Goal: Task Accomplishment & Management: Complete application form

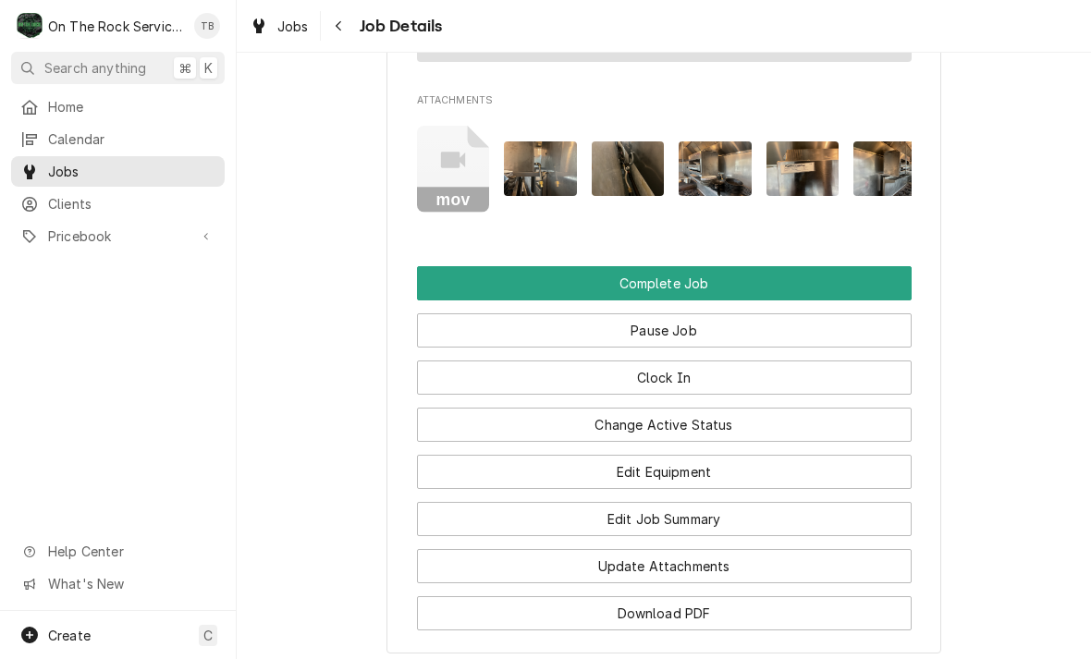
scroll to position [2254, 0]
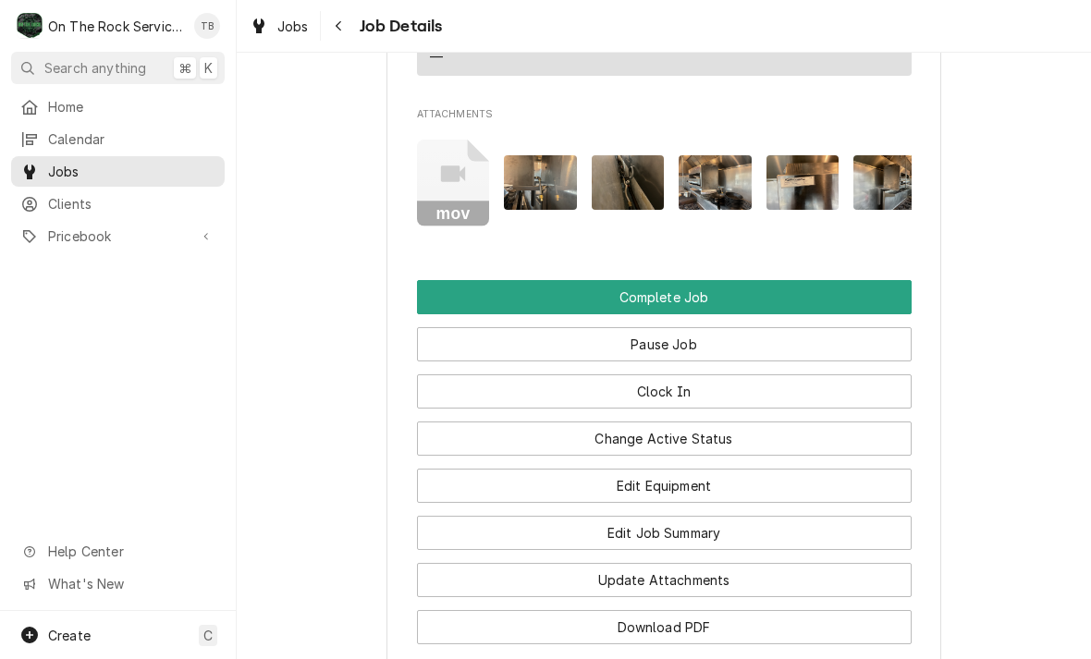
click at [695, 516] on button "Edit Job Summary" at bounding box center [664, 533] width 495 height 34
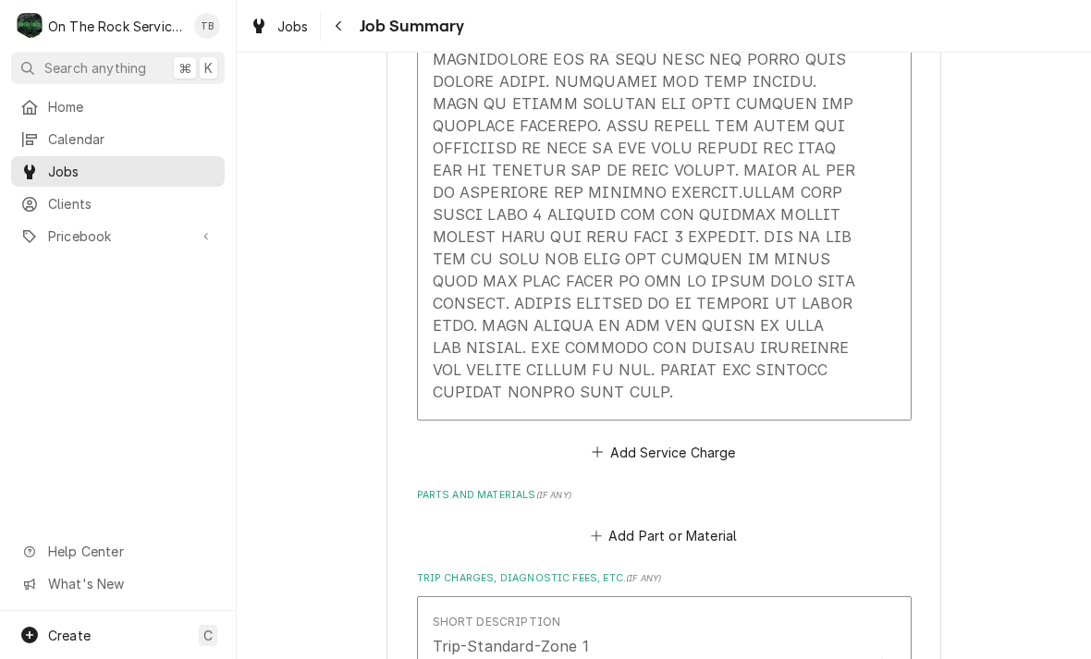
scroll to position [938, 0]
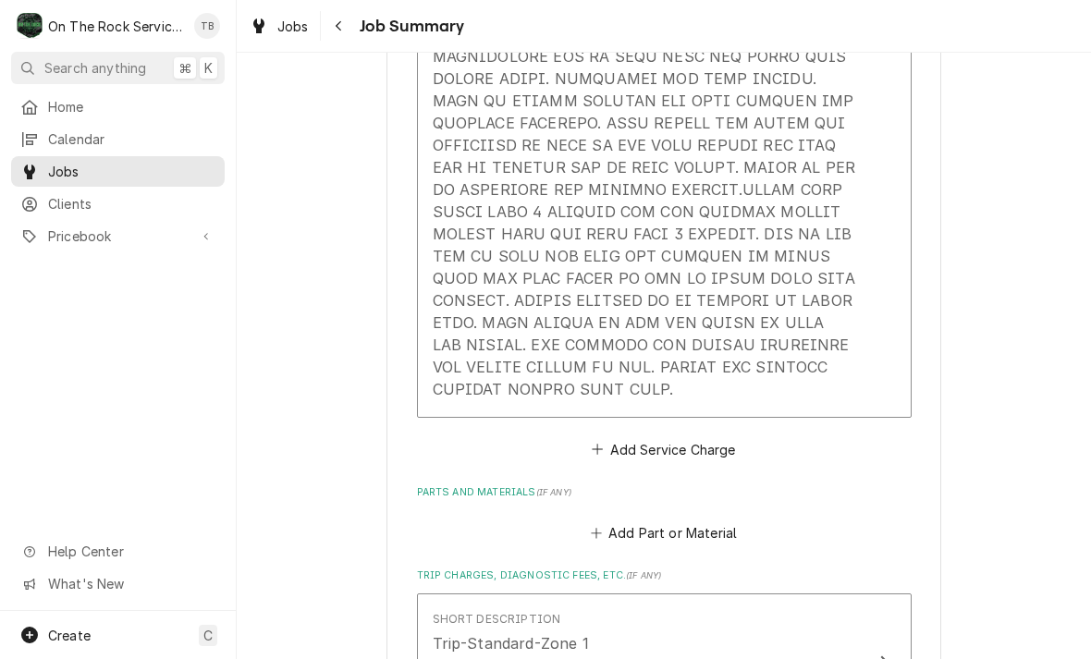
click at [695, 400] on div "Service Summary" at bounding box center [645, 90] width 424 height 634
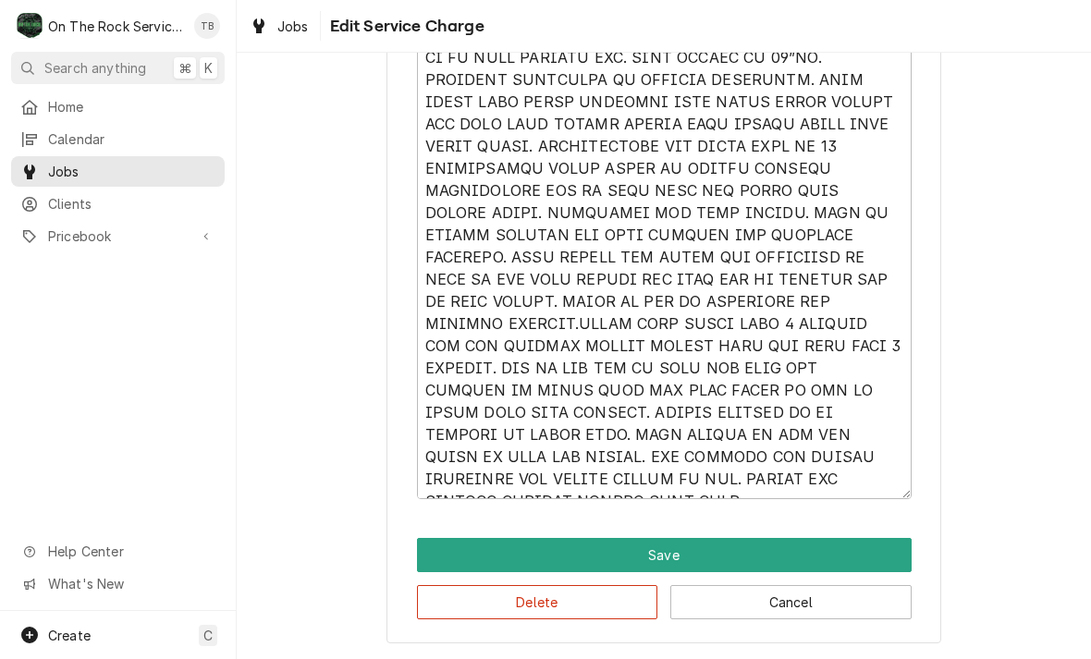
scroll to position [747, 0]
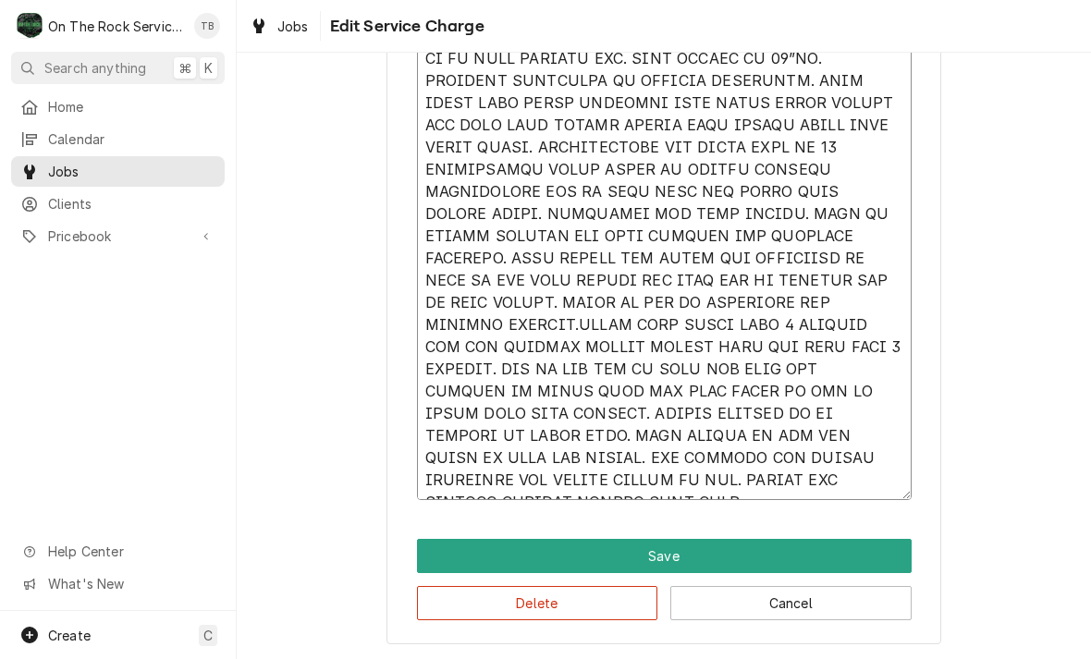
click at [539, 492] on textarea "Service Summary" at bounding box center [664, 225] width 495 height 550
type textarea "x"
type textarea "9/30/25 TMB PROVIDE SERVICE PARTS AND LABOR TO DETERMINE THAT ON SALAMANDER CHE…"
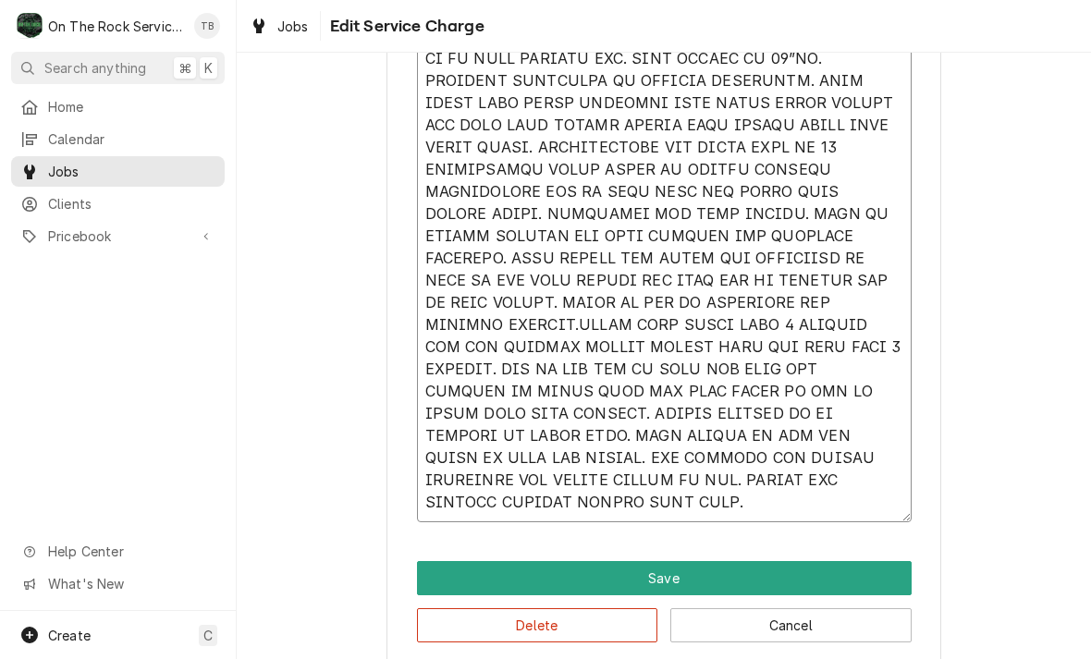
type textarea "x"
type textarea "9/30/25 TMB PROVIDE SERVICE PARTS AND LABOR TO DETERMINE THAT ON SALAMANDER CHE…"
type textarea "x"
type textarea "9/30/25 TMB PROVIDE SERVICE PARTS AND LABOR TO DETERMINE THAT ON SALAMANDER CHE…"
type textarea "x"
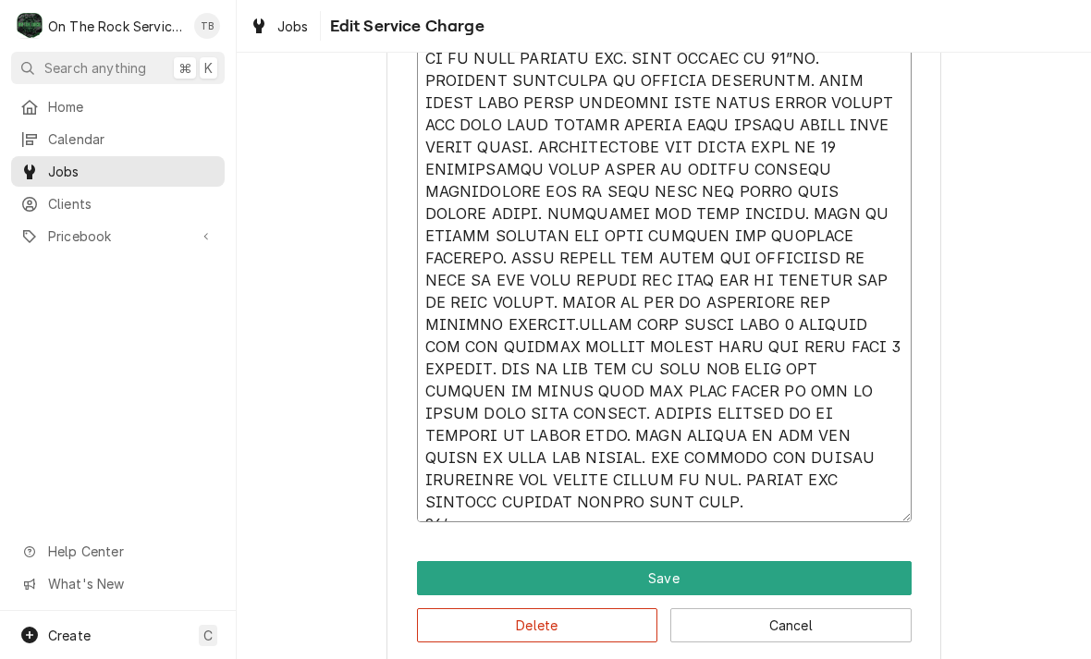
type textarea "9/30/25 TMB PROVIDE SERVICE PARTS AND LABOR TO DETERMINE THAT ON SALAMANDER CHE…"
type textarea "x"
type textarea "9/30/25 TMB PROVIDE SERVICE PARTS AND LABOR TO DETERMINE THAT ON SALAMANDER CHE…"
type textarea "x"
type textarea "9/30/25 TMB PROVIDE SERVICE PARTS AND LABOR TO DETERMINE THAT ON SALAMANDER CHE…"
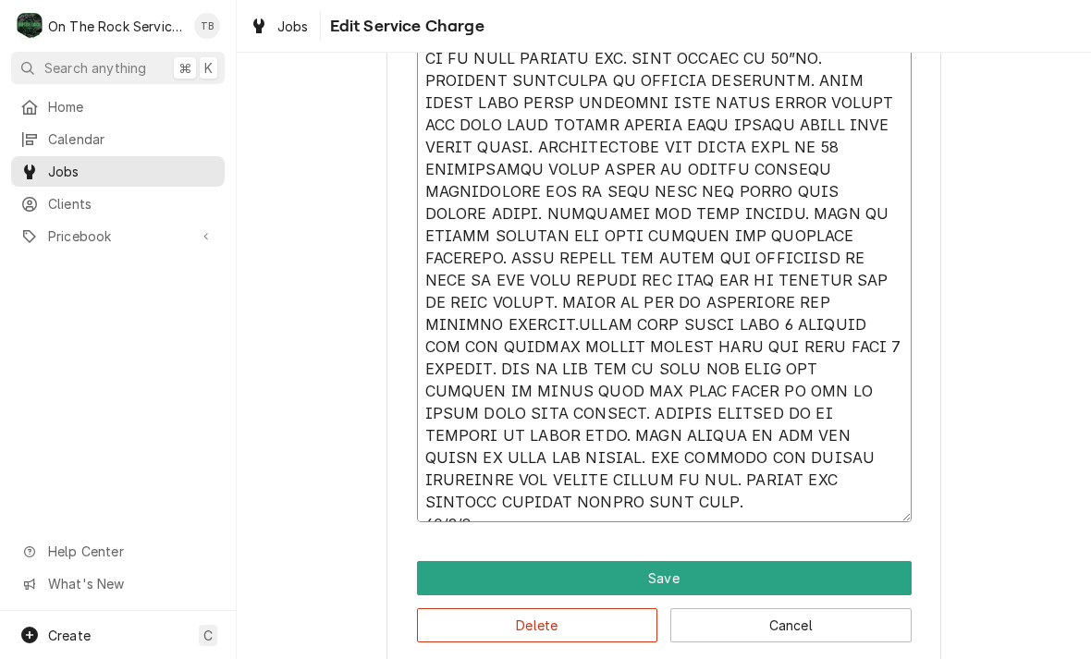
type textarea "x"
type textarea "9/30/25 TMB PROVIDE SERVICE PARTS AND LABOR TO DETERMINE THAT ON SALAMANDER CHE…"
type textarea "x"
type textarea "9/30/25 TMB PROVIDE SERVICE PARTS AND LABOR TO DETERMINE THAT ON SALAMANDER CHE…"
type textarea "x"
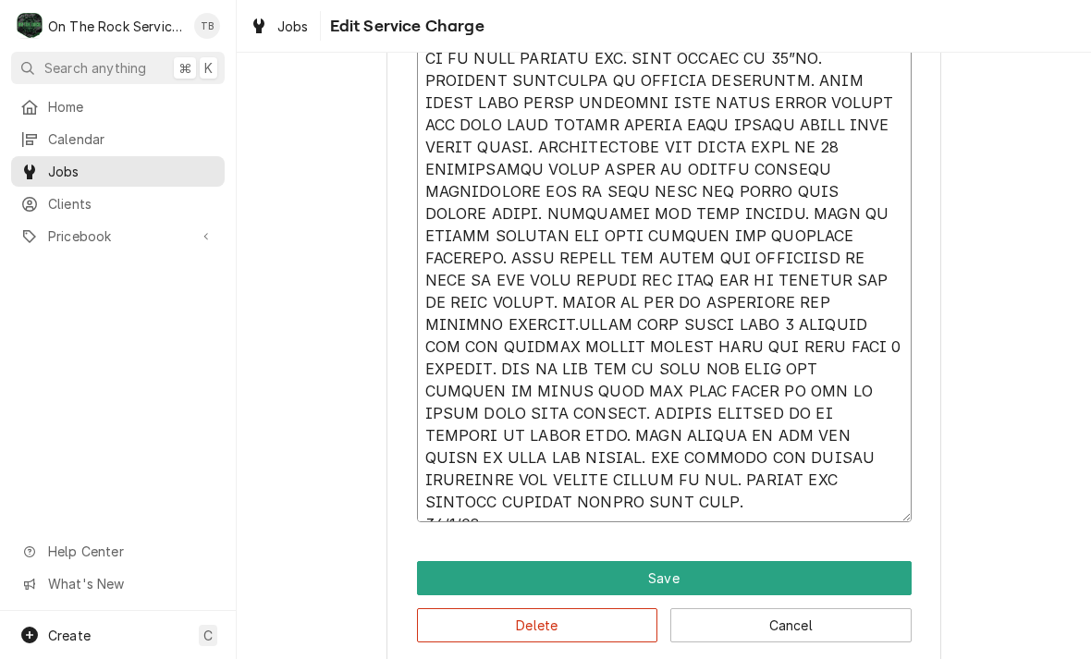
type textarea "9/30/25 TMB PROVIDE SERVICE PARTS AND LABOR TO DETERMINE THAT ON SALAMANDER CHE…"
type textarea "x"
type textarea "9/30/25 TMB PROVIDE SERVICE PARTS AND LABOR TO DETERMINE THAT ON SALAMANDER CHE…"
type textarea "x"
type textarea "9/30/25 TMB PROVIDE SERVICE PARTS AND LABOR TO DETERMINE THAT ON SALAMANDER CHE…"
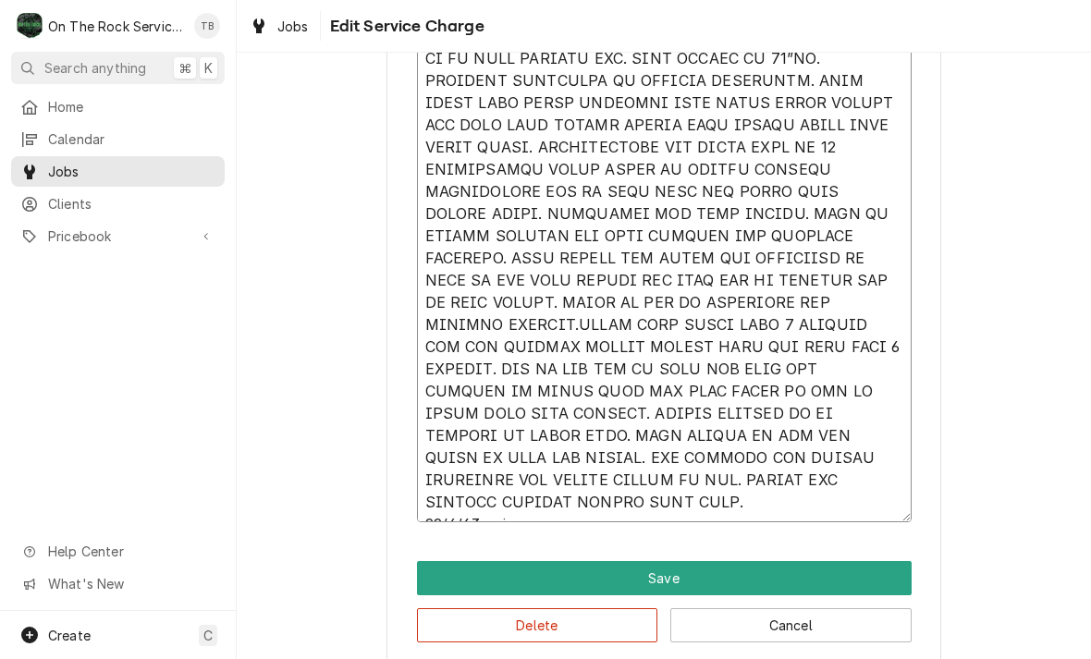
type textarea "x"
type textarea "9/30/25 TMB PROVIDE SERVICE PARTS AND LABOR TO DETERMINE THAT ON SALAMANDER CHE…"
type textarea "x"
type textarea "9/30/25 TMB PROVIDE SERVICE PARTS AND LABOR TO DETERMINE THAT ON SALAMANDER CHE…"
type textarea "x"
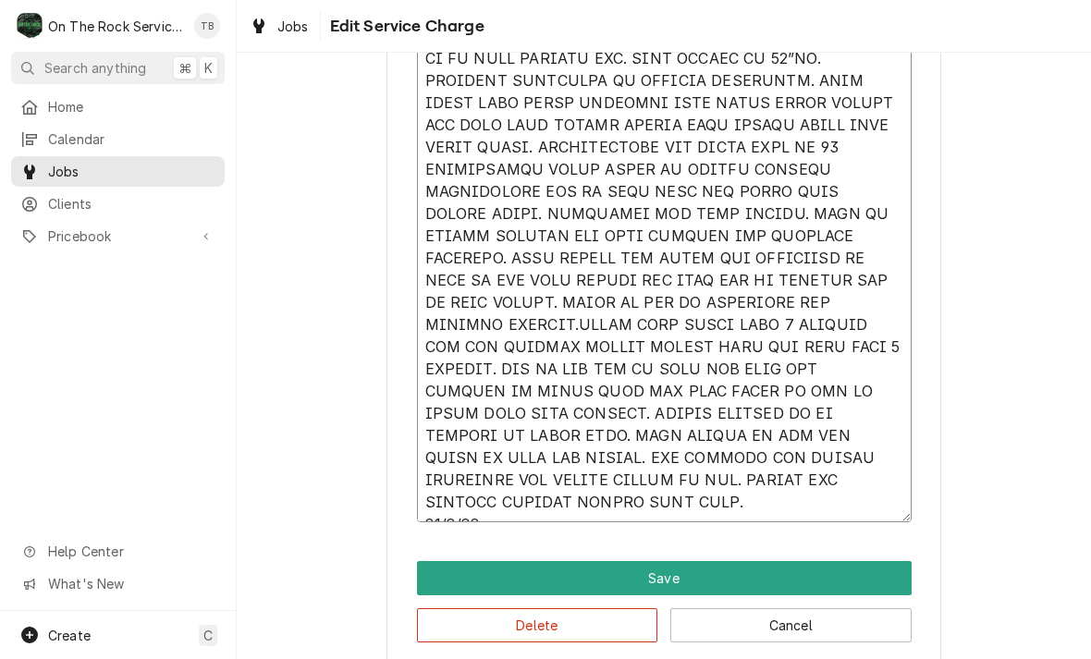
type textarea "9/30/25 TMB PROVIDE SERVICE PARTS AND LABOR TO DETERMINE THAT ON SALAMANDER CHE…"
type textarea "x"
type textarea "9/30/25 TMB PROVIDE SERVICE PARTS AND LABOR TO DETERMINE THAT ON SALAMANDER CHE…"
type textarea "x"
type textarea "9/30/25 TMB PROVIDE SERVICE PARTS AND LABOR TO DETERMINE THAT ON SALAMANDER CHE…"
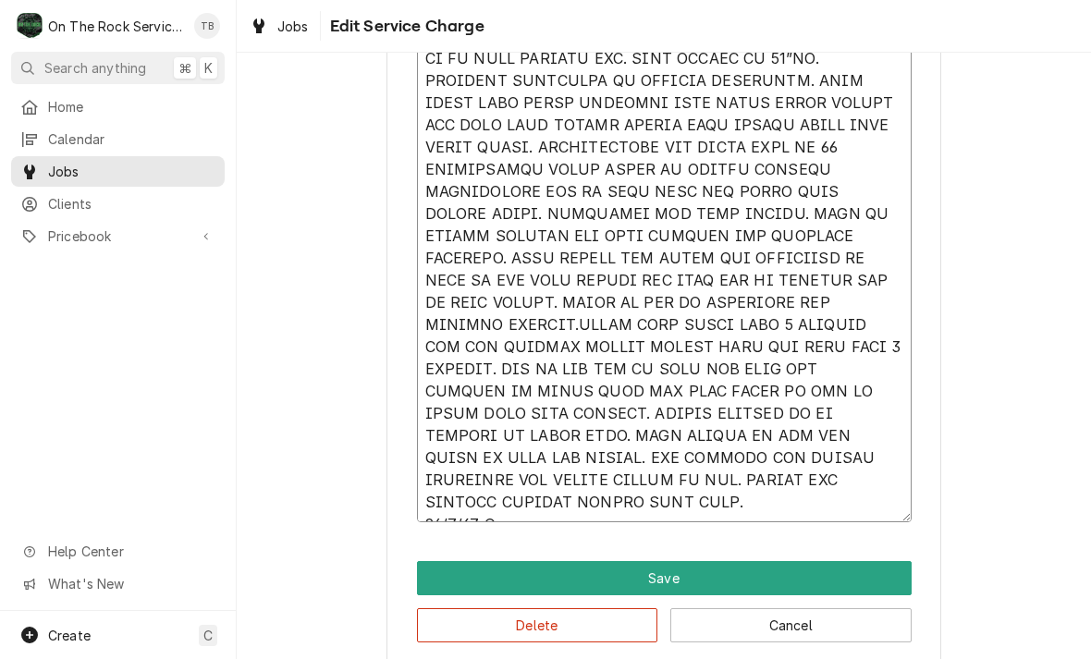
type textarea "x"
type textarea "9/30/25 TMB PROVIDE SERVICE PARTS AND LABOR TO DETERMINE THAT ON SALAMANDER CHE…"
type textarea "x"
type textarea "9/30/25 TMB PROVIDE SERVICE PARTS AND LABOR TO DETERMINE THAT ON SALAMANDER CHE…"
type textarea "x"
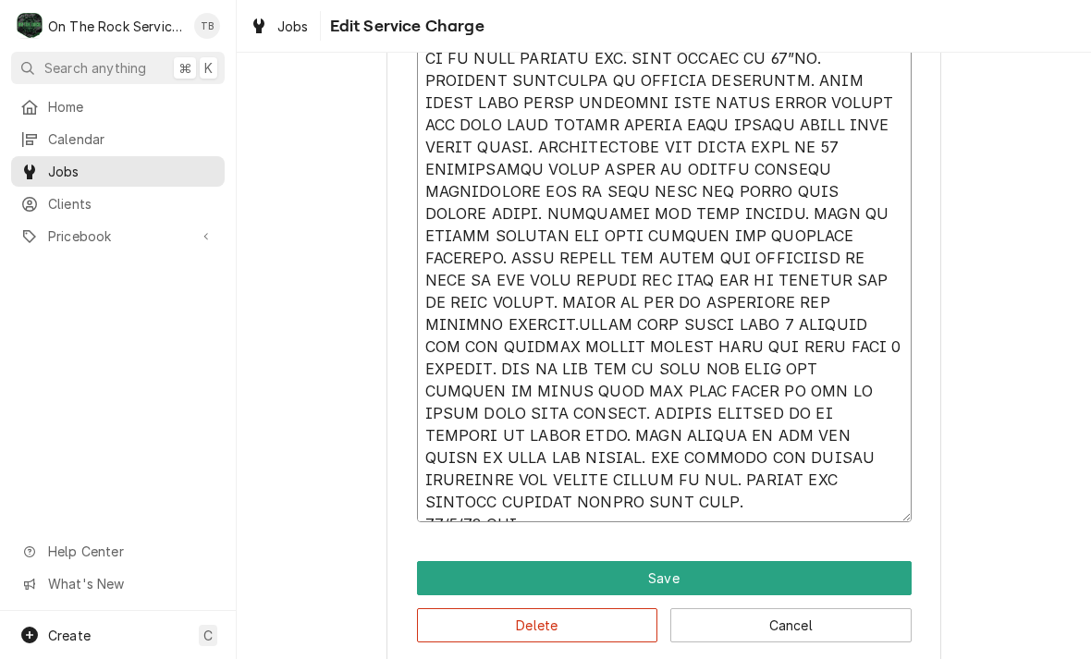
type textarea "9/30/25 TMB PROVIDE SERVICE PARTS AND LABOR TO DETERMINE THAT ON SALAMANDER CHE…"
type textarea "x"
type textarea "9/30/25 TMB PROVIDE SERVICE PARTS AND LABOR TO DETERMINE THAT ON SALAMANDER CHE…"
type textarea "x"
type textarea "9/30/25 TMB PROVIDE SERVICE PARTS AND LABOR TO DETERMINE THAT ON SALAMANDER CHE…"
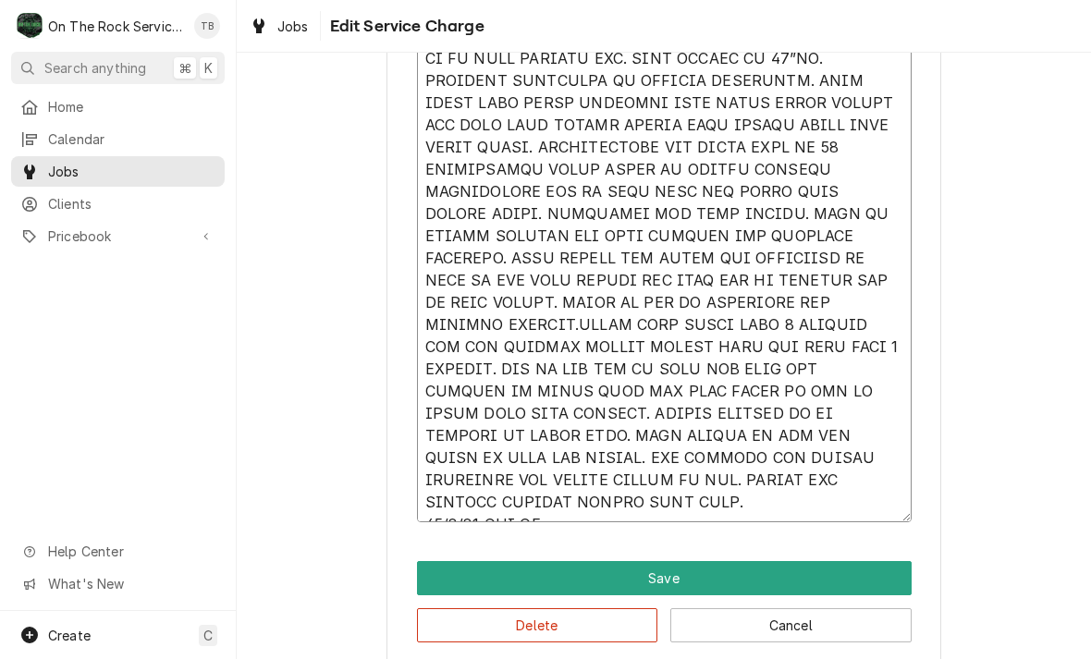
type textarea "x"
type textarea "9/30/25 TMB PROVIDE SERVICE PARTS AND LABOR TO DETERMINE THAT ON SALAMANDER CHE…"
type textarea "x"
type textarea "9/30/25 TMB PROVIDE SERVICE PARTS AND LABOR TO DETERMINE THAT ON SALAMANDER CHE…"
type textarea "x"
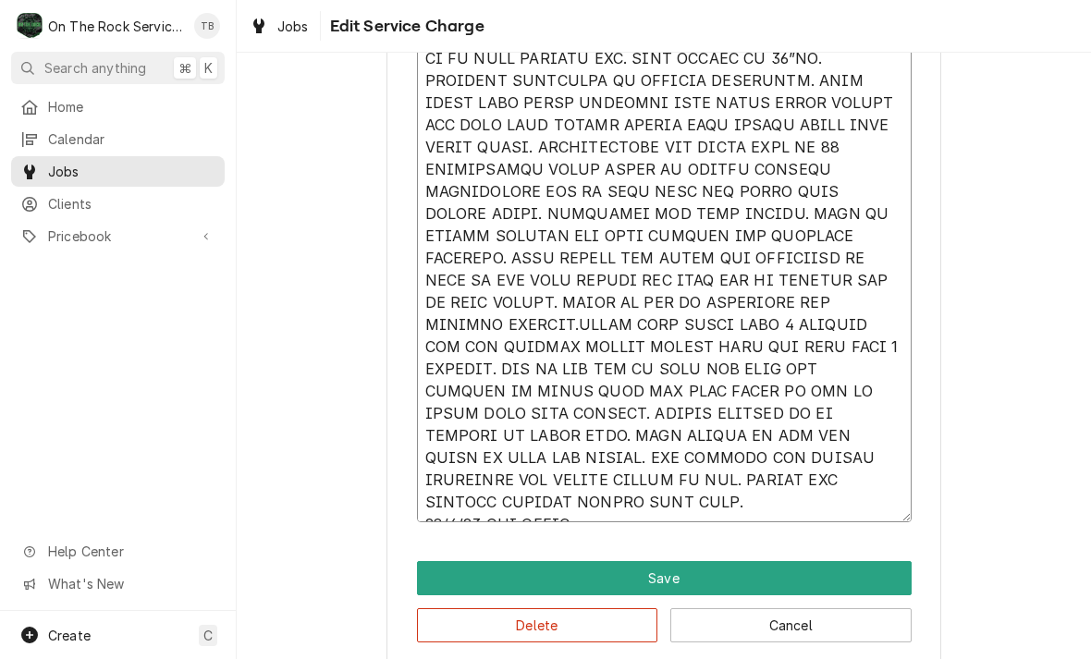
type textarea "9/30/25 TMB PROVIDE SERVICE PARTS AND LABOR TO DETERMINE THAT ON SALAMANDER CHE…"
type textarea "x"
type textarea "9/30/25 TMB PROVIDE SERVICE PARTS AND LABOR TO DETERMINE THAT ON SALAMANDER CHE…"
type textarea "x"
type textarea "9/30/25 TMB PROVIDE SERVICE PARTS AND LABOR TO DETERMINE THAT ON SALAMANDER CHE…"
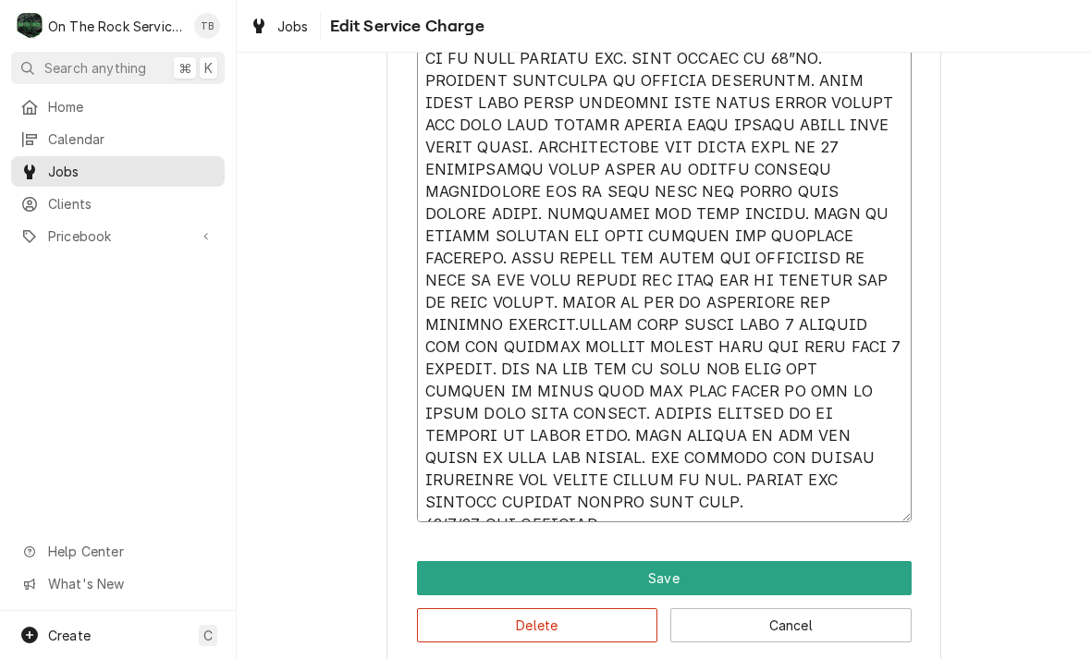
type textarea "x"
type textarea "9/30/25 TMB PROVIDE SERVICE PARTS AND LABOR TO DETERMINE THAT ON SALAMANDER CHE…"
type textarea "x"
type textarea "9/30/25 TMB PROVIDE SERVICE PARTS AND LABOR TO DETERMINE THAT ON SALAMANDER CHE…"
type textarea "x"
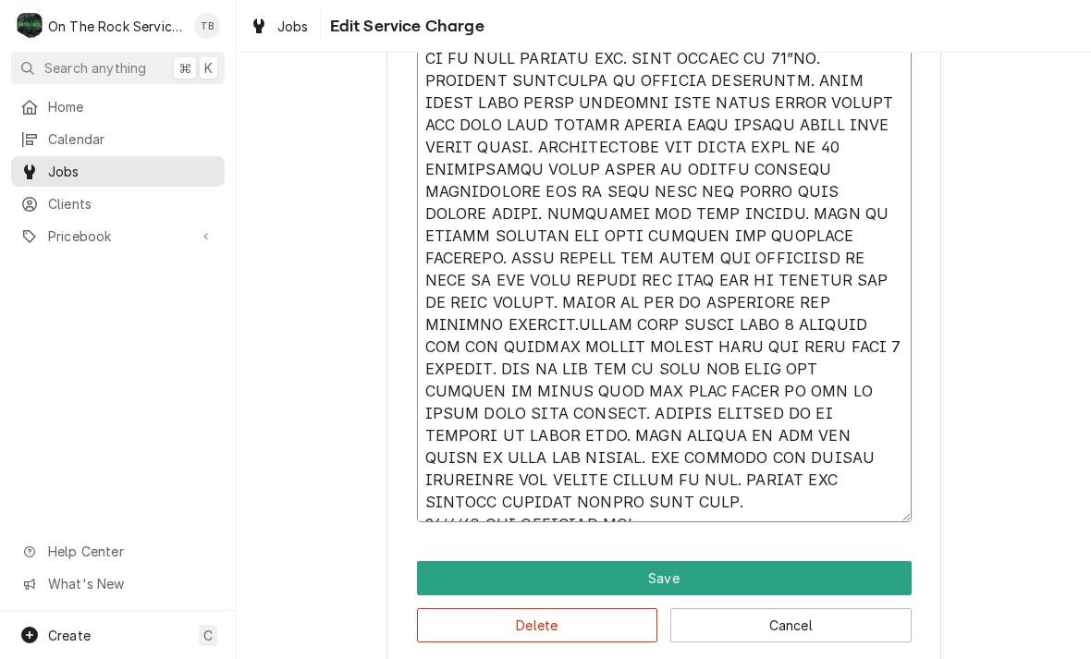
type textarea "9/30/25 TMB PROVIDE SERVICE PARTS AND LABOR TO DETERMINE THAT ON SALAMANDER CHE…"
type textarea "x"
type textarea "9/30/25 TMB PROVIDE SERVICE PARTS AND LABOR TO DETERMINE THAT ON SALAMANDER CHE…"
type textarea "x"
type textarea "9/30/25 TMB PROVIDE SERVICE PARTS AND LABOR TO DETERMINE THAT ON SALAMANDER CHE…"
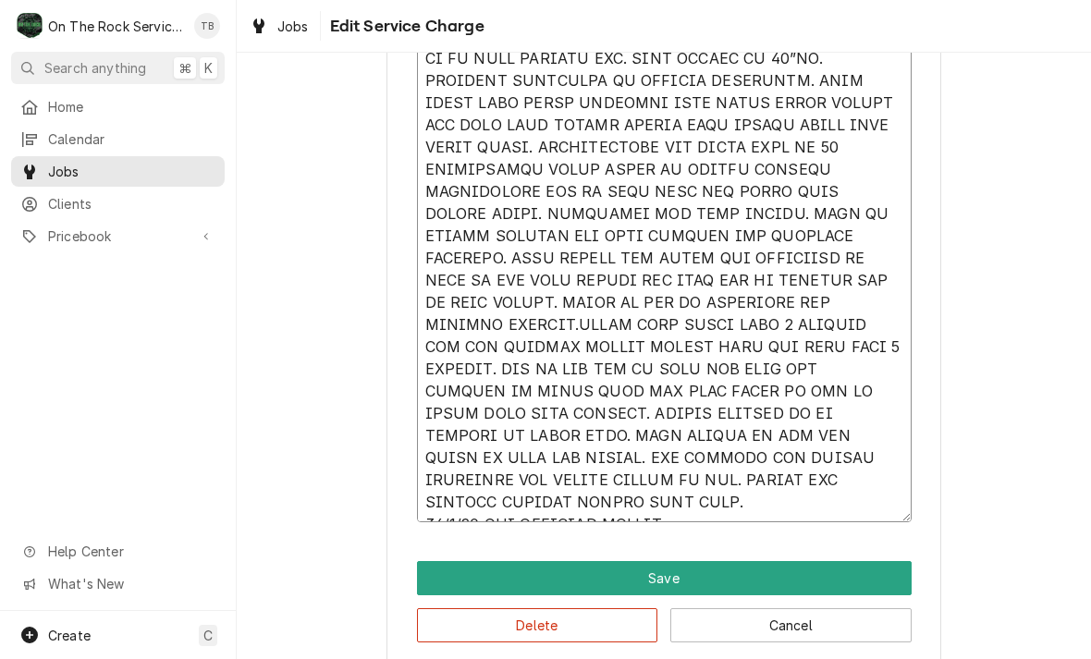
type textarea "x"
type textarea "9/30/25 TMB PROVIDE SERVICE PARTS AND LABOR TO DETERMINE THAT ON SALAMANDER CHE…"
type textarea "x"
type textarea "9/30/25 TMB PROVIDE SERVICE PARTS AND LABOR TO DETERMINE THAT ON SALAMANDER CHE…"
type textarea "x"
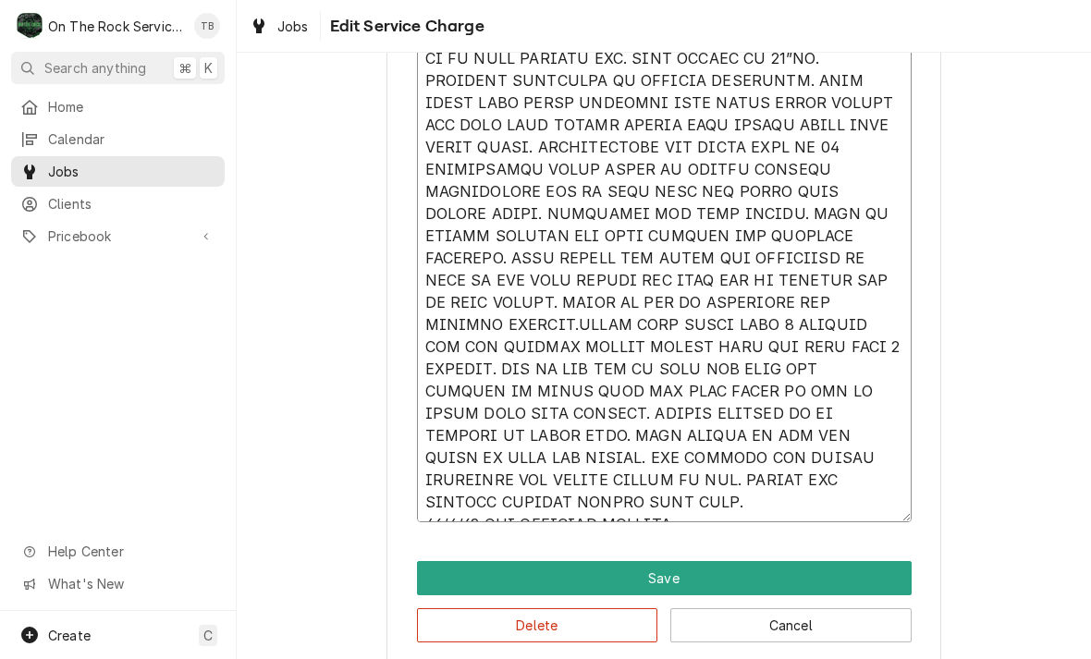
type textarea "9/30/25 TMB PROVIDE SERVICE PARTS AND LABOR TO DETERMINE THAT ON SALAMANDER CHE…"
type textarea "x"
type textarea "9/30/25 TMB PROVIDE SERVICE PARTS AND LABOR TO DETERMINE THAT ON SALAMANDER CHE…"
type textarea "x"
type textarea "9/30/25 TMB PROVIDE SERVICE PARTS AND LABOR TO DETERMINE THAT ON SALAMANDER CHE…"
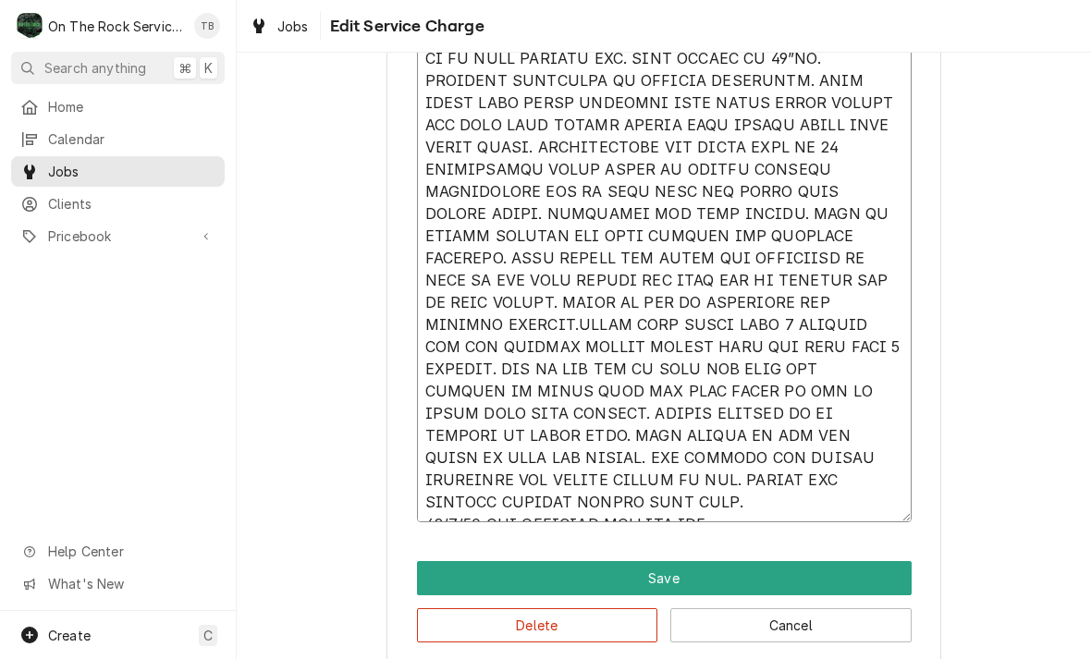
type textarea "x"
type textarea "9/30/25 TMB PROVIDE SERVICE PARTS AND LABOR TO DETERMINE THAT ON SALAMANDER CHE…"
type textarea "x"
type textarea "9/30/25 TMB PROVIDE SERVICE PARTS AND LABOR TO DETERMINE THAT ON SALAMANDER CHE…"
type textarea "x"
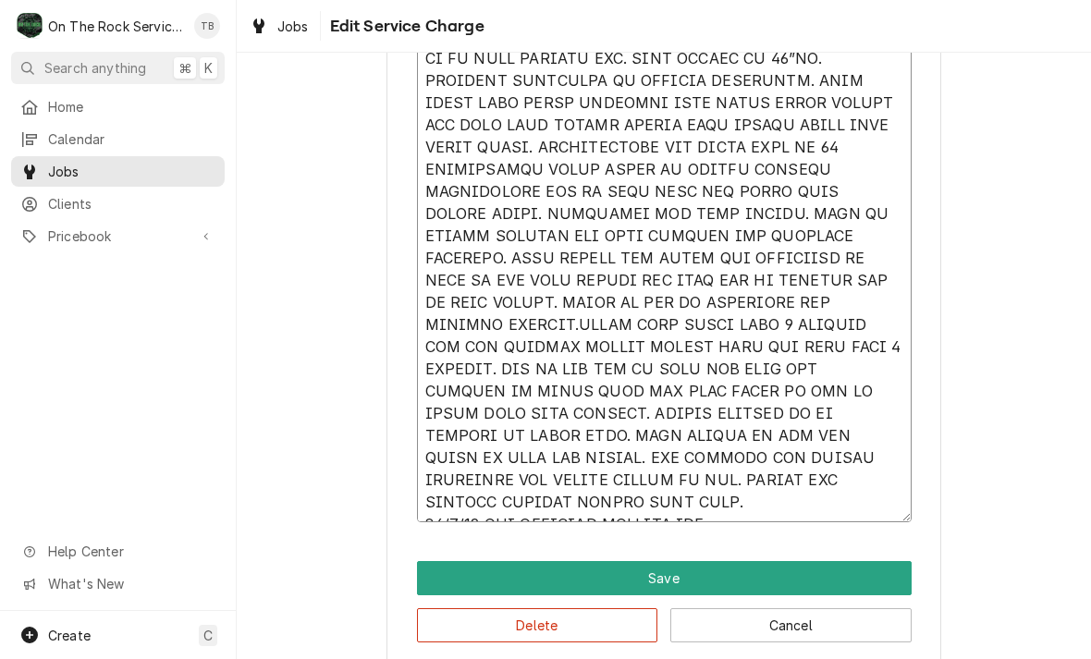
type textarea "9/30/25 TMB PROVIDE SERVICE PARTS AND LABOR TO DETERMINE THAT ON SALAMANDER CHE…"
type textarea "x"
type textarea "9/30/25 TMB PROVIDE SERVICE PARTS AND LABOR TO DETERMINE THAT ON SALAMANDER CHE…"
type textarea "x"
type textarea "9/30/25 TMB PROVIDE SERVICE PARTS AND LABOR TO DETERMINE THAT ON SALAMANDER CHE…"
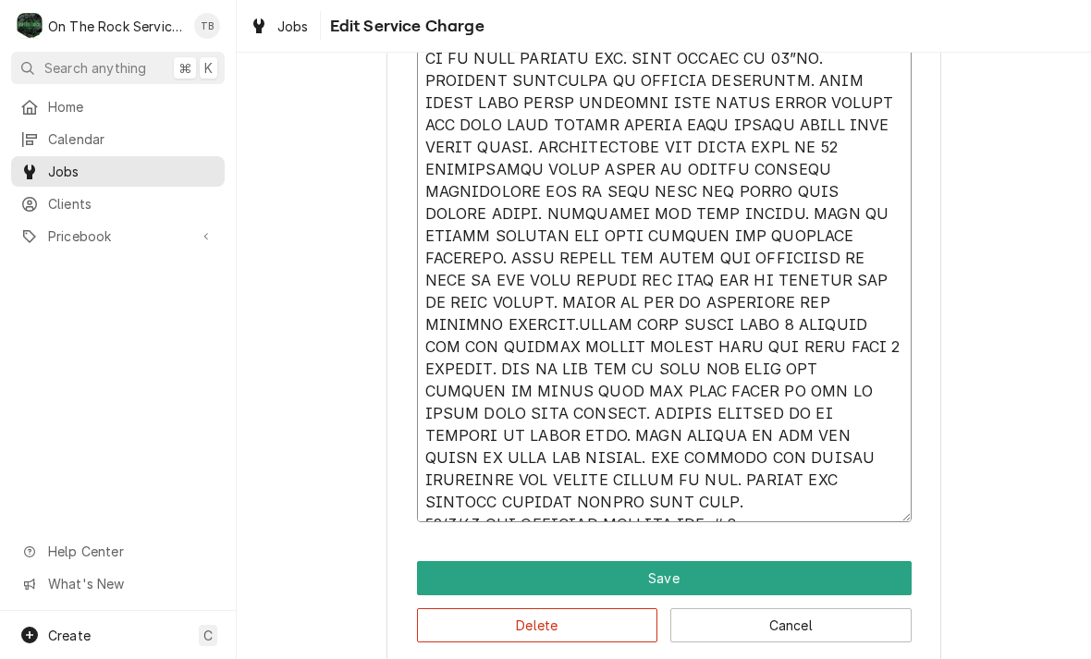
type textarea "x"
type textarea "9/30/25 TMB PROVIDE SERVICE PARTS AND LABOR TO DETERMINE THAT ON SALAMANDER CHE…"
type textarea "x"
type textarea "9/30/25 TMB PROVIDE SERVICE PARTS AND LABOR TO DETERMINE THAT ON SALAMANDER CHE…"
type textarea "x"
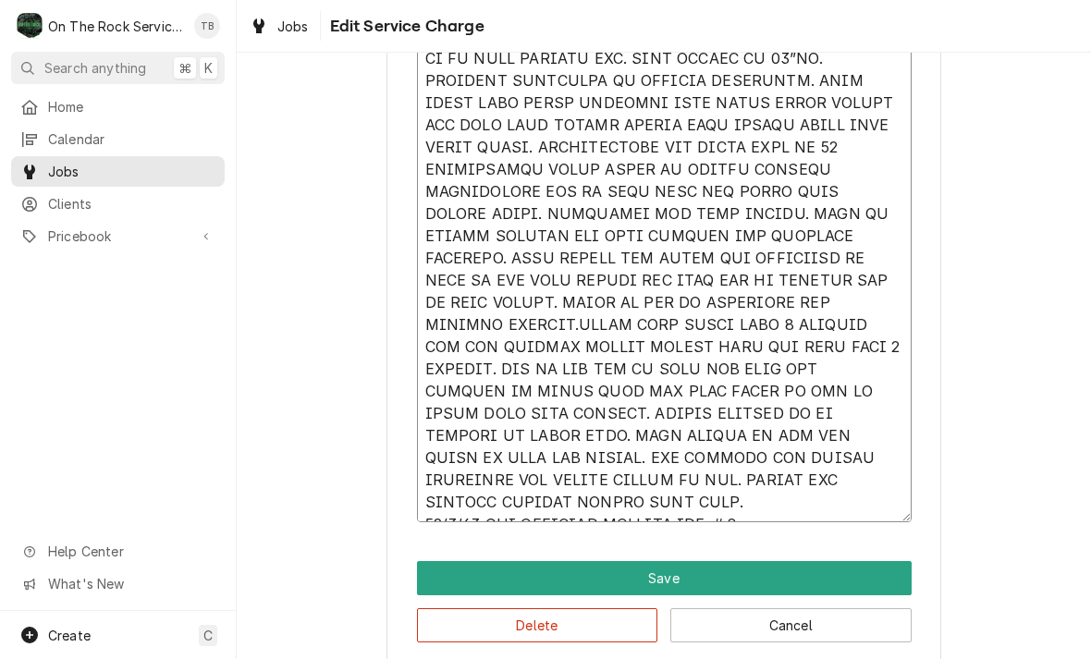
type textarea "9/30/25 TMB PROVIDE SERVICE PARTS AND LABOR TO DETERMINE THAT ON SALAMANDER CHE…"
type textarea "x"
type textarea "9/30/25 TMB PROVIDE SERVICE PARTS AND LABOR TO DETERMINE THAT ON SALAMANDER CHE…"
type textarea "x"
type textarea "9/30/25 TMB PROVIDE SERVICE PARTS AND LABOR TO DETERMINE THAT ON SALAMANDER CHE…"
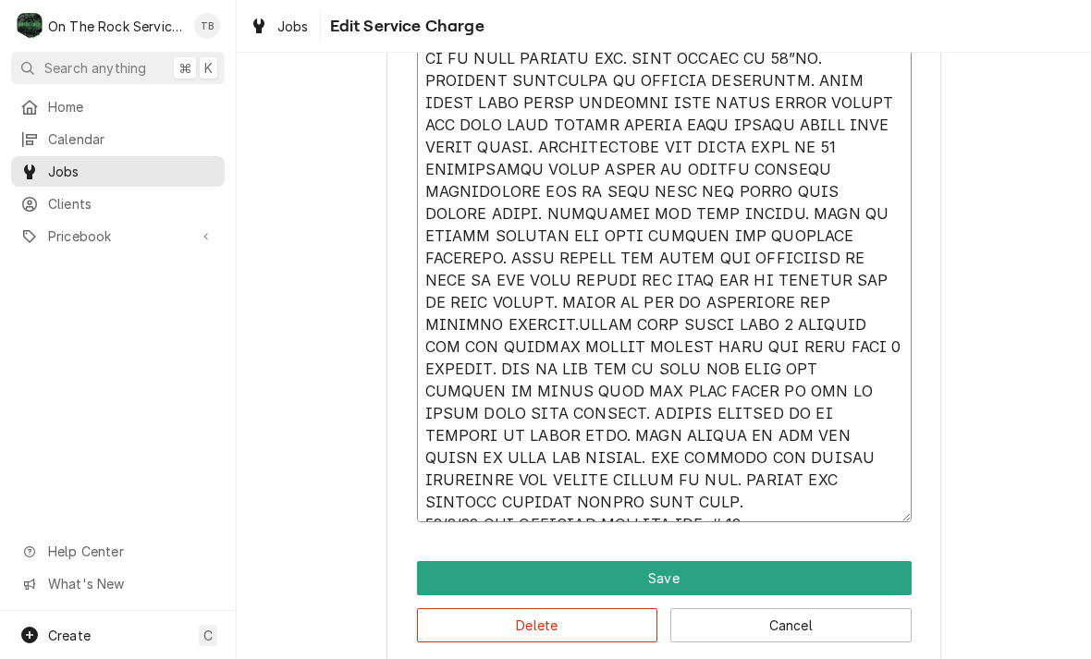
type textarea "x"
type textarea "9/30/25 TMB PROVIDE SERVICE PARTS AND LABOR TO DETERMINE THAT ON SALAMANDER CHE…"
type textarea "x"
type textarea "5/51/24 LOR IPSUMDO SITAMET CONSE ADI ELITS DO EIUSMODTE INCI UT LABOREETDO MAG…"
type textarea "x"
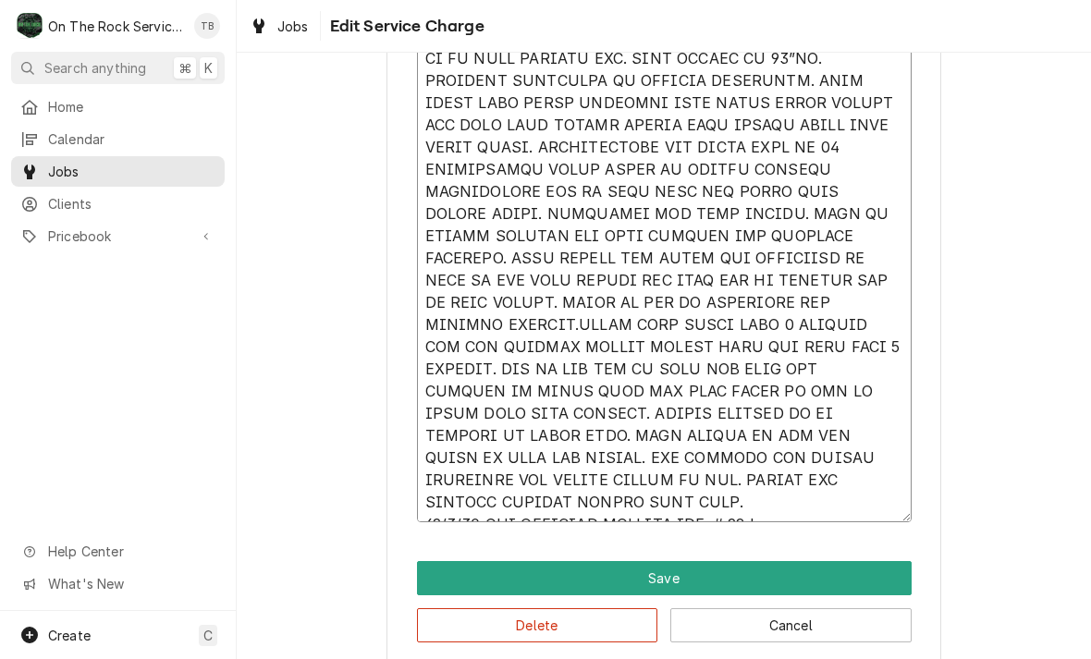
type textarea "5/51/24 LOR IPSUMDO SITAMET CONSE ADI ELITS DO EIUSMODTE INCI UT LABOREETDO MAG…"
type textarea "x"
type textarea "5/51/24 LOR IPSUMDO SITAMET CONSE ADI ELITS DO EIUSMODTE INCI UT LABOREETDO MAG…"
type textarea "x"
type textarea "5/51/24 LOR IPSUMDO SITAMET CONSE ADI ELITS DO EIUSMODTE INCI UT LABOREETDO MAG…"
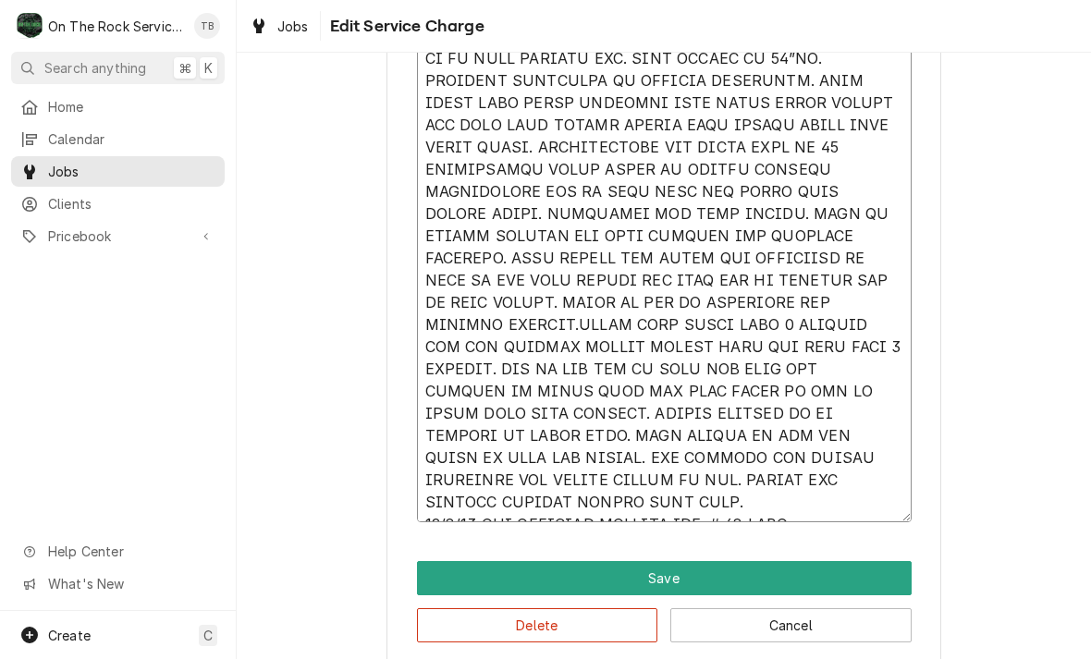
type textarea "x"
type textarea "5/51/24 LOR IPSUMDO SITAMET CONSE ADI ELITS DO EIUSMODTE INCI UT LABOREETDO MAG…"
type textarea "x"
type textarea "5/51/24 LOR IPSUMDO SITAMET CONSE ADI ELITS DO EIUSMODTE INCI UT LABOREETDO MAG…"
type textarea "x"
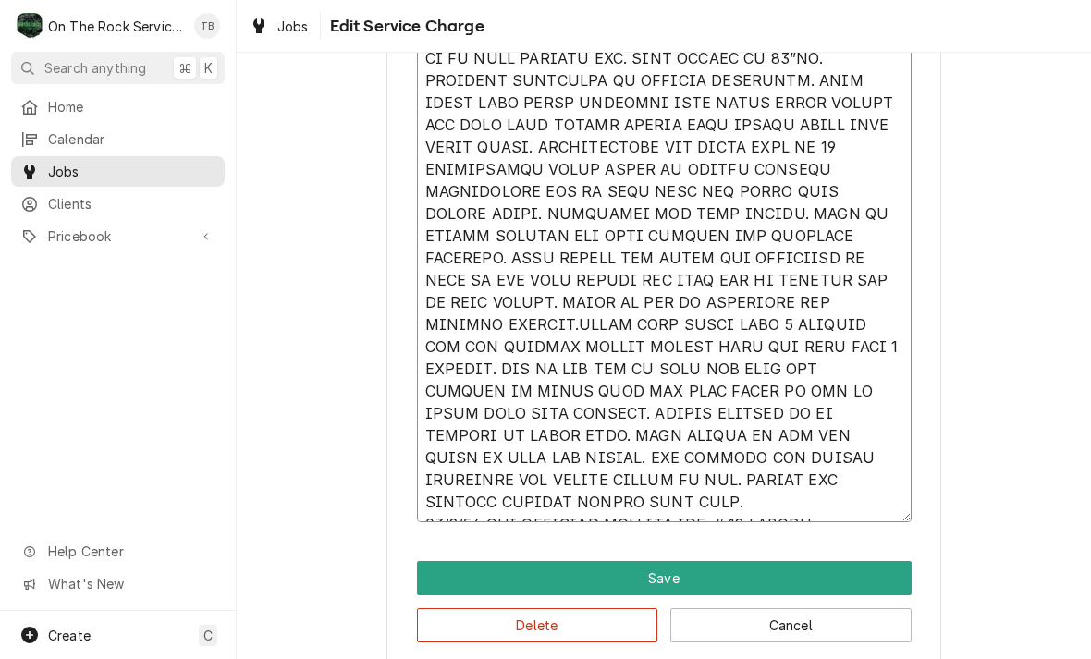
type textarea "5/51/24 LOR IPSUMDO SITAMET CONSE ADI ELITS DO EIUSMODTE INCI UT LABOREETDO MAG…"
type textarea "x"
type textarea "5/51/24 LOR IPSUMDO SITAMET CONSE ADI ELITS DO EIUSMODTE INCI UT LABOREETDO MAG…"
type textarea "x"
type textarea "5/51/24 LOR IPSUMDO SITAMET CONSE ADI ELITS DO EIUSMODTE INCI UT LABOREETDO MAG…"
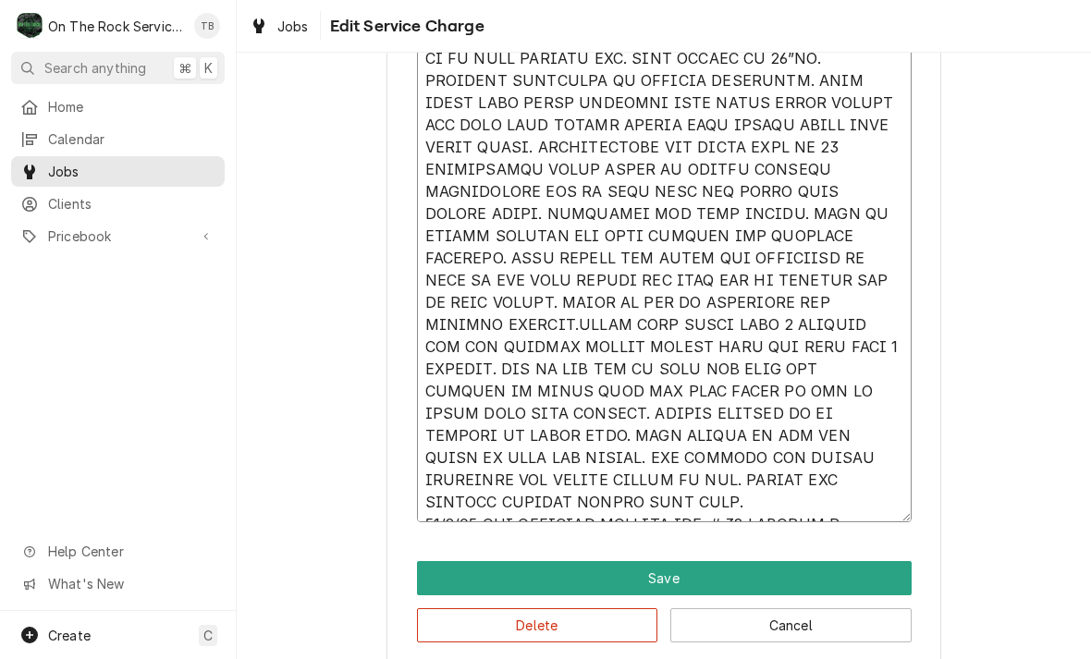
type textarea "x"
type textarea "5/51/24 LOR IPSUMDO SITAMET CONSE ADI ELITS DO EIUSMODTE INCI UT LABOREETDO MAG…"
type textarea "x"
type textarea "5/51/24 LOR IPSUMDO SITAMET CONSE ADI ELITS DO EIUSMODTE INCI UT LABOREETDO MAG…"
type textarea "x"
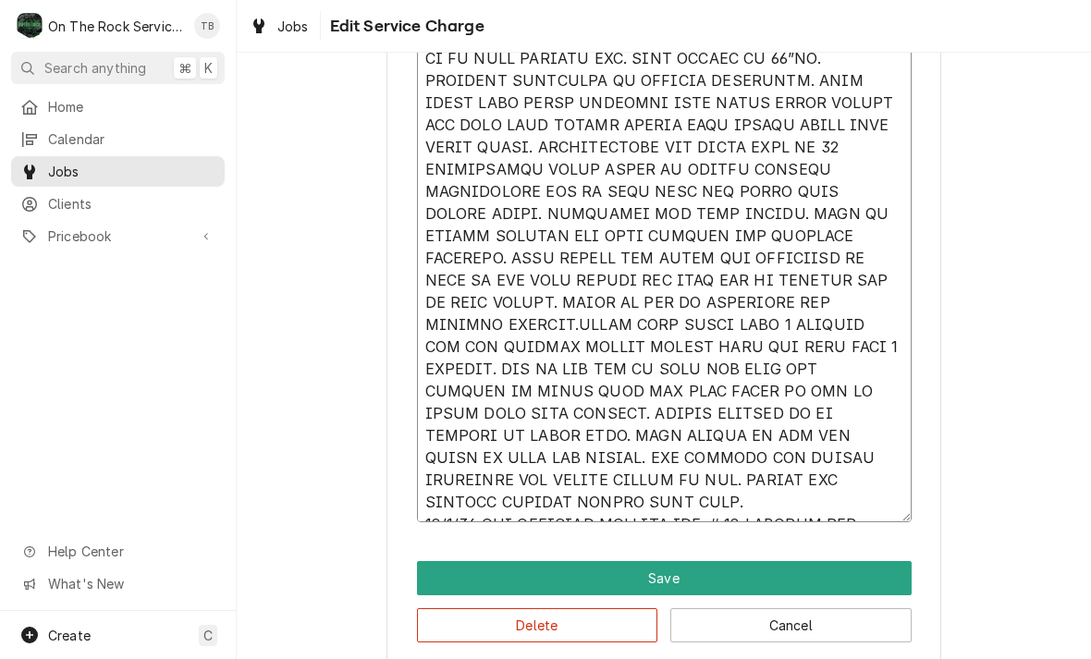
type textarea "5/51/24 LOR IPSUMDO SITAMET CONSE ADI ELITS DO EIUSMODTE INCI UT LABOREETDO MAG…"
type textarea "x"
type textarea "5/51/24 LOR IPSUMDO SITAMET CONSE ADI ELITS DO EIUSMODTE INCI UT LABOREETDO MAG…"
type textarea "x"
type textarea "5/51/24 LOR IPSUMDO SITAMET CONSE ADI ELITS DO EIUSMODTE INCI UT LABOREETDO MAG…"
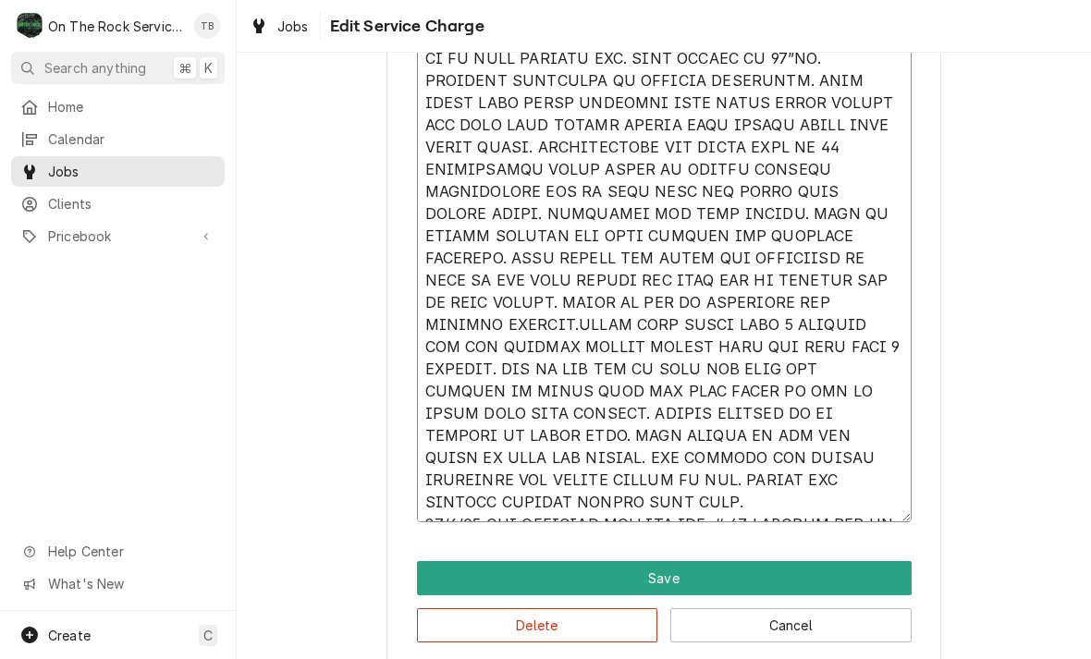
type textarea "x"
type textarea "9/30/25 TMB PROVIDE SERVICE PARTS AND LABOR TO DETERMINE THAT ON SALAMANDER CHE…"
type textarea "x"
type textarea "9/30/25 TMB PROVIDE SERVICE PARTS AND LABOR TO DETERMINE THAT ON SALAMANDER CHE…"
type textarea "x"
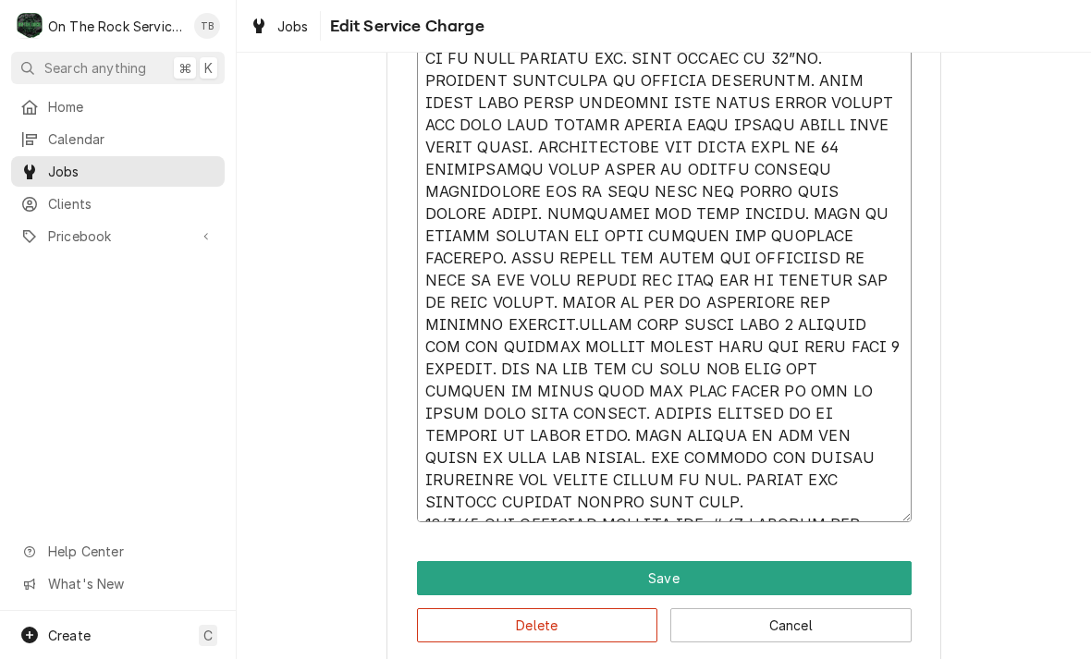
type textarea "9/30/25 TMB PROVIDE SERVICE PARTS AND LABOR TO DETERMINE THAT ON SALAMANDER CHE…"
type textarea "x"
type textarea "9/30/25 TMB PROVIDE SERVICE PARTS AND LABOR TO DETERMINE THAT ON SALAMANDER CHE…"
type textarea "x"
type textarea "9/30/25 TMB PROVIDE SERVICE PARTS AND LABOR TO DETERMINE THAT ON SALAMANDER CHE…"
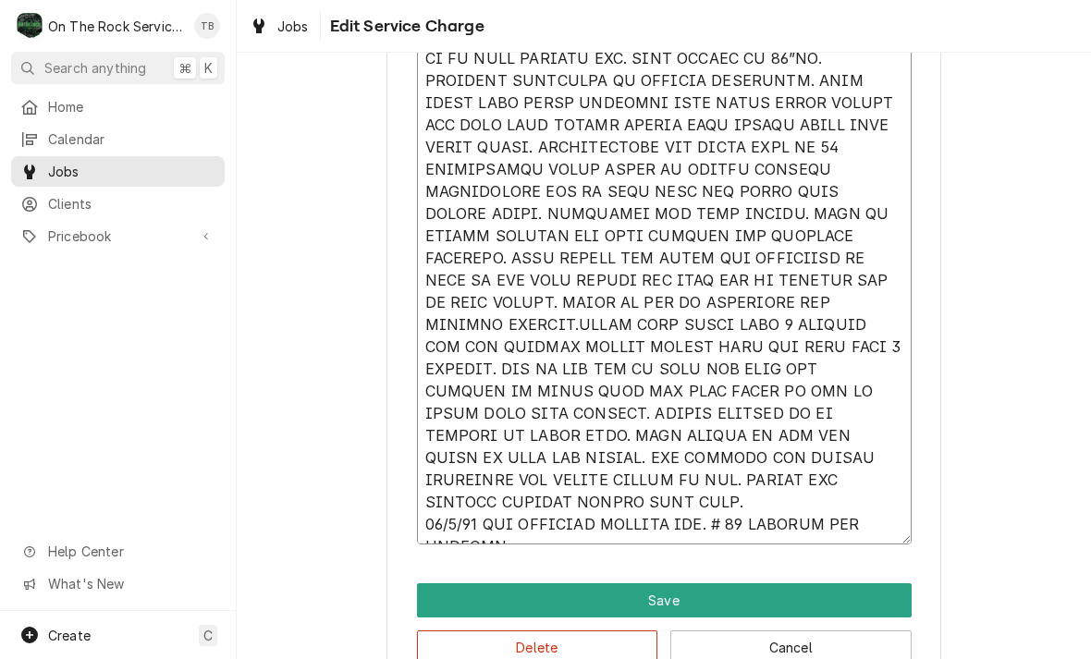
type textarea "x"
type textarea "9/30/25 TMB PROVIDE SERVICE PARTS AND LABOR TO DETERMINE THAT ON SALAMANDER CHE…"
type textarea "x"
type textarea "9/30/25 TMB PROVIDE SERVICE PARTS AND LABOR TO DETERMINE THAT ON SALAMANDER CHE…"
type textarea "x"
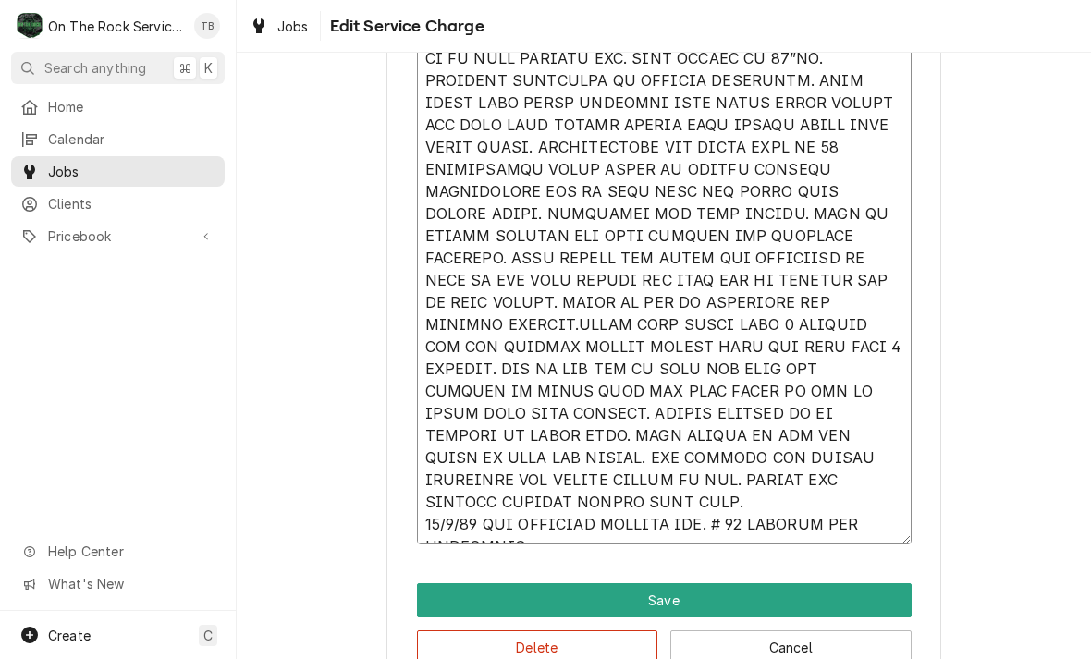
type textarea "9/30/25 TMB PROVIDE SERVICE PARTS AND LABOR TO DETERMINE THAT ON SALAMANDER CHE…"
type textarea "x"
type textarea "9/30/25 TMB PROVIDE SERVICE PARTS AND LABOR TO DETERMINE THAT ON SALAMANDER CHE…"
type textarea "x"
type textarea "9/30/25 TMB PROVIDE SERVICE PARTS AND LABOR TO DETERMINE THAT ON SALAMANDER CHE…"
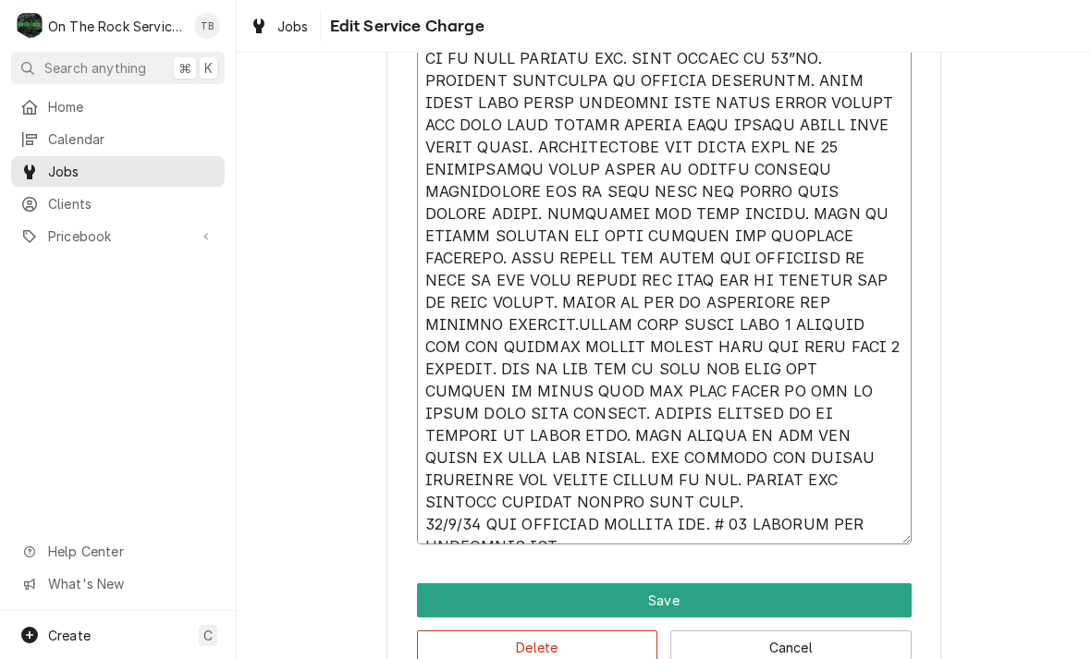
type textarea "x"
type textarea "9/30/25 TMB PROVIDE SERVICE PARTS AND LABOR TO DETERMINE THAT ON SALAMANDER CHE…"
type textarea "x"
type textarea "9/30/25 TMB PROVIDE SERVICE PARTS AND LABOR TO DETERMINE THAT ON SALAMANDER CHE…"
type textarea "x"
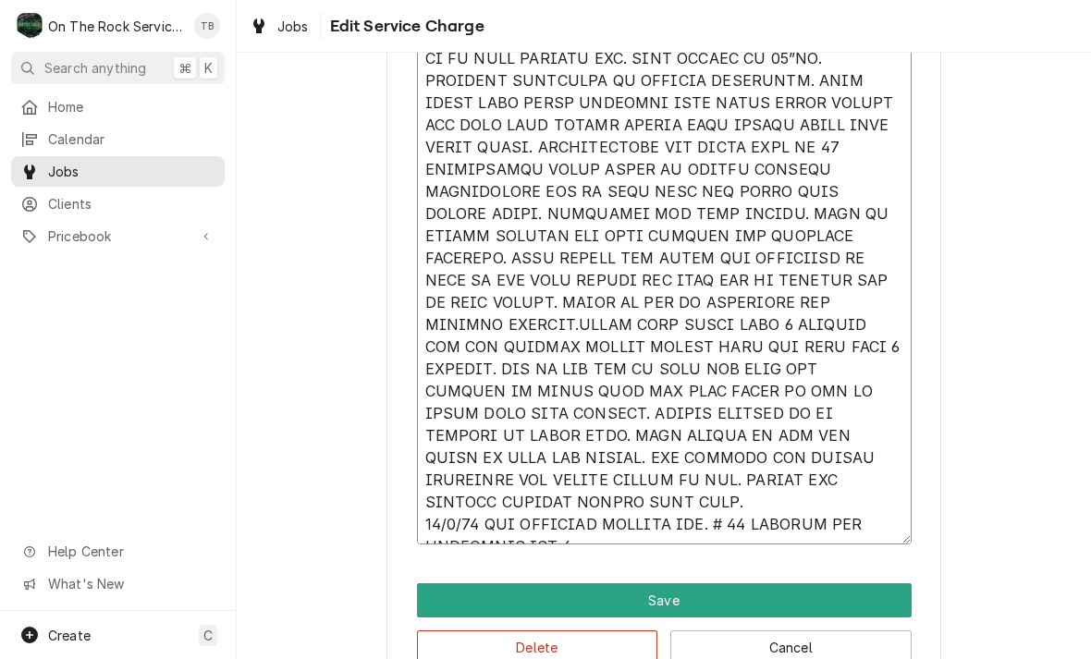
type textarea "9/30/25 TMB PROVIDE SERVICE PARTS AND LABOR TO DETERMINE THAT ON SALAMANDER CHE…"
type textarea "x"
type textarea "9/30/25 TMB PROVIDE SERVICE PARTS AND LABOR TO DETERMINE THAT ON SALAMANDER CHE…"
type textarea "x"
type textarea "9/30/25 TMB PROVIDE SERVICE PARTS AND LABOR TO DETERMINE THAT ON SALAMANDER CHE…"
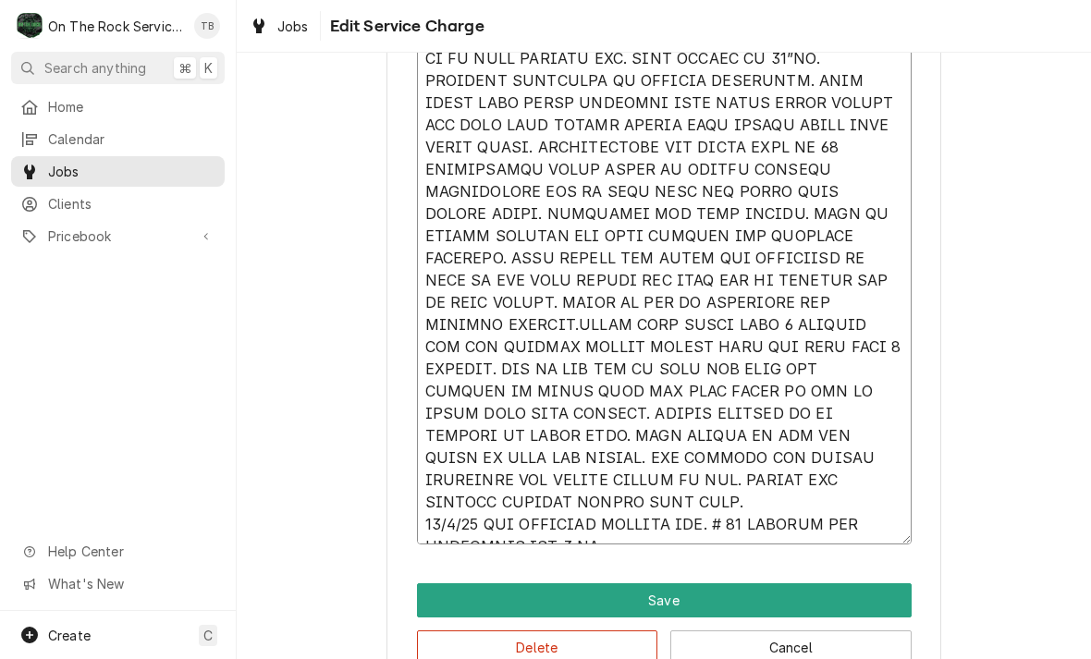
type textarea "x"
type textarea "9/30/25 TMB PROVIDE SERVICE PARTS AND LABOR TO DETERMINE THAT ON SALAMANDER CHE…"
type textarea "x"
type textarea "9/30/25 TMB PROVIDE SERVICE PARTS AND LABOR TO DETERMINE THAT ON SALAMANDER CHE…"
type textarea "x"
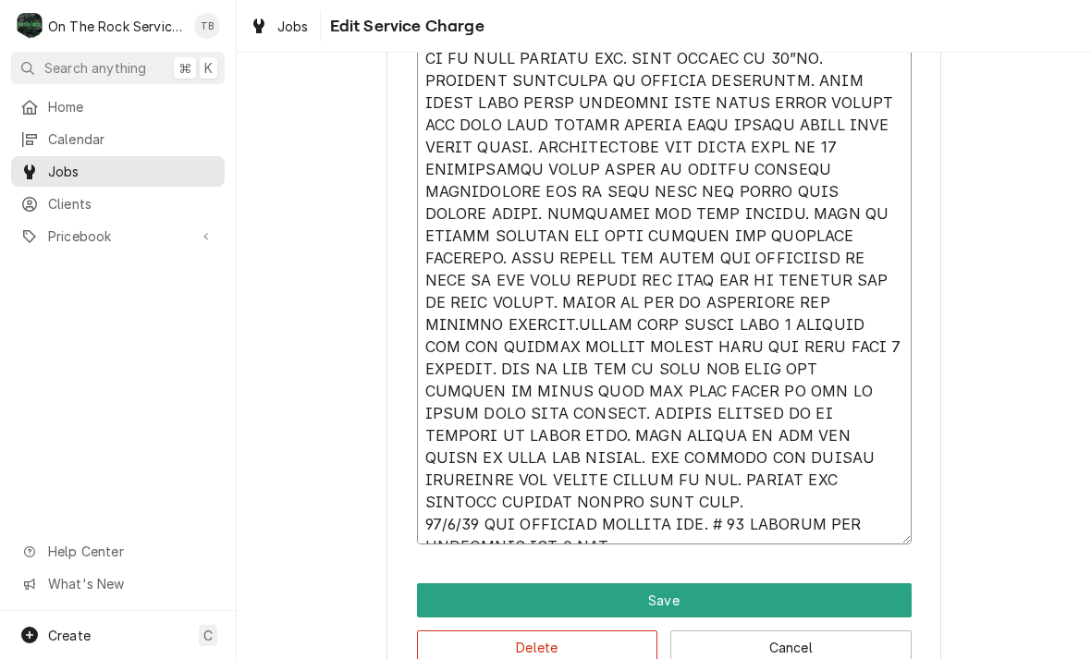
type textarea "9/30/25 TMB PROVIDE SERVICE PARTS AND LABOR TO DETERMINE THAT ON SALAMANDER CHE…"
type textarea "x"
type textarea "9/30/25 TMB PROVIDE SERVICE PARTS AND LABOR TO DETERMINE THAT ON SALAMANDER CHE…"
type textarea "x"
type textarea "9/30/25 TMB PROVIDE SERVICE PARTS AND LABOR TO DETERMINE THAT ON SALAMANDER CHE…"
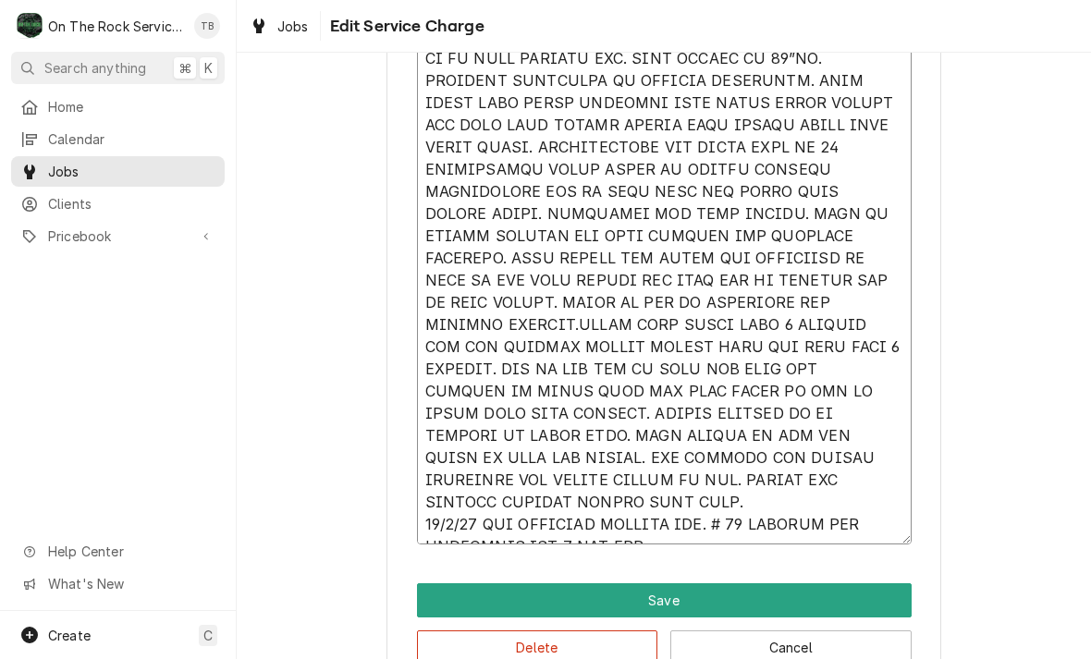
type textarea "x"
type textarea "9/30/25 TMB PROVIDE SERVICE PARTS AND LABOR TO DETERMINE THAT ON SALAMANDER CHE…"
type textarea "x"
type textarea "9/30/25 TMB PROVIDE SERVICE PARTS AND LABOR TO DETERMINE THAT ON SALAMANDER CHE…"
type textarea "x"
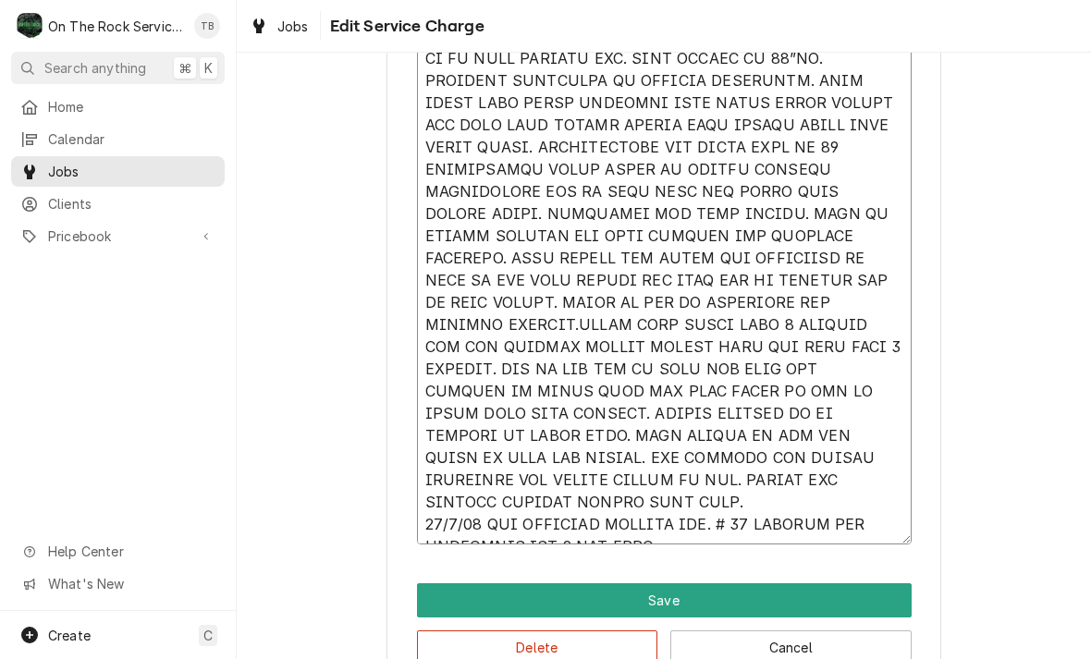
type textarea "9/30/25 TMB PROVIDE SERVICE PARTS AND LABOR TO DETERMINE THAT ON SALAMANDER CHE…"
type textarea "x"
type textarea "9/30/25 TMB PROVIDE SERVICE PARTS AND LABOR TO DETERMINE THAT ON SALAMANDER CHE…"
type textarea "x"
type textarea "9/30/25 TMB PROVIDE SERVICE PARTS AND LABOR TO DETERMINE THAT ON SALAMANDER CHE…"
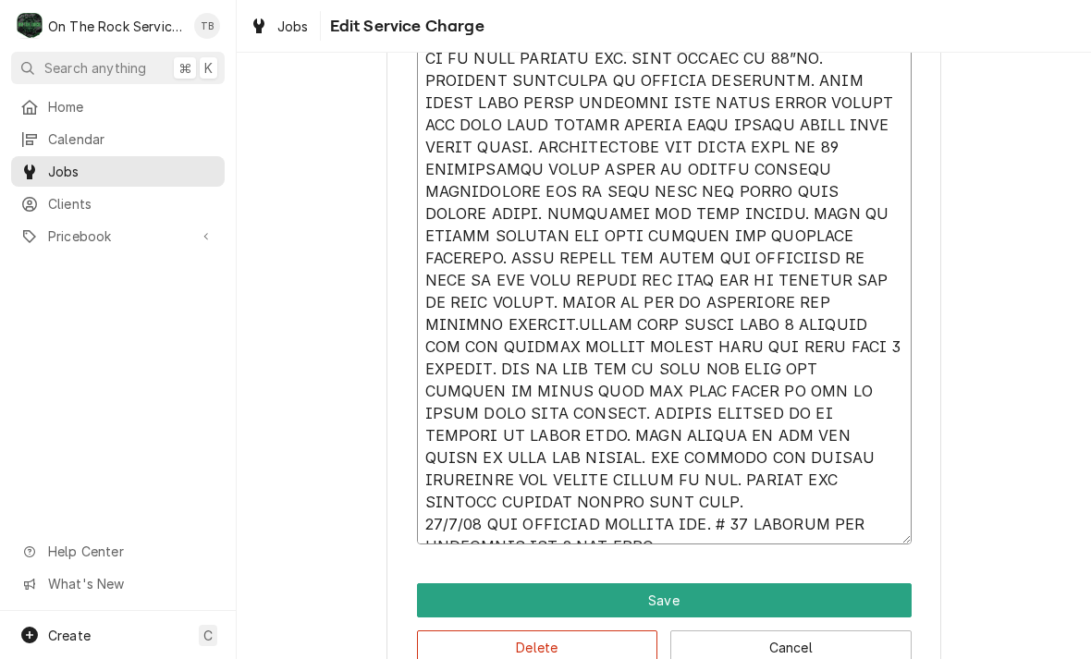
type textarea "x"
type textarea "9/30/25 TMB PROVIDE SERVICE PARTS AND LABOR TO DETERMINE THAT ON SALAMANDER CHE…"
type textarea "x"
type textarea "9/30/25 TMB PROVIDE SERVICE PARTS AND LABOR TO DETERMINE THAT ON SALAMANDER CHE…"
type textarea "x"
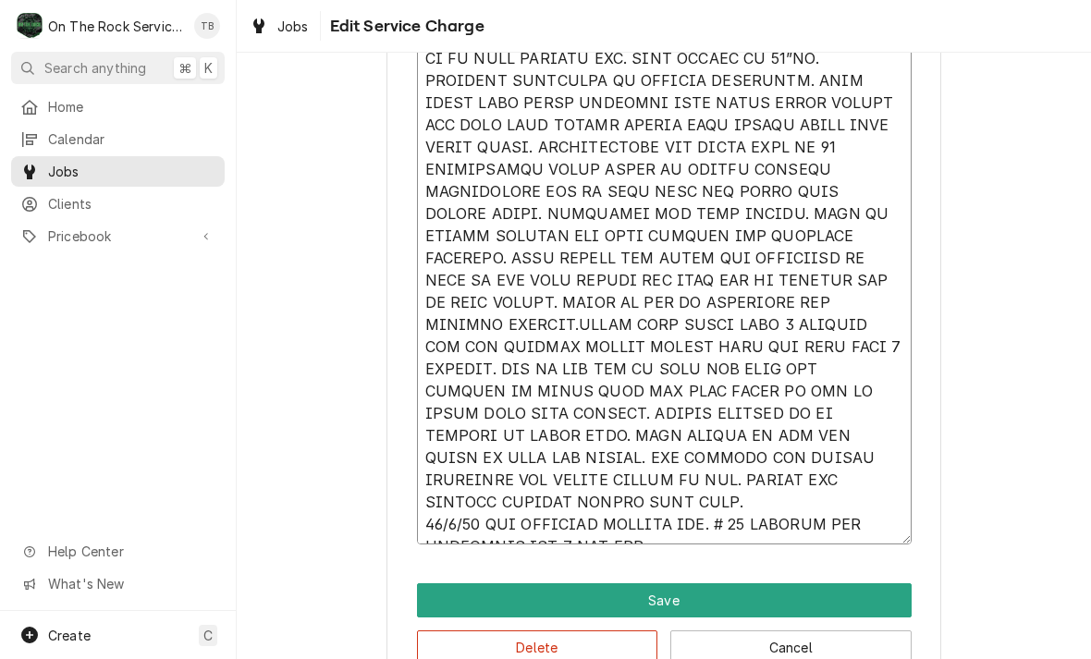
type textarea "9/30/25 TMB PROVIDE SERVICE PARTS AND LABOR TO DETERMINE THAT ON SALAMANDER CHE…"
type textarea "x"
type textarea "9/30/25 TMB PROVIDE SERVICE PARTS AND LABOR TO DETERMINE THAT ON SALAMANDER CHE…"
type textarea "x"
type textarea "9/30/25 TMB PROVIDE SERVICE PARTS AND LABOR TO DETERMINE THAT ON SALAMANDER CHE…"
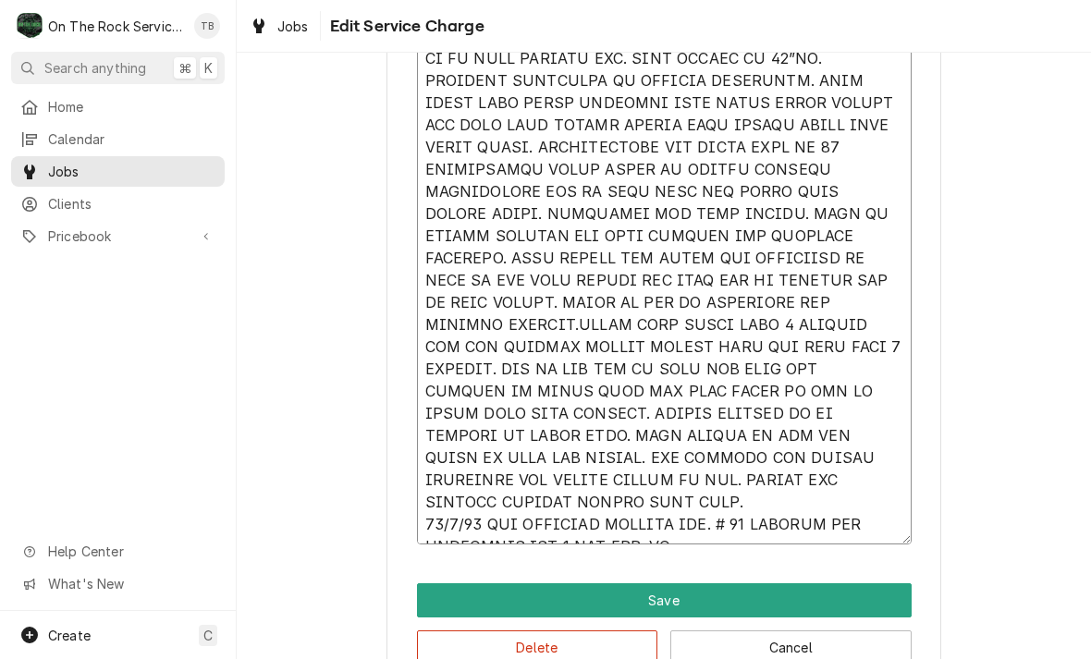
type textarea "x"
type textarea "9/30/25 TMB PROVIDE SERVICE PARTS AND LABOR TO DETERMINE THAT ON SALAMANDER CHE…"
type textarea "x"
type textarea "9/30/25 TMB PROVIDE SERVICE PARTS AND LABOR TO DETERMINE THAT ON SALAMANDER CHE…"
type textarea "x"
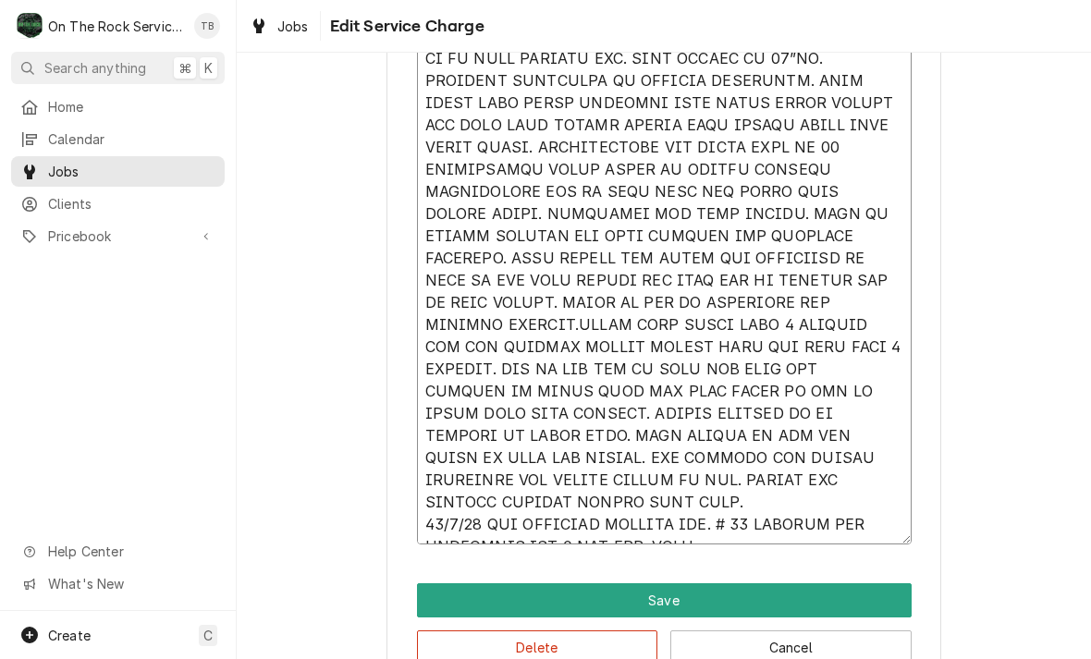
type textarea "9/30/25 TMB PROVIDE SERVICE PARTS AND LABOR TO DETERMINE THAT ON SALAMANDER CHE…"
type textarea "x"
type textarea "9/30/25 TMB PROVIDE SERVICE PARTS AND LABOR TO DETERMINE THAT ON SALAMANDER CHE…"
type textarea "x"
type textarea "9/30/25 TMB PROVIDE SERVICE PARTS AND LABOR TO DETERMINE THAT ON SALAMANDER CHE…"
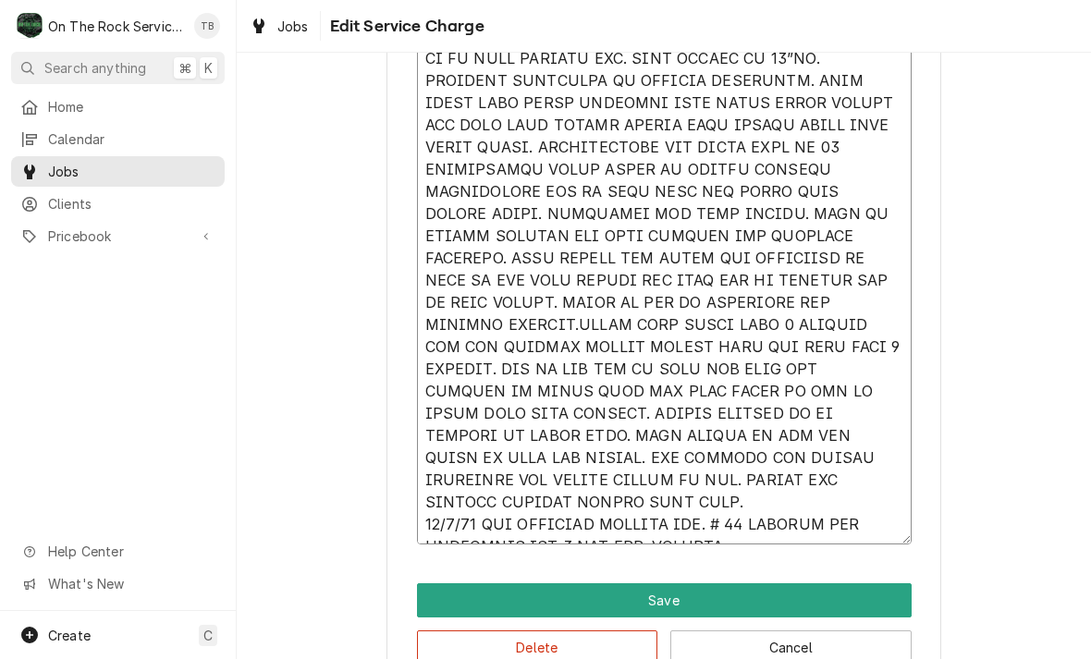
type textarea "x"
type textarea "9/30/25 TMB PROVIDE SERVICE PARTS AND LABOR TO DETERMINE THAT ON SALAMANDER CHE…"
type textarea "x"
type textarea "9/30/25 TMB PROVIDE SERVICE PARTS AND LABOR TO DETERMINE THAT ON SALAMANDER CHE…"
type textarea "x"
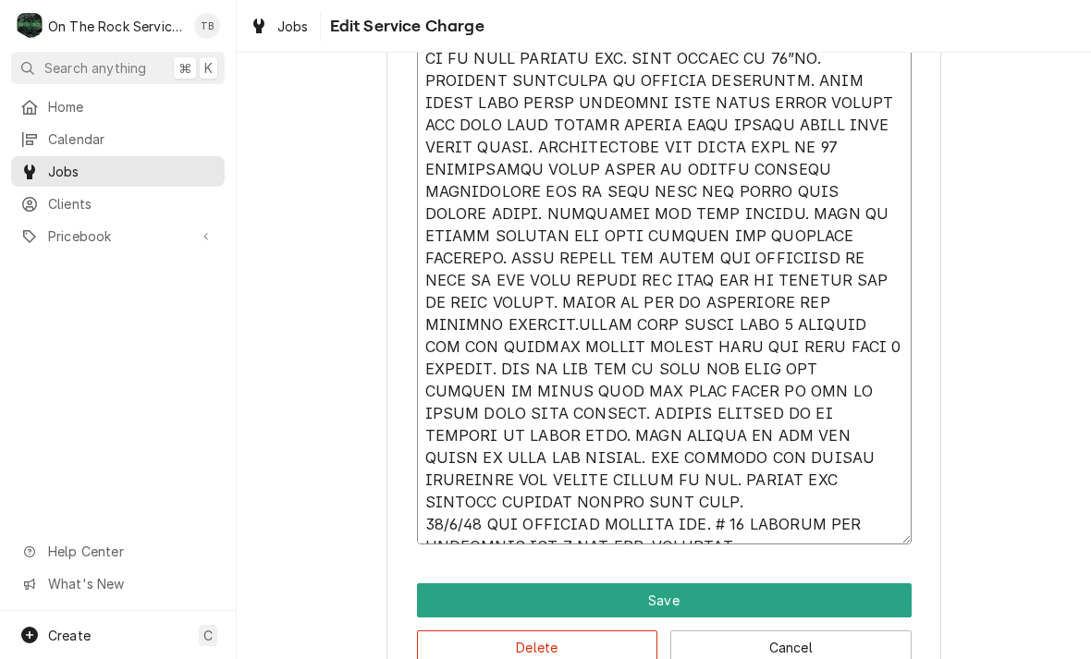
type textarea "9/30/25 TMB PROVIDE SERVICE PARTS AND LABOR TO DETERMINE THAT ON SALAMANDER CHE…"
type textarea "x"
type textarea "9/30/25 TMB PROVIDE SERVICE PARTS AND LABOR TO DETERMINE THAT ON SALAMANDER CHE…"
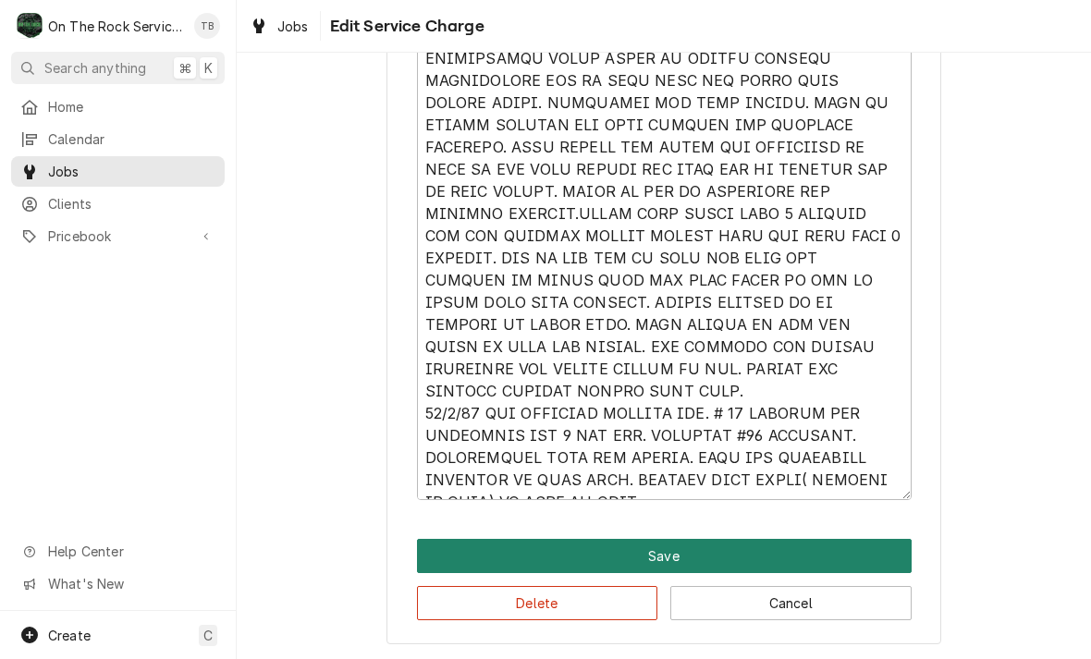
click at [669, 550] on button "Save" at bounding box center [664, 556] width 495 height 34
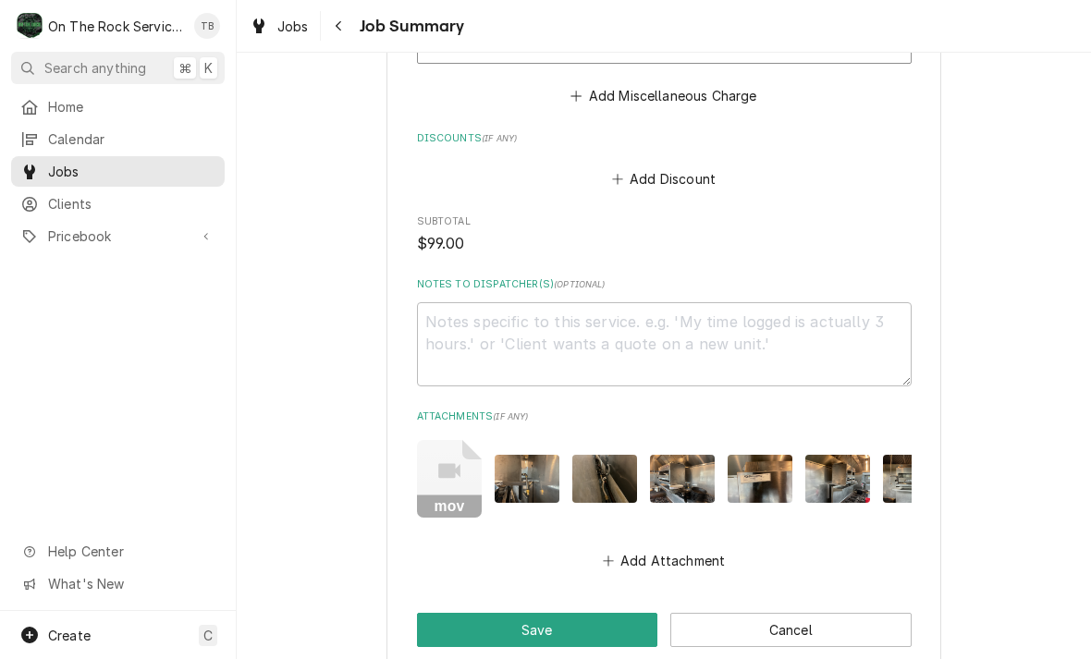
scroll to position [1731, 0]
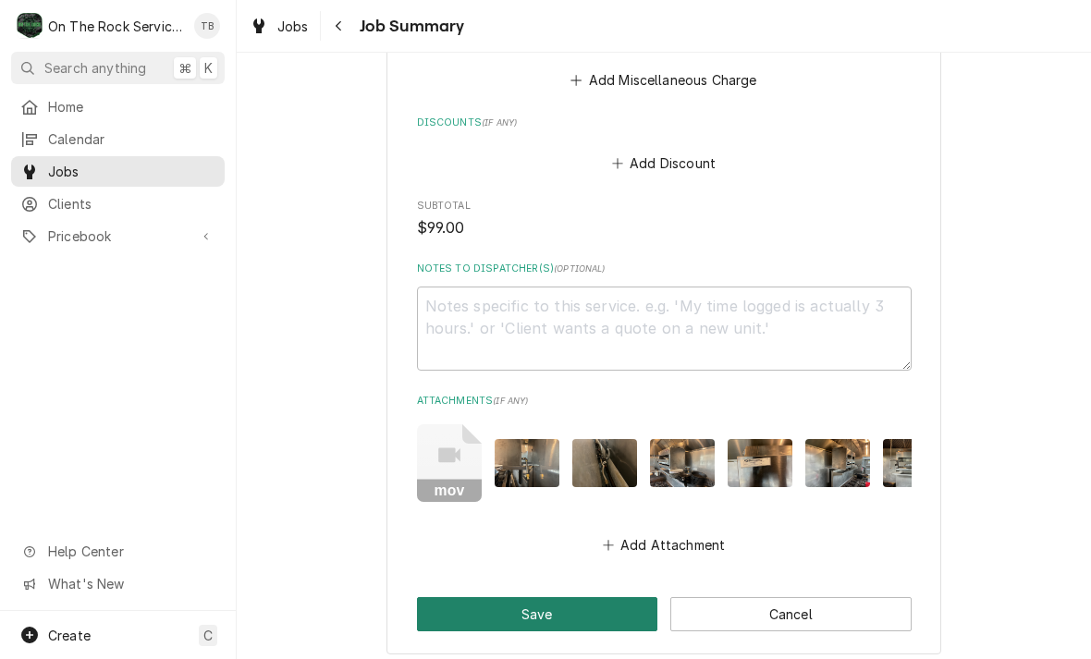
click at [528, 609] on button "Save" at bounding box center [537, 614] width 241 height 34
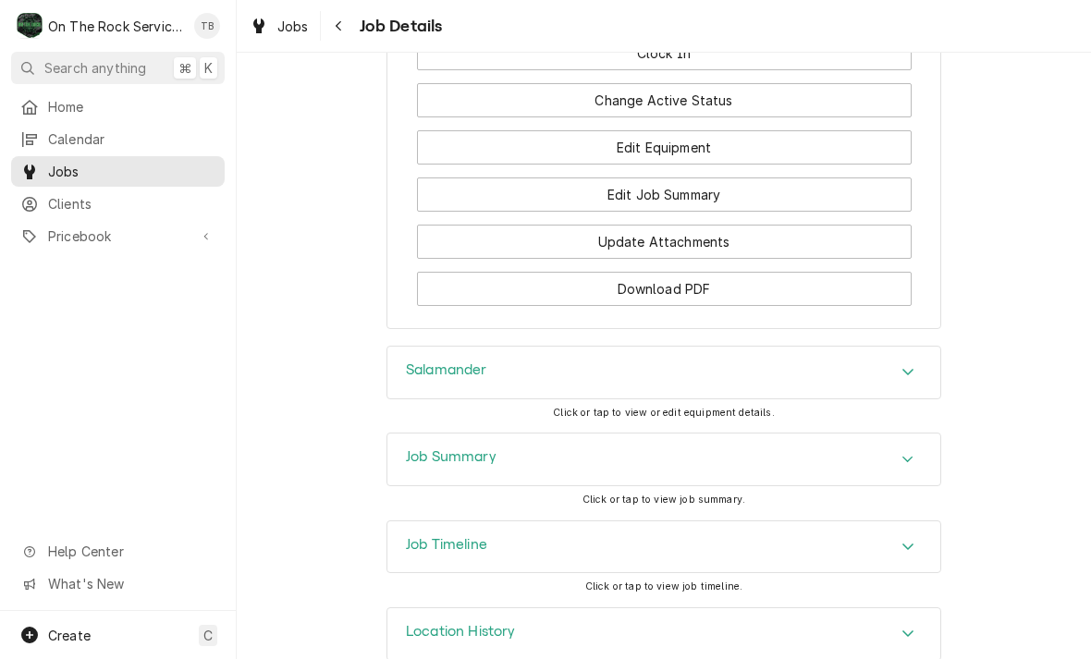
scroll to position [2591, 0]
click at [897, 357] on div "Salamander" at bounding box center [663, 374] width 553 height 52
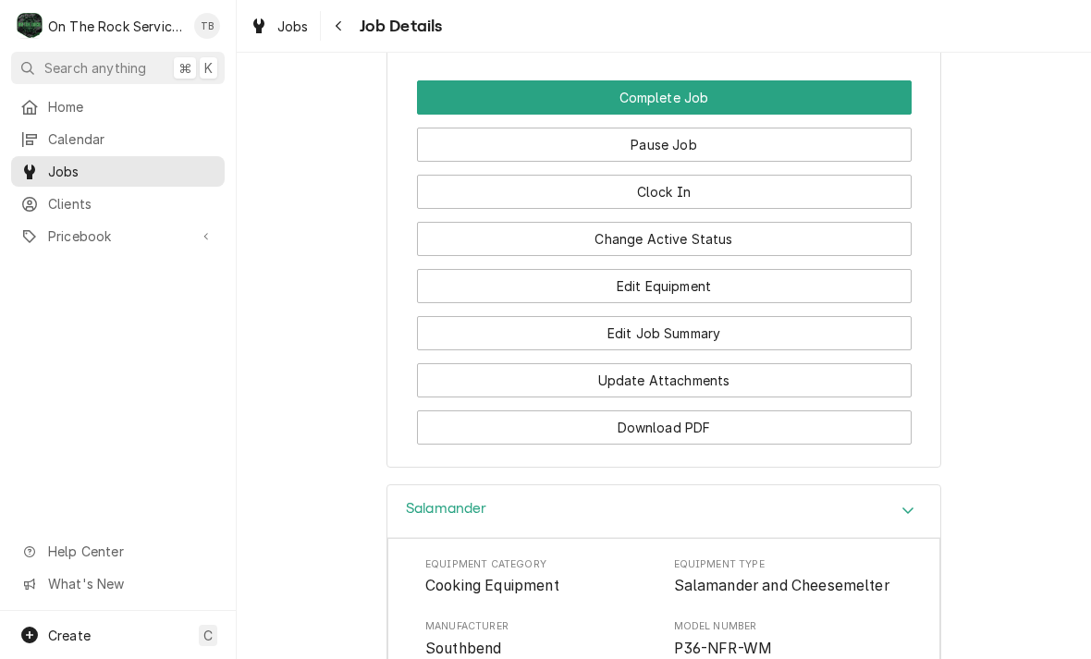
scroll to position [2403, 0]
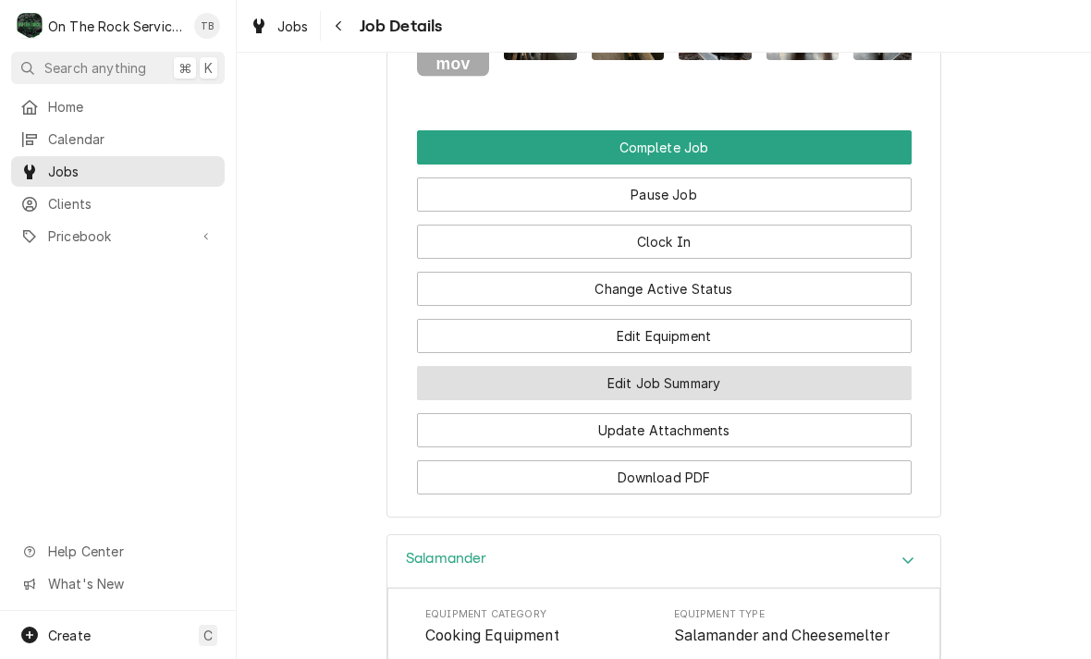
click at [677, 366] on button "Edit Job Summary" at bounding box center [664, 383] width 495 height 34
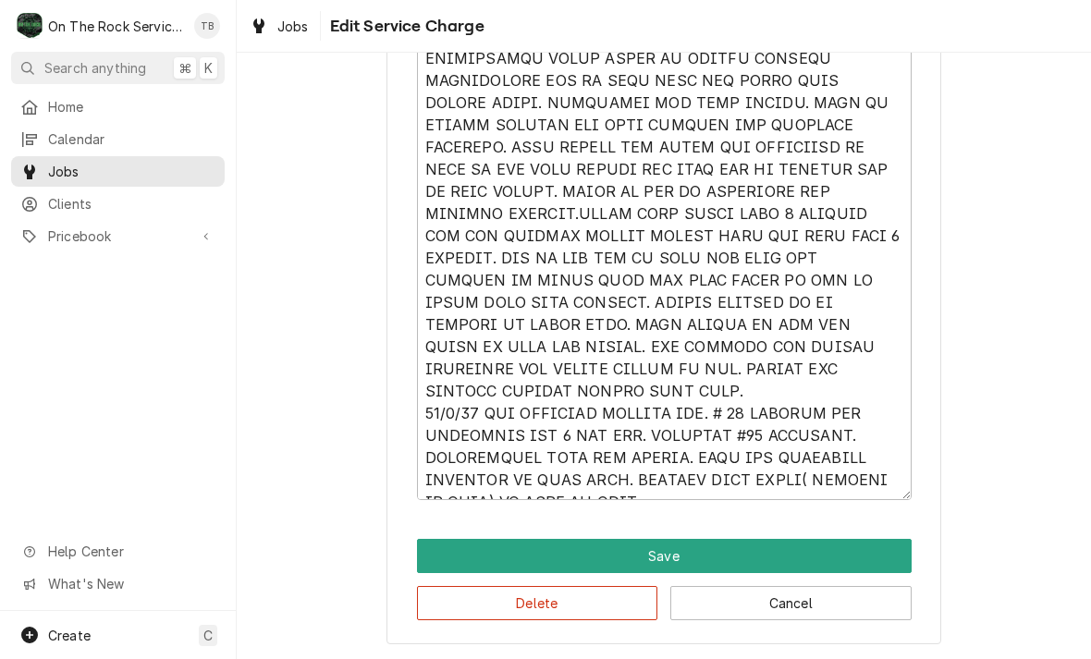
scroll to position [858, 0]
click at [631, 489] on textarea "Service Summary" at bounding box center [664, 169] width 495 height 661
type textarea "x"
type textarea "9/30/25 TMB PROVIDE SERVICE PARTS AND LABOR TO DETERMINE THAT ON SALAMANDER CHE…"
type textarea "x"
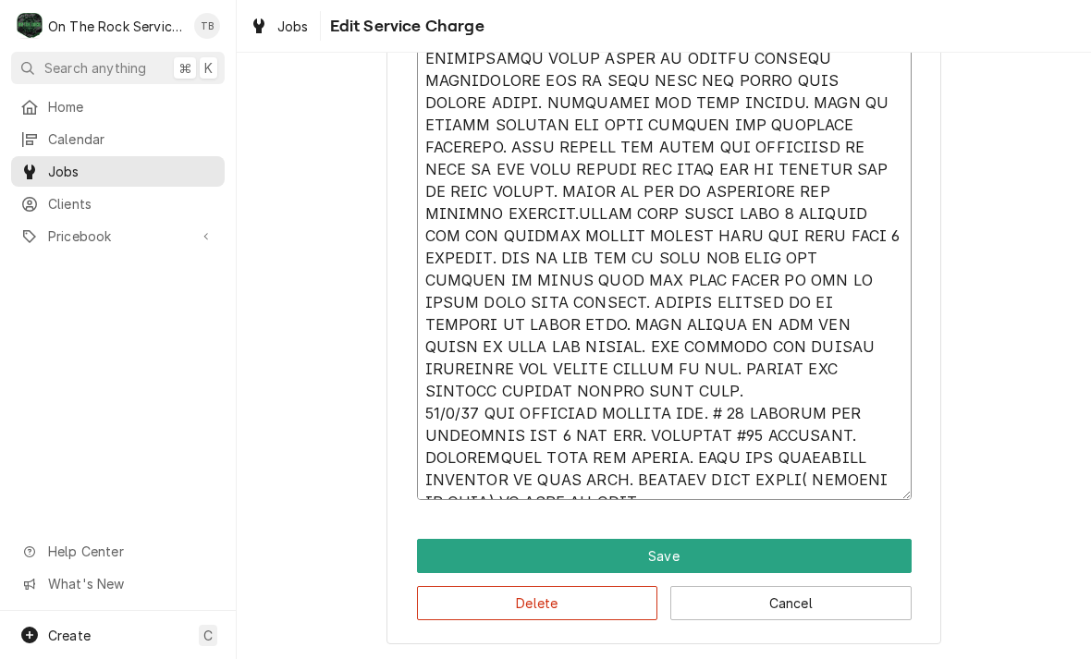
type textarea "9/30/25 TMB PROVIDE SERVICE PARTS AND LABOR TO DETERMINE THAT ON SALAMANDER CHE…"
type textarea "x"
type textarea "9/30/25 TMB PROVIDE SERVICE PARTS AND LABOR TO DETERMINE THAT ON SALAMANDER CHE…"
type textarea "x"
type textarea "9/30/25 TMB PROVIDE SERVICE PARTS AND LABOR TO DETERMINE THAT ON SALAMANDER CHE…"
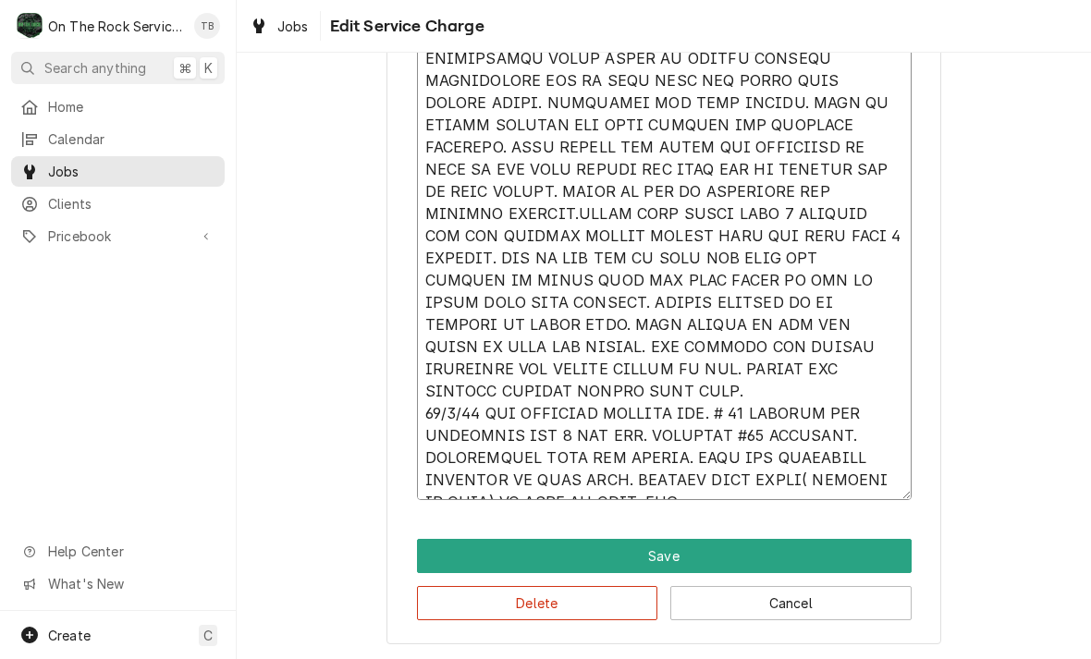
type textarea "x"
type textarea "9/30/25 TMB PROVIDE SERVICE PARTS AND LABOR TO DETERMINE THAT ON SALAMANDER CHE…"
type textarea "x"
type textarea "9/30/25 TMB PROVIDE SERVICE PARTS AND LABOR TO DETERMINE THAT ON SALAMANDER CHE…"
type textarea "x"
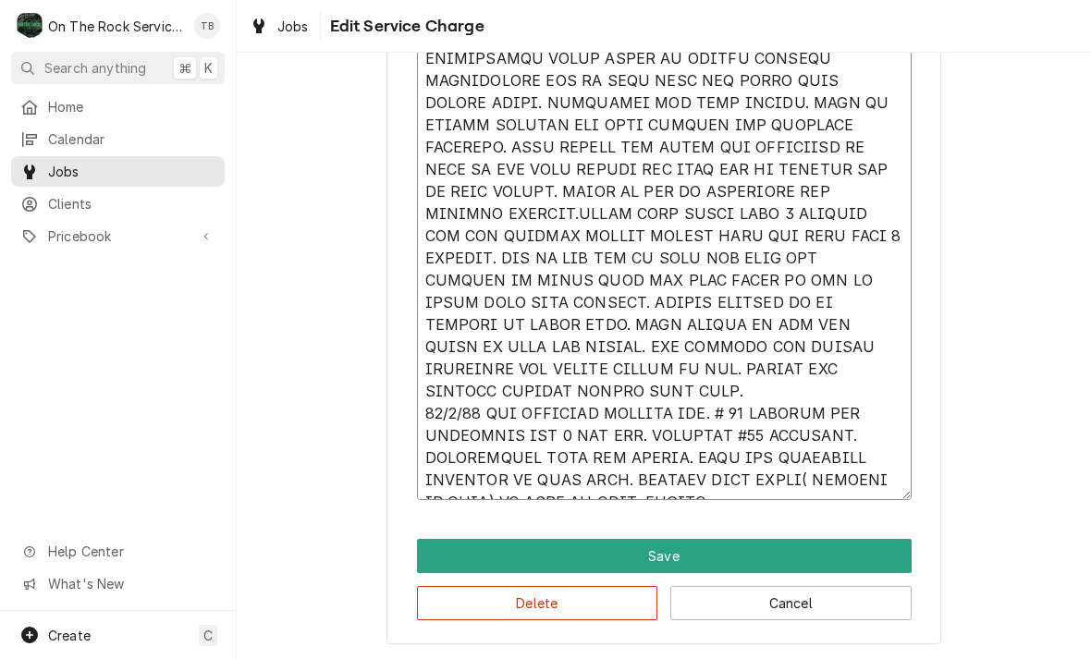
type textarea "9/30/25 TMB PROVIDE SERVICE PARTS AND LABOR TO DETERMINE THAT ON SALAMANDER CHE…"
type textarea "x"
type textarea "9/30/25 TMB PROVIDE SERVICE PARTS AND LABOR TO DETERMINE THAT ON SALAMANDER CHE…"
type textarea "x"
type textarea "9/30/25 TMB PROVIDE SERVICE PARTS AND LABOR TO DETERMINE THAT ON SALAMANDER CHE…"
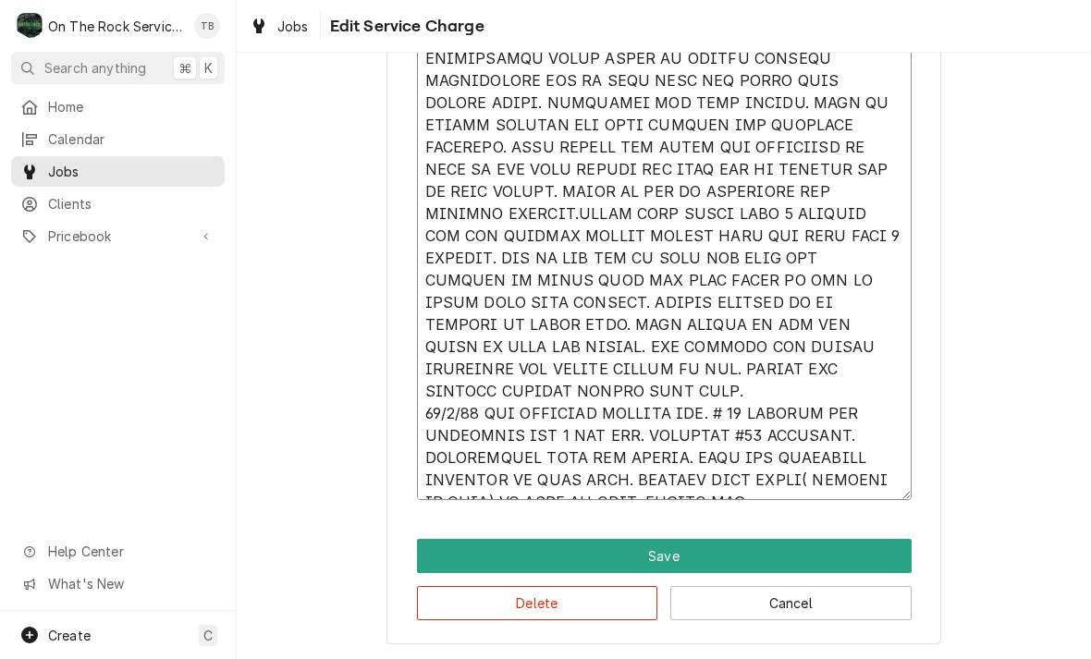
type textarea "x"
type textarea "9/30/25 TMB PROVIDE SERVICE PARTS AND LABOR TO DETERMINE THAT ON SALAMANDER CHE…"
type textarea "x"
type textarea "9/30/25 TMB PROVIDE SERVICE PARTS AND LABOR TO DETERMINE THAT ON SALAMANDER CHE…"
type textarea "x"
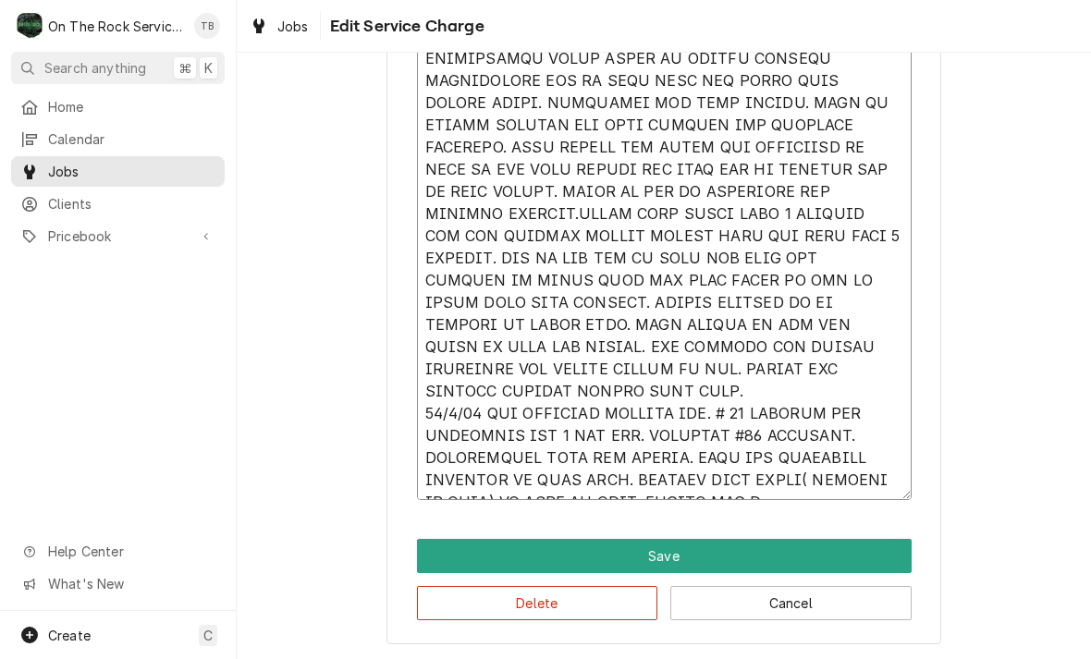
type textarea "9/30/25 TMB PROVIDE SERVICE PARTS AND LABOR TO DETERMINE THAT ON SALAMANDER CHE…"
type textarea "x"
type textarea "9/30/25 TMB PROVIDE SERVICE PARTS AND LABOR TO DETERMINE THAT ON SALAMANDER CHE…"
type textarea "x"
type textarea "9/30/25 TMB PROVIDE SERVICE PARTS AND LABOR TO DETERMINE THAT ON SALAMANDER CHE…"
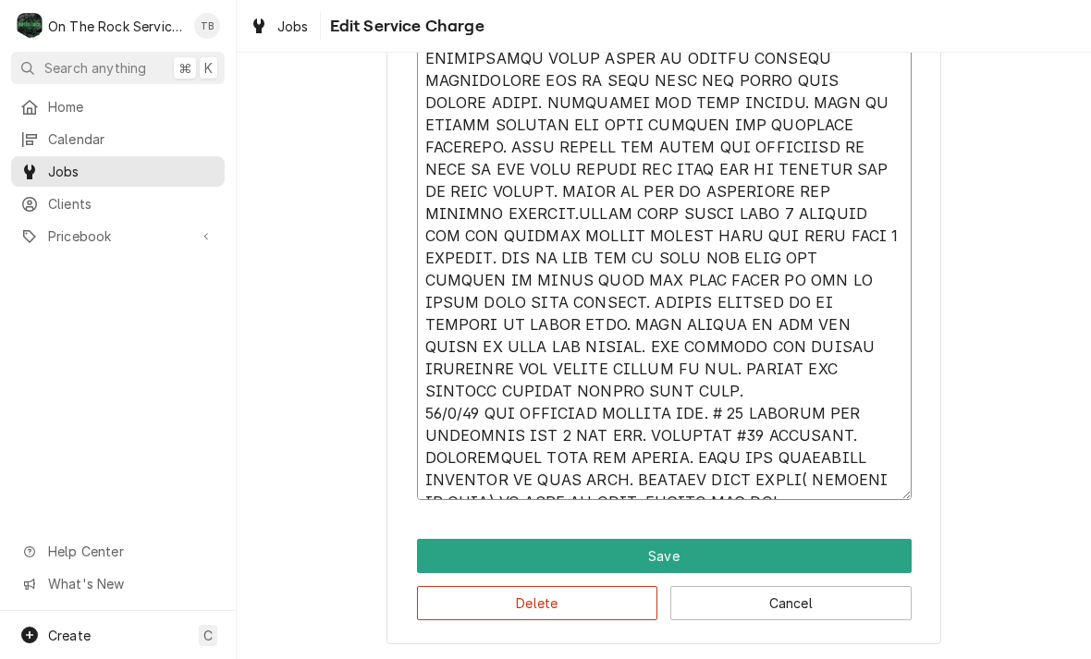
type textarea "x"
type textarea "9/30/25 TMB PROVIDE SERVICE PARTS AND LABOR TO DETERMINE THAT ON SALAMANDER CHE…"
type textarea "x"
type textarea "9/30/25 TMB PROVIDE SERVICE PARTS AND LABOR TO DETERMINE THAT ON SALAMANDER CHE…"
type textarea "x"
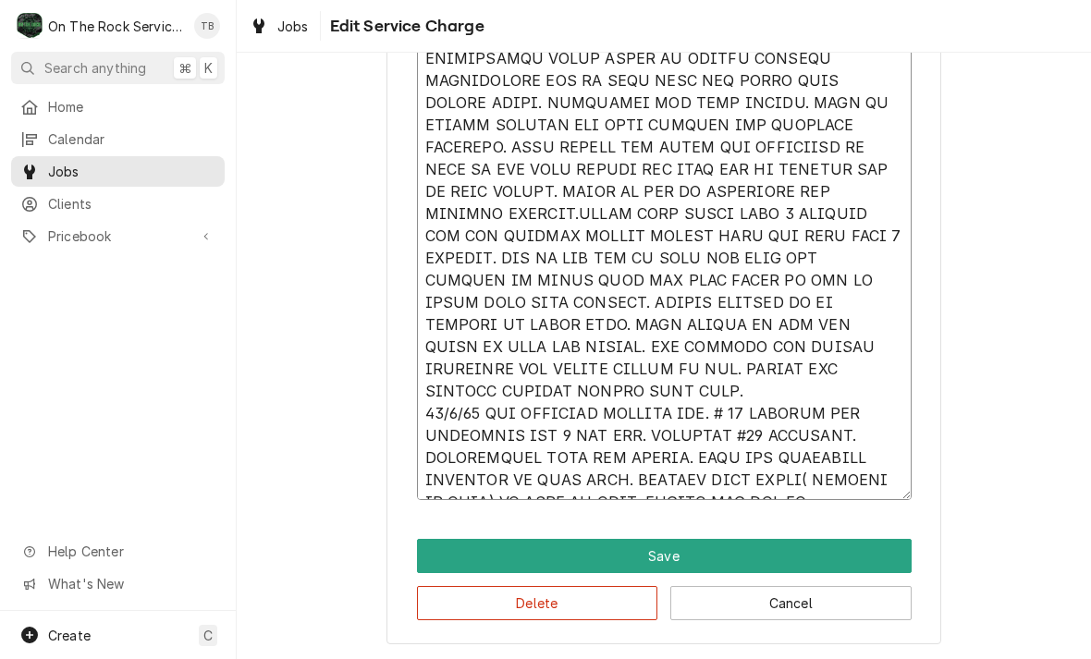
type textarea "9/30/25 TMB PROVIDE SERVICE PARTS AND LABOR TO DETERMINE THAT ON SALAMANDER CHE…"
type textarea "x"
type textarea "9/30/25 TMB PROVIDE SERVICE PARTS AND LABOR TO DETERMINE THAT ON SALAMANDER CHE…"
type textarea "x"
type textarea "9/30/25 TMB PROVIDE SERVICE PARTS AND LABOR TO DETERMINE THAT ON SALAMANDER CHE…"
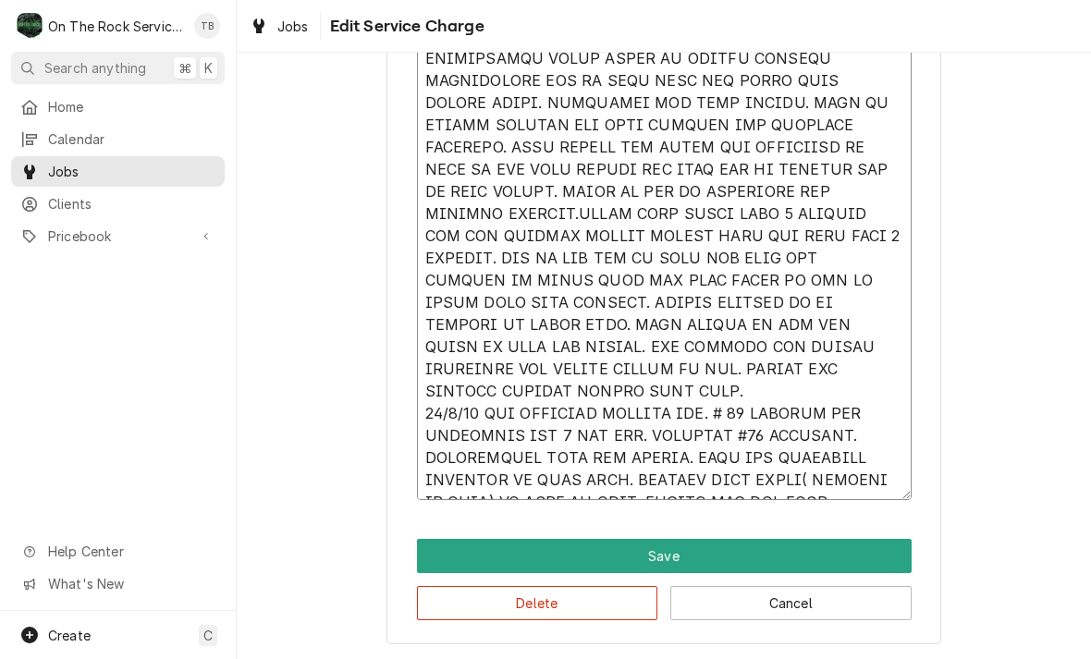
type textarea "x"
type textarea "9/30/25 TMB PROVIDE SERVICE PARTS AND LABOR TO DETERMINE THAT ON SALAMANDER CHE…"
type textarea "x"
type textarea "9/30/25 TMB PROVIDE SERVICE PARTS AND LABOR TO DETERMINE THAT ON SALAMANDER CHE…"
type textarea "x"
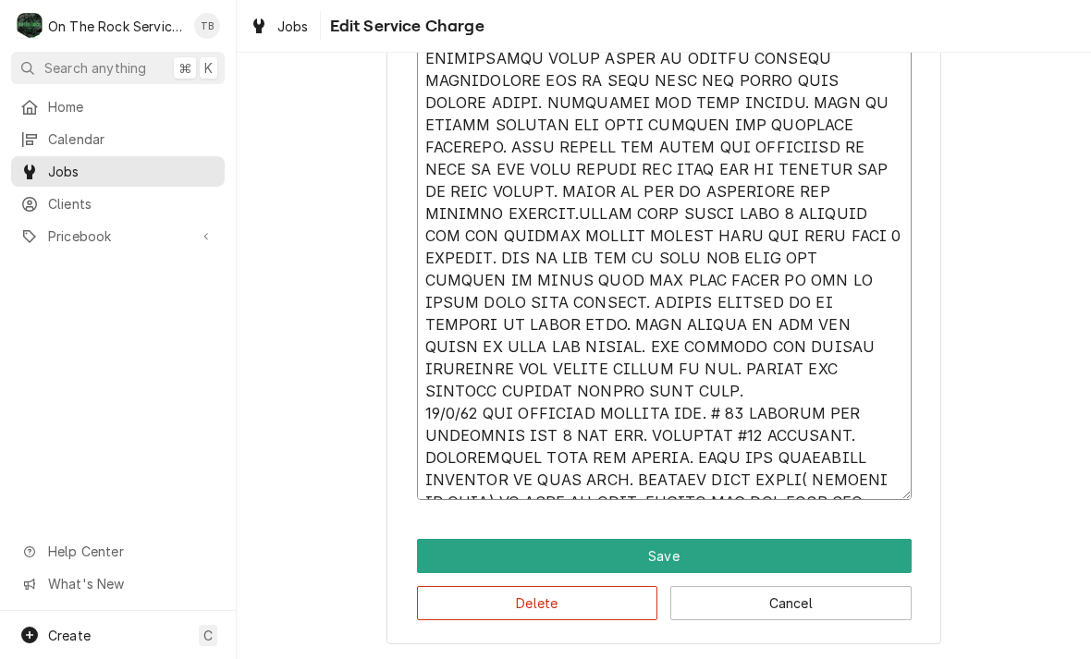
type textarea "9/30/25 TMB PROVIDE SERVICE PARTS AND LABOR TO DETERMINE THAT ON SALAMANDER CHE…"
type textarea "x"
type textarea "9/30/25 TMB PROVIDE SERVICE PARTS AND LABOR TO DETERMINE THAT ON SALAMANDER CHE…"
type textarea "x"
type textarea "9/30/25 TMB PROVIDE SERVICE PARTS AND LABOR TO DETERMINE THAT ON SALAMANDER CHE…"
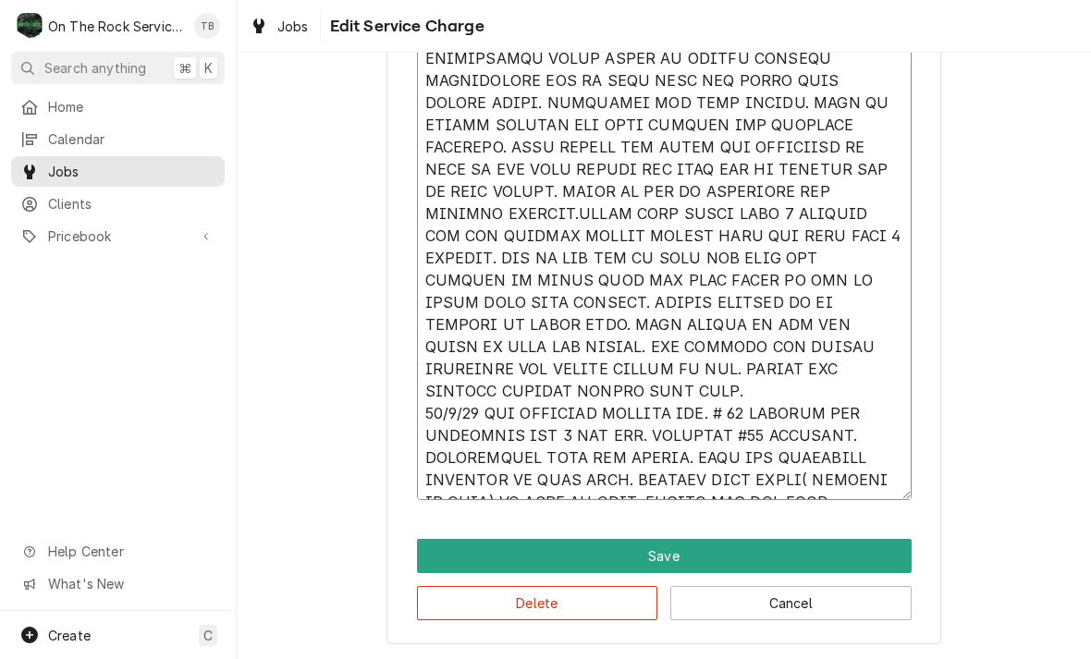
type textarea "x"
type textarea "9/30/25 TMB PROVIDE SERVICE PARTS AND LABOR TO DETERMINE THAT ON SALAMANDER CHE…"
type textarea "x"
type textarea "9/30/25 TMB PROVIDE SERVICE PARTS AND LABOR TO DETERMINE THAT ON SALAMANDER CHE…"
type textarea "x"
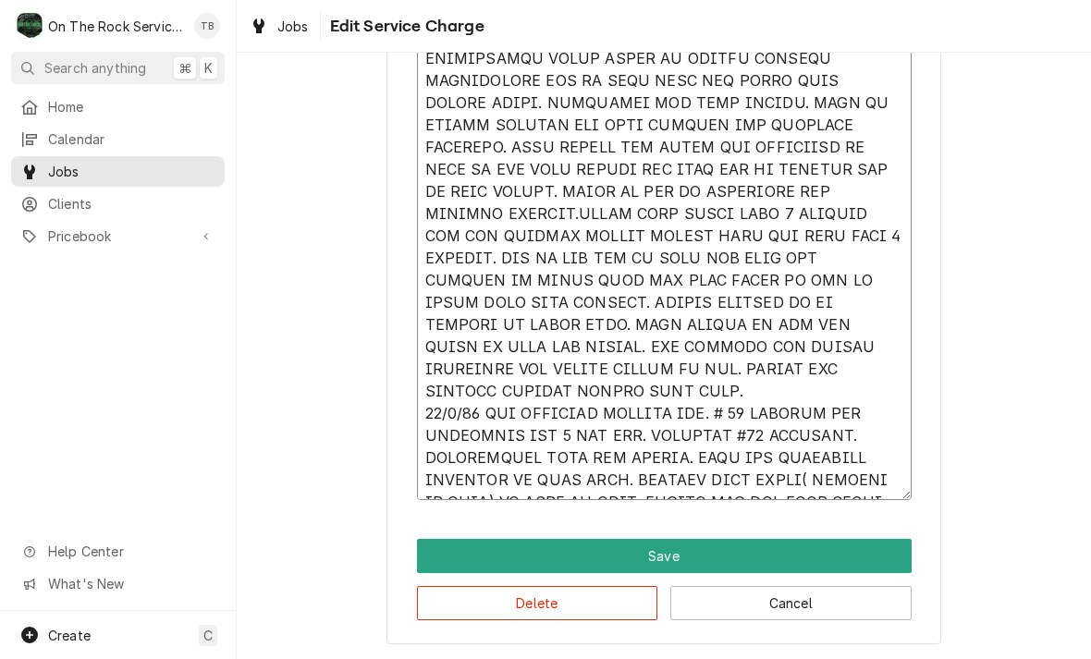
type textarea "9/30/25 TMB PROVIDE SERVICE PARTS AND LABOR TO DETERMINE THAT ON SALAMANDER CHE…"
type textarea "x"
type textarea "9/30/25 TMB PROVIDE SERVICE PARTS AND LABOR TO DETERMINE THAT ON SALAMANDER CHE…"
type textarea "x"
type textarea "9/30/25 TMB PROVIDE SERVICE PARTS AND LABOR TO DETERMINE THAT ON SALAMANDER CHE…"
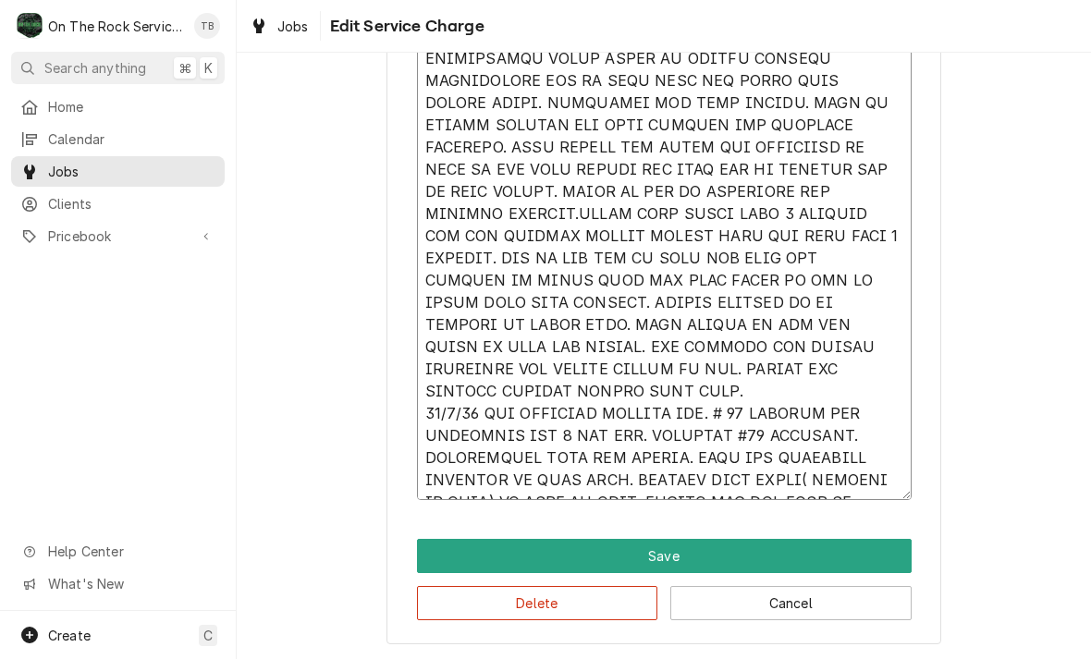
type textarea "x"
type textarea "9/30/25 TMB PROVIDE SERVICE PARTS AND LABOR TO DETERMINE THAT ON SALAMANDER CHE…"
type textarea "x"
type textarea "9/30/25 TMB PROVIDE SERVICE PARTS AND LABOR TO DETERMINE THAT ON SALAMANDER CHE…"
type textarea "x"
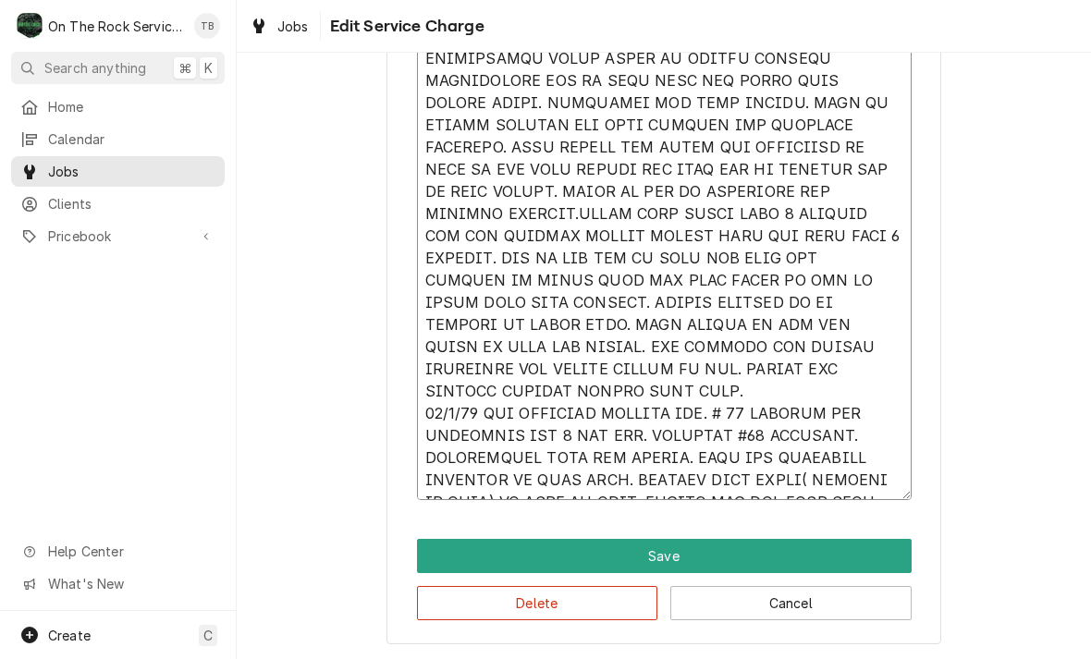
type textarea "9/30/25 TMB PROVIDE SERVICE PARTS AND LABOR TO DETERMINE THAT ON SALAMANDER CHE…"
type textarea "x"
type textarea "9/30/25 TMB PROVIDE SERVICE PARTS AND LABOR TO DETERMINE THAT ON SALAMANDER CHE…"
type textarea "x"
type textarea "9/30/25 TMB PROVIDE SERVICE PARTS AND LABOR TO DETERMINE THAT ON SALAMANDER CHE…"
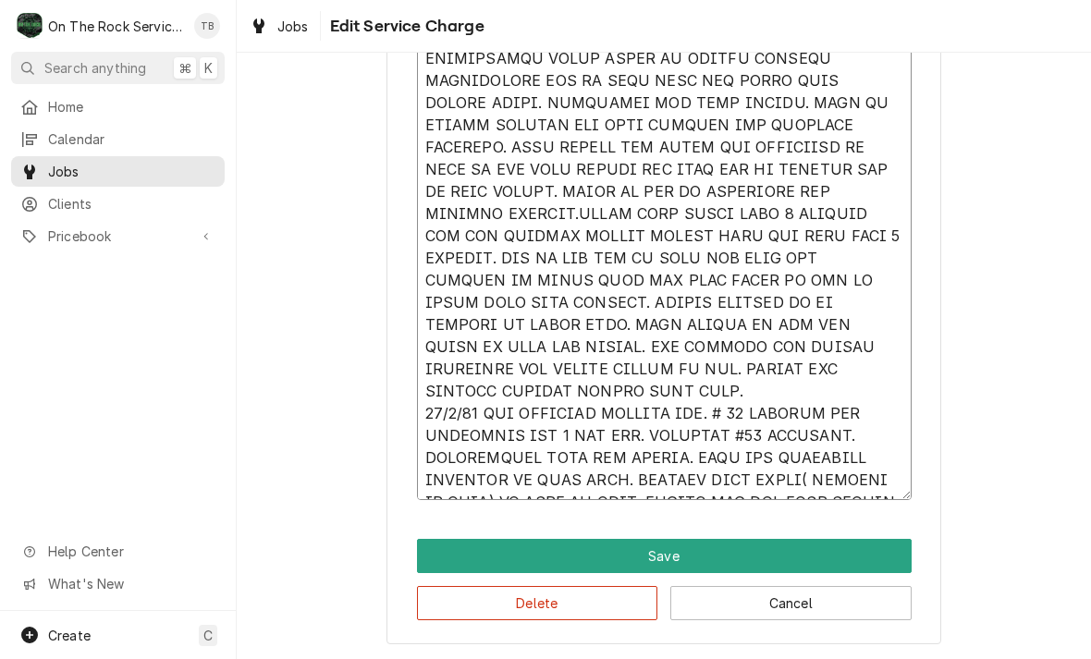
type textarea "x"
type textarea "9/30/25 TMB PROVIDE SERVICE PARTS AND LABOR TO DETERMINE THAT ON SALAMANDER CHE…"
type textarea "x"
type textarea "9/30/25 TMB PROVIDE SERVICE PARTS AND LABOR TO DETERMINE THAT ON SALAMANDER CHE…"
type textarea "x"
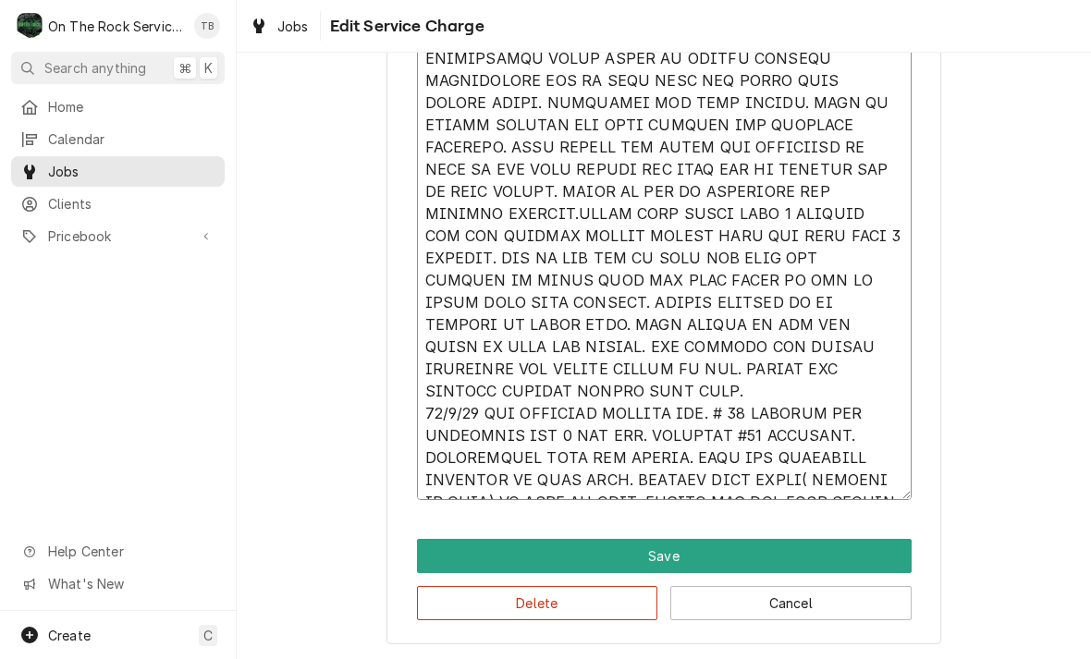
type textarea "9/30/25 TMB PROVIDE SERVICE PARTS AND LABOR TO DETERMINE THAT ON SALAMANDER CHE…"
type textarea "x"
type textarea "9/30/25 TMB PROVIDE SERVICE PARTS AND LABOR TO DETERMINE THAT ON SALAMANDER CHE…"
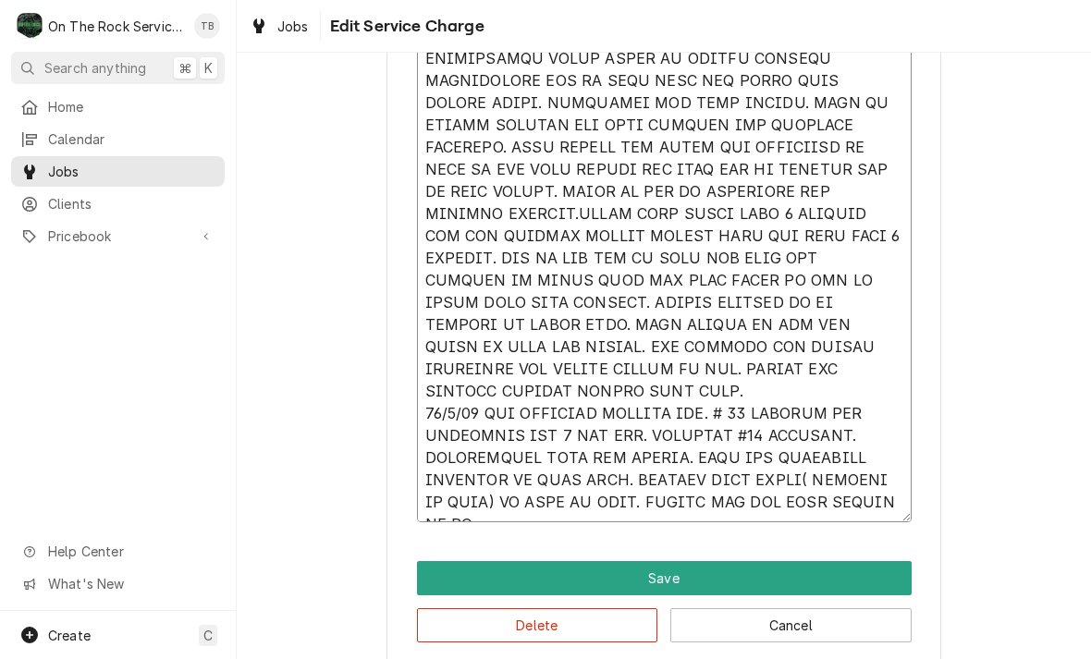
type textarea "x"
type textarea "9/30/25 TMB PROVIDE SERVICE PARTS AND LABOR TO DETERMINE THAT ON SALAMANDER CHE…"
type textarea "x"
type textarea "9/30/25 TMB PROVIDE SERVICE PARTS AND LABOR TO DETERMINE THAT ON SALAMANDER CHE…"
type textarea "x"
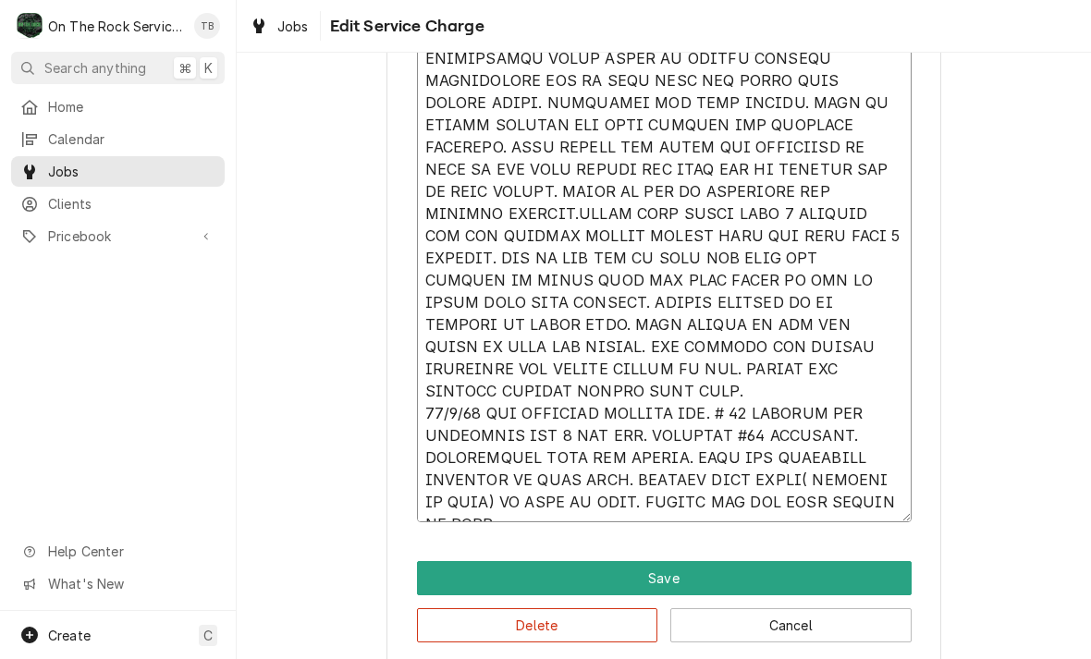
type textarea "9/30/25 TMB PROVIDE SERVICE PARTS AND LABOR TO DETERMINE THAT ON SALAMANDER CHE…"
type textarea "x"
type textarea "9/30/25 TMB PROVIDE SERVICE PARTS AND LABOR TO DETERMINE THAT ON SALAMANDER CHE…"
type textarea "x"
type textarea "9/30/25 TMB PROVIDE SERVICE PARTS AND LABOR TO DETERMINE THAT ON SALAMANDER CHE…"
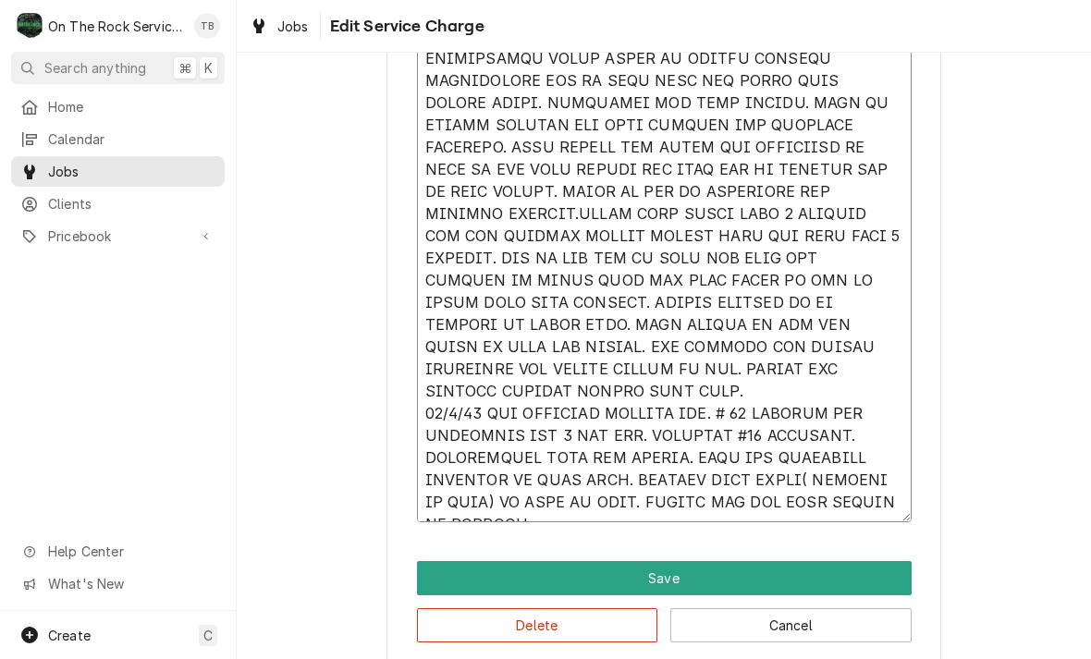
type textarea "x"
type textarea "9/30/25 TMB PROVIDE SERVICE PARTS AND LABOR TO DETERMINE THAT ON SALAMANDER CHE…"
type textarea "x"
type textarea "9/30/25 TMB PROVIDE SERVICE PARTS AND LABOR TO DETERMINE THAT ON SALAMANDER CHE…"
type textarea "x"
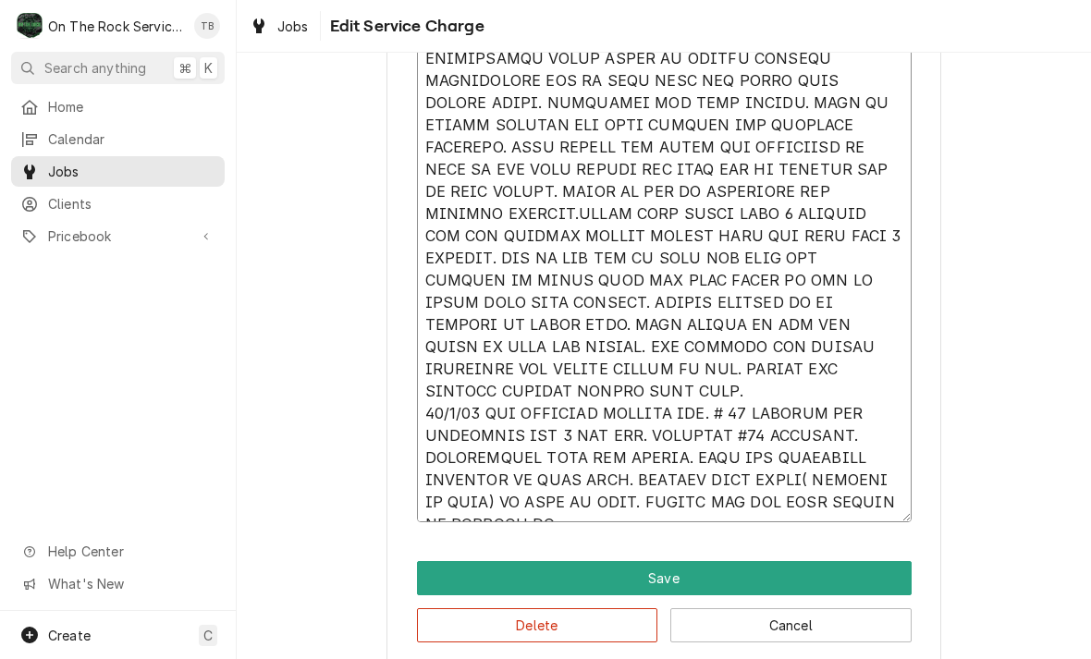
type textarea "9/30/25 TMB PROVIDE SERVICE PARTS AND LABOR TO DETERMINE THAT ON SALAMANDER CHE…"
type textarea "x"
type textarea "9/30/25 TMB PROVIDE SERVICE PARTS AND LABOR TO DETERMINE THAT ON SALAMANDER CHE…"
type textarea "x"
type textarea "9/30/25 TMB PROVIDE SERVICE PARTS AND LABOR TO DETERMINE THAT ON SALAMANDER CHE…"
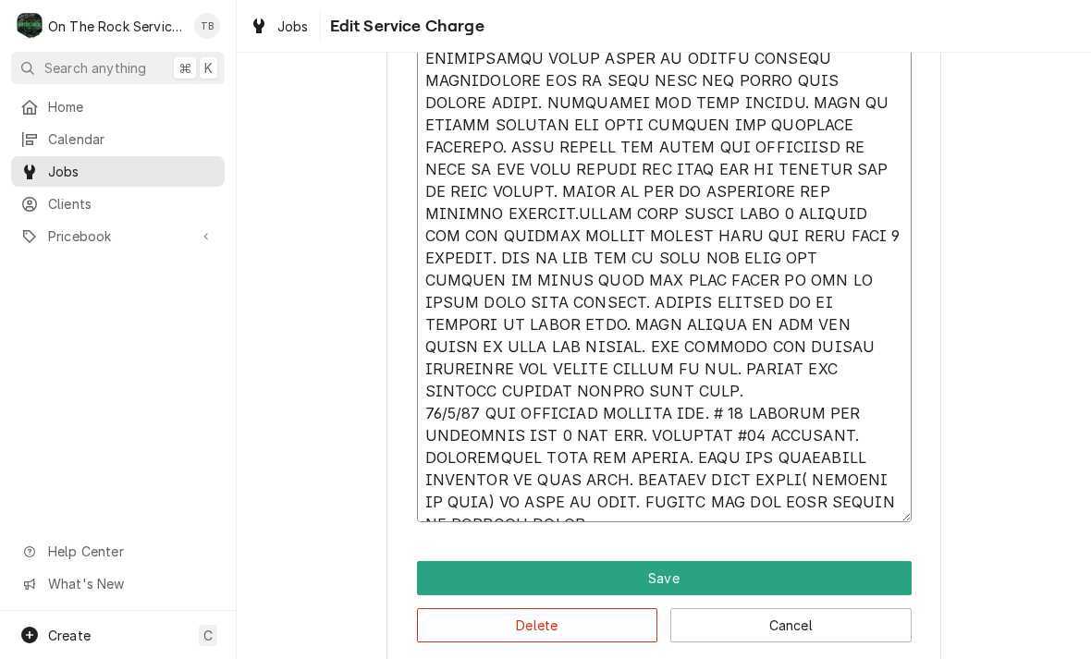
type textarea "x"
type textarea "9/30/25 TMB PROVIDE SERVICE PARTS AND LABOR TO DETERMINE THAT ON SALAMANDER CHE…"
type textarea "x"
type textarea "5/51/24 LOR IPSUMDO SITAMET CONSE ADI ELITS DO EIUSMODTE INCI UT LABOREETDO MAG…"
type textarea "x"
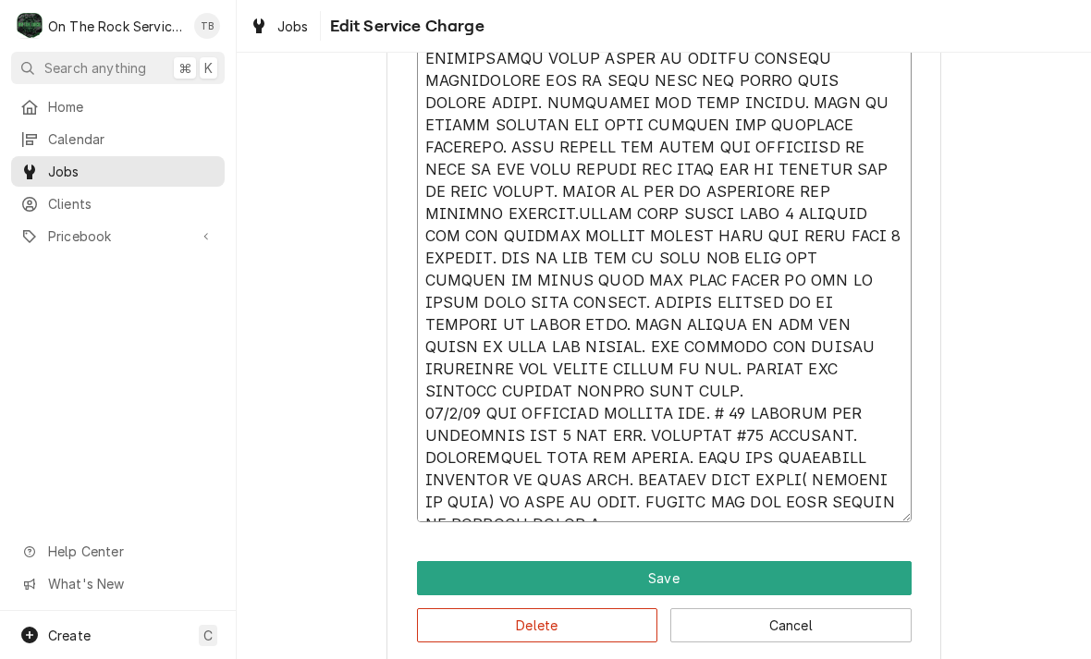
type textarea "5/51/24 LOR IPSUMDO SITAMET CONSE ADI ELITS DO EIUSMODTE INCI UT LABOREETDO MAG…"
type textarea "x"
type textarea "5/51/24 LOR IPSUMDO SITAMET CONSE ADI ELITS DO EIUSMODTE INCI UT LABOREETDO MAG…"
type textarea "x"
type textarea "5/51/24 LOR IPSUMDO SITAMET CONSE ADI ELITS DO EIUSMODTE INCI UT LABOREETDO MAG…"
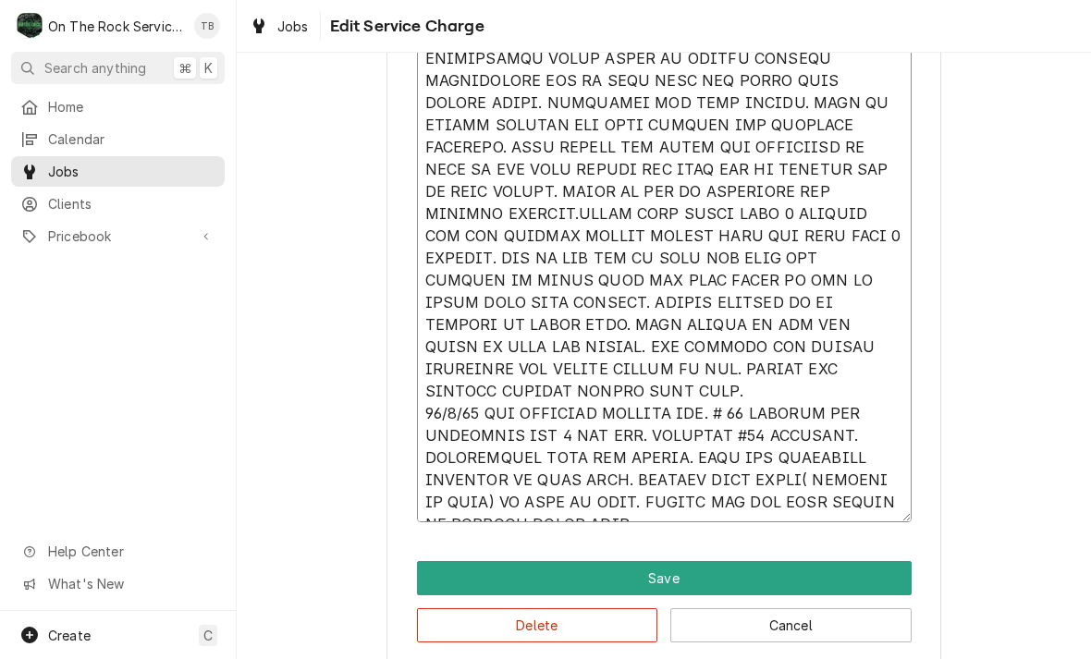
type textarea "x"
type textarea "5/51/24 LOR IPSUMDO SITAMET CONSE ADI ELITS DO EIUSMODTE INCI UT LABOREETDO MAG…"
type textarea "x"
type textarea "5/51/24 LOR IPSUMDO SITAMET CONSE ADI ELITS DO EIUSMODTE INCI UT LABOREETDO MAG…"
type textarea "x"
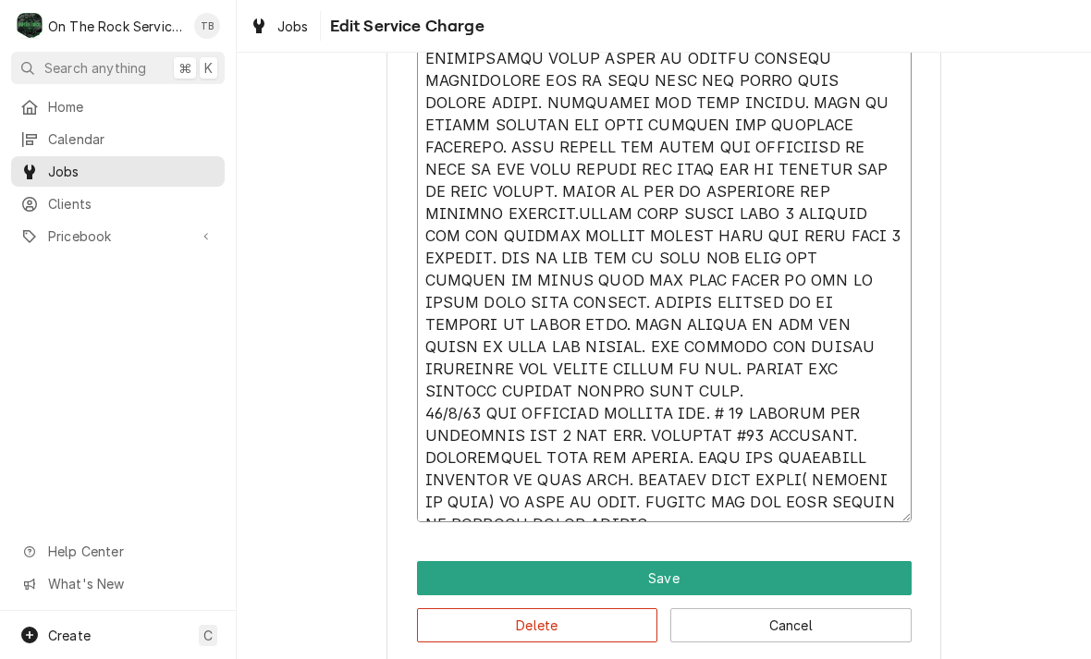
type textarea "5/51/24 LOR IPSUMDO SITAMET CONSE ADI ELITS DO EIUSMODTE INCI UT LABOREETDO MAG…"
type textarea "x"
type textarea "5/51/24 LOR IPSUMDO SITAMET CONSE ADI ELITS DO EIUSMODTE INCI UT LABOREETDO MAG…"
type textarea "x"
type textarea "5/51/24 LOR IPSUMDO SITAMET CONSE ADI ELITS DO EIUSMODTE INCI UT LABOREETDO MAG…"
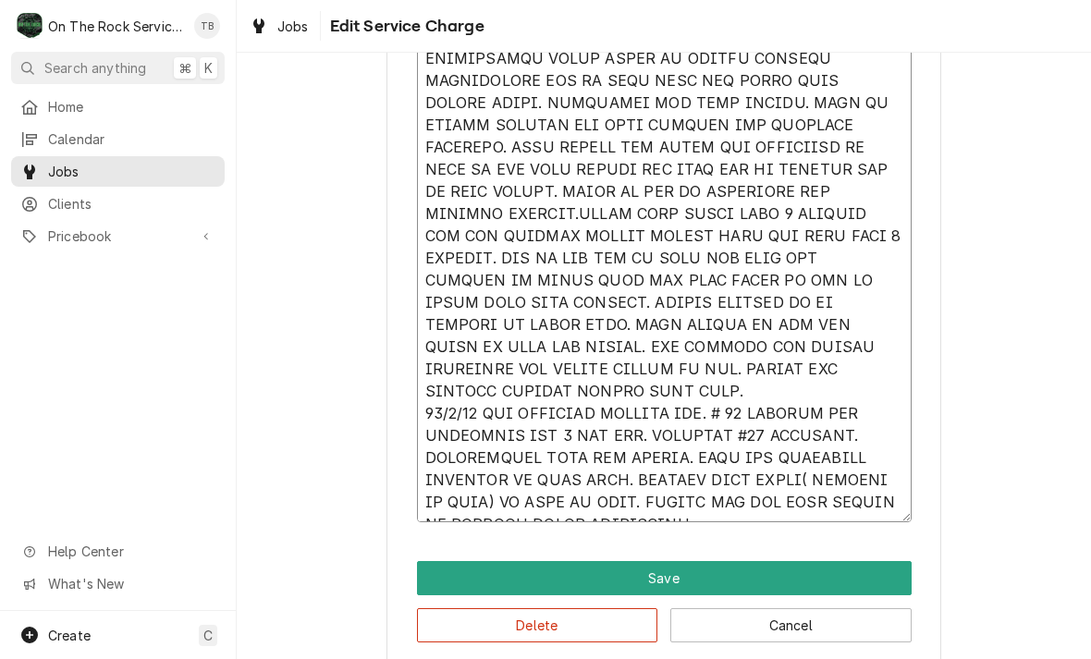
type textarea "x"
type textarea "5/51/24 LOR IPSUMDO SITAMET CONSE ADI ELITS DO EIUSMODTE INCI UT LABOREETDO MAG…"
type textarea "x"
type textarea "5/51/24 LOR IPSUMDO SITAMET CONSE ADI ELITS DO EIUSMODTE INCI UT LABOREETDO MAG…"
type textarea "x"
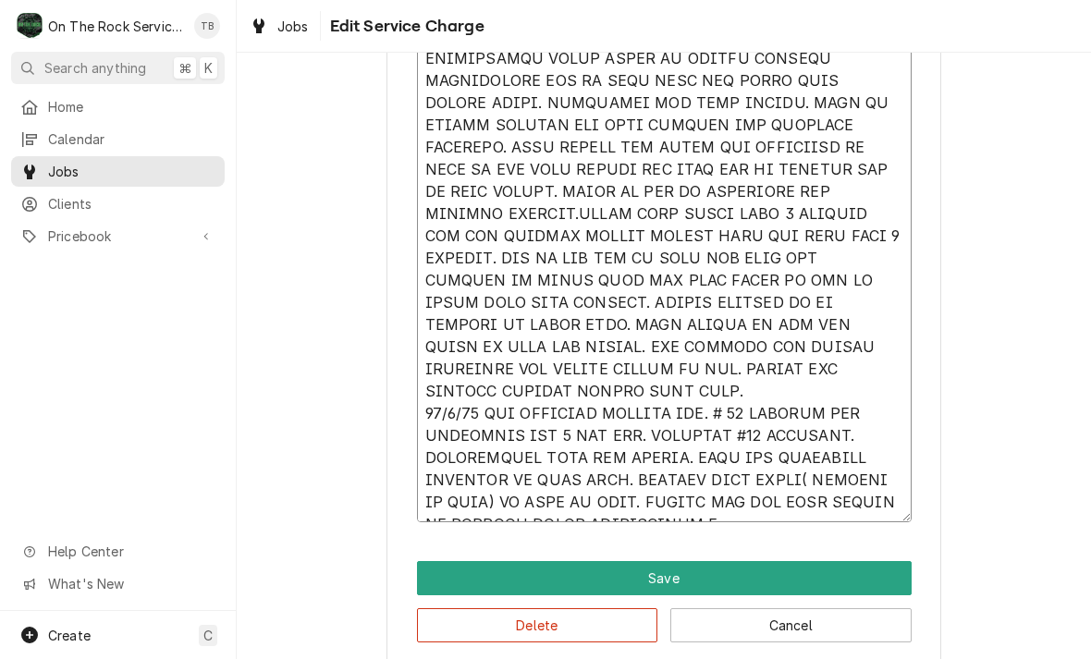
type textarea "5/51/24 LOR IPSUMDO SITAMET CONSE ADI ELITS DO EIUSMODTE INCI UT LABOREETDO MAG…"
type textarea "x"
type textarea "5/51/24 LOR IPSUMDO SITAMET CONSE ADI ELITS DO EIUSMODTE INCI UT LABOREETDO MAG…"
type textarea "x"
type textarea "5/51/24 LOR IPSUMDO SITAMET CONSE ADI ELITS DO EIUSMODTE INCI UT LABOREETDO MAG…"
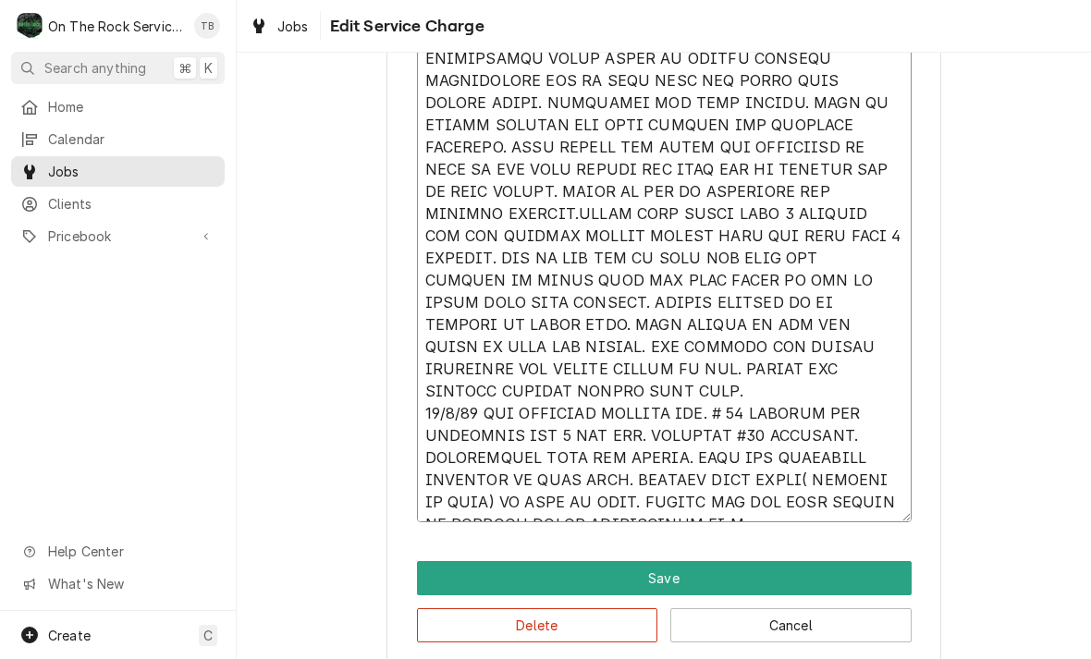
type textarea "x"
type textarea "9/30/25 TMB PROVIDE SERVICE PARTS AND LABOR TO DETERMINE THAT ON SALAMANDER CHE…"
type textarea "x"
type textarea "9/30/25 TMB PROVIDE SERVICE PARTS AND LABOR TO DETERMINE THAT ON SALAMANDER CHE…"
type textarea "x"
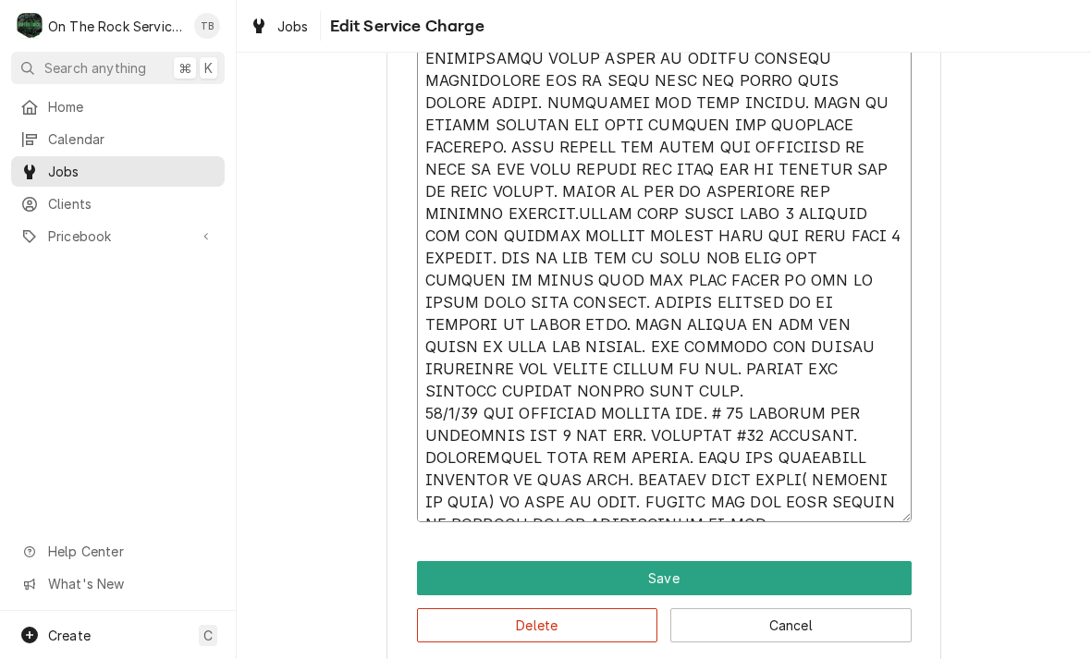
type textarea "9/30/25 TMB PROVIDE SERVICE PARTS AND LABOR TO DETERMINE THAT ON SALAMANDER CHE…"
type textarea "x"
type textarea "9/30/25 TMB PROVIDE SERVICE PARTS AND LABOR TO DETERMINE THAT ON SALAMANDER CHE…"
type textarea "x"
type textarea "9/30/25 TMB PROVIDE SERVICE PARTS AND LABOR TO DETERMINE THAT ON SALAMANDER CHE…"
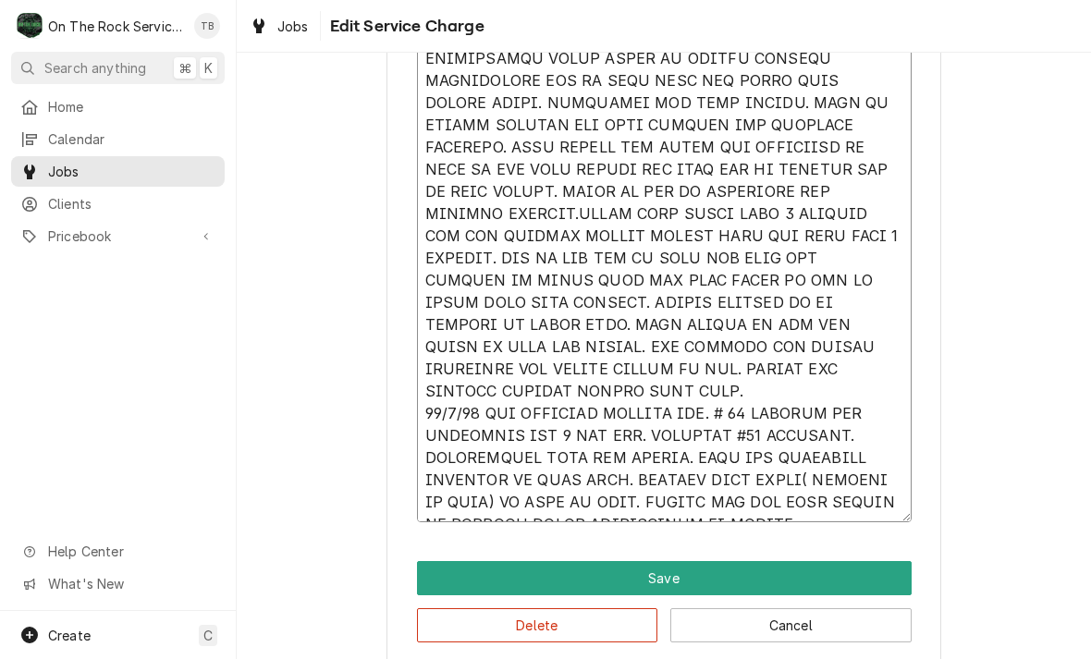
type textarea "x"
type textarea "9/30/25 TMB PROVIDE SERVICE PARTS AND LABOR TO DETERMINE THAT ON SALAMANDER CHE…"
type textarea "x"
type textarea "9/30/25 TMB PROVIDE SERVICE PARTS AND LABOR TO DETERMINE THAT ON SALAMANDER CHE…"
type textarea "x"
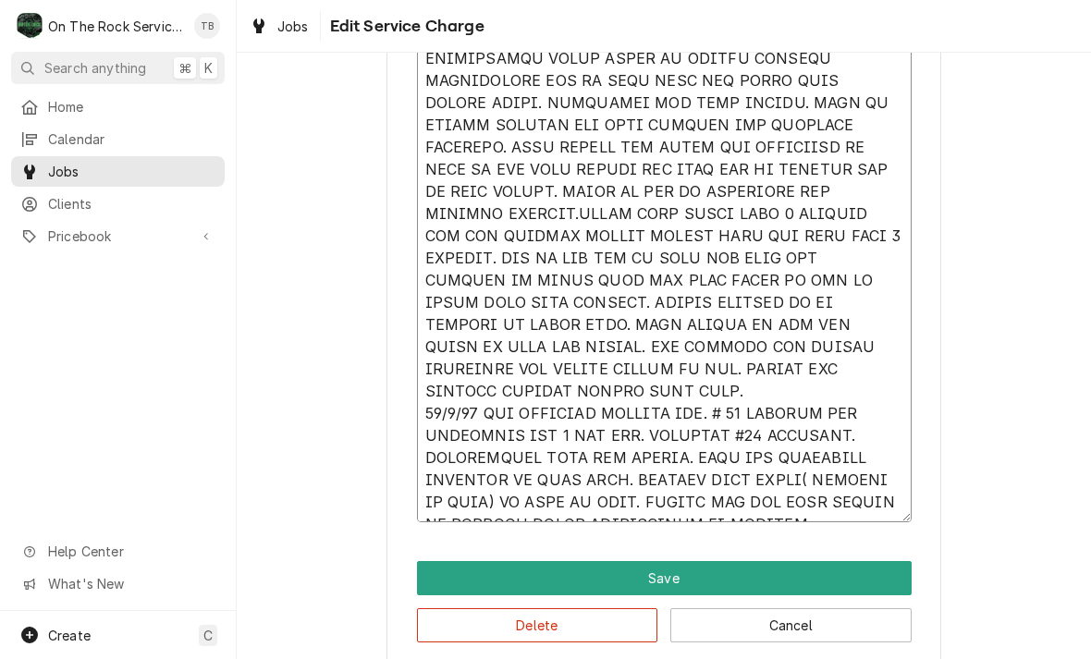
type textarea "9/30/25 TMB PROVIDE SERVICE PARTS AND LABOR TO DETERMINE THAT ON SALAMANDER CHE…"
type textarea "x"
type textarea "9/30/25 TMB PROVIDE SERVICE PARTS AND LABOR TO DETERMINE THAT ON SALAMANDER CHE…"
type textarea "x"
type textarea "9/30/25 TMB PROVIDE SERVICE PARTS AND LABOR TO DETERMINE THAT ON SALAMANDER CHE…"
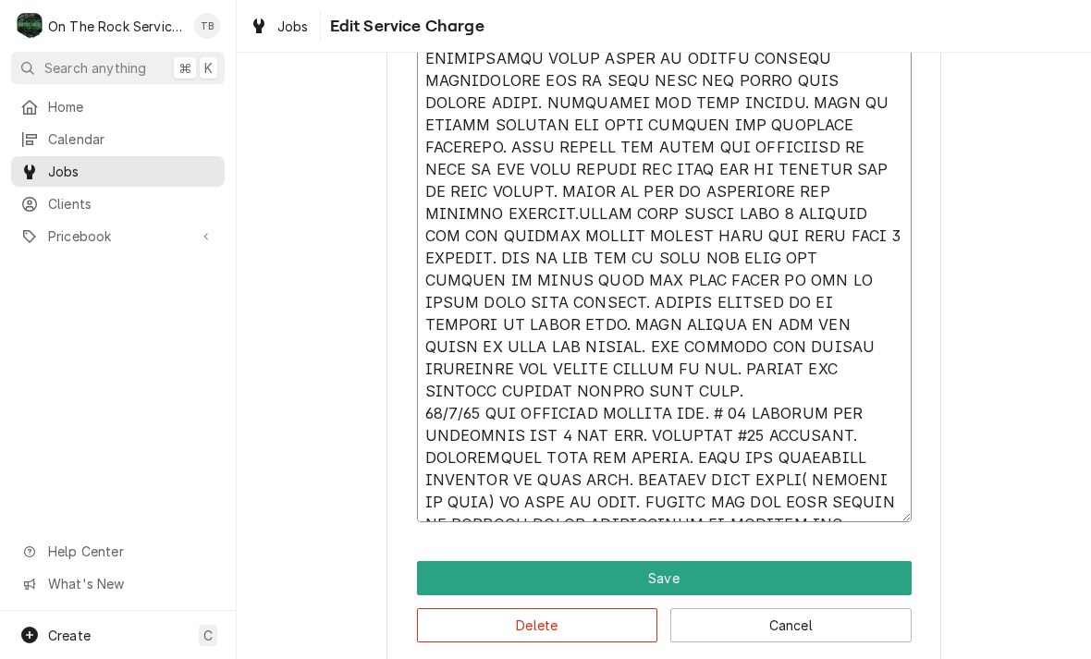
type textarea "x"
type textarea "9/30/25 TMB PROVIDE SERVICE PARTS AND LABOR TO DETERMINE THAT ON SALAMANDER CHE…"
type textarea "x"
type textarea "9/30/25 TMB PROVIDE SERVICE PARTS AND LABOR TO DETERMINE THAT ON SALAMANDER CHE…"
type textarea "x"
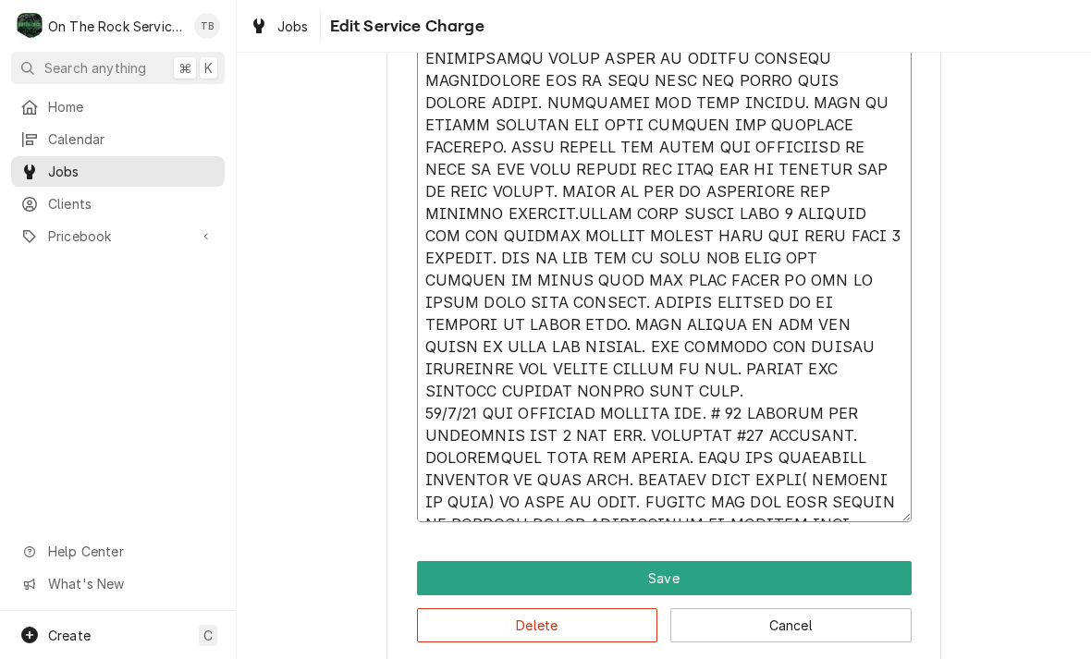
type textarea "9/30/25 TMB PROVIDE SERVICE PARTS AND LABOR TO DETERMINE THAT ON SALAMANDER CHE…"
type textarea "x"
type textarea "9/30/25 TMB PROVIDE SERVICE PARTS AND LABOR TO DETERMINE THAT ON SALAMANDER CHE…"
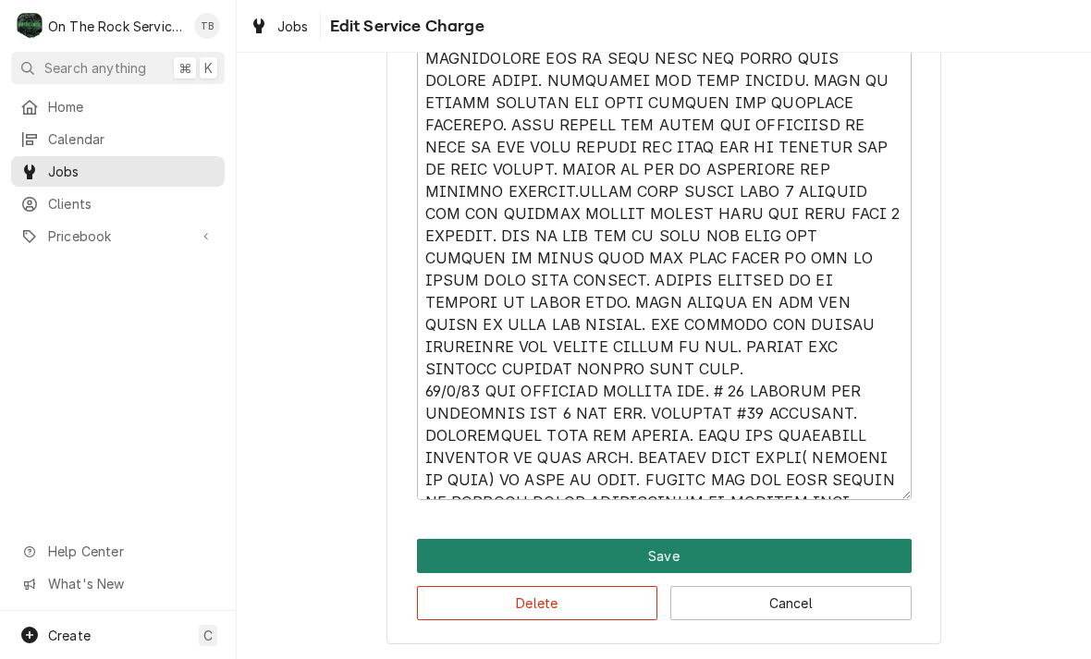
click at [634, 556] on button "Save" at bounding box center [664, 556] width 495 height 34
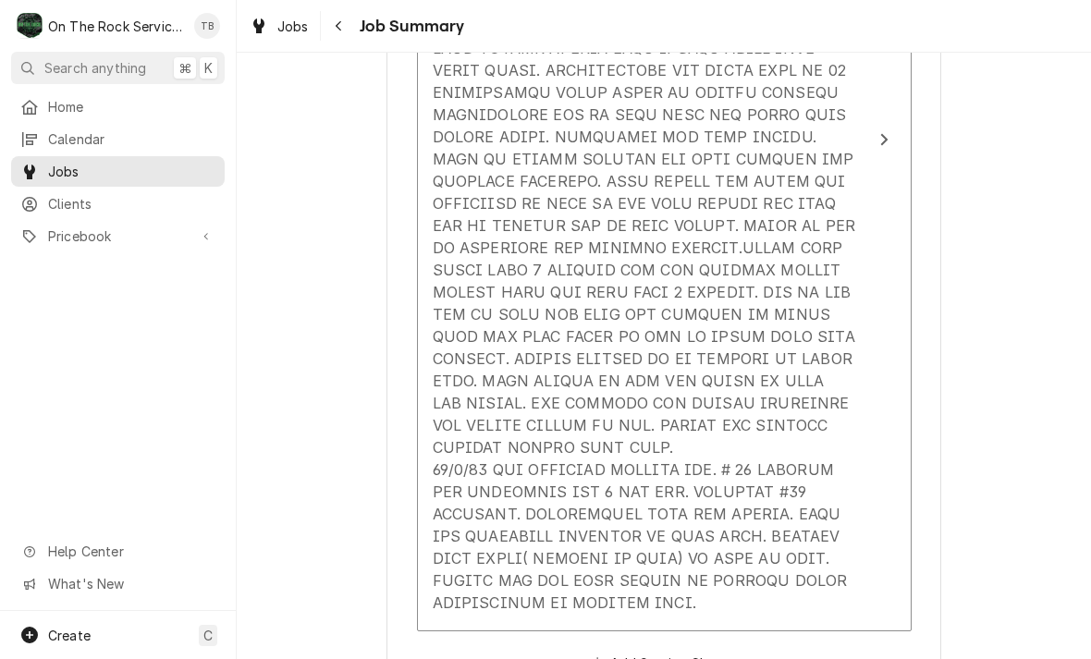
scroll to position [1088, 0]
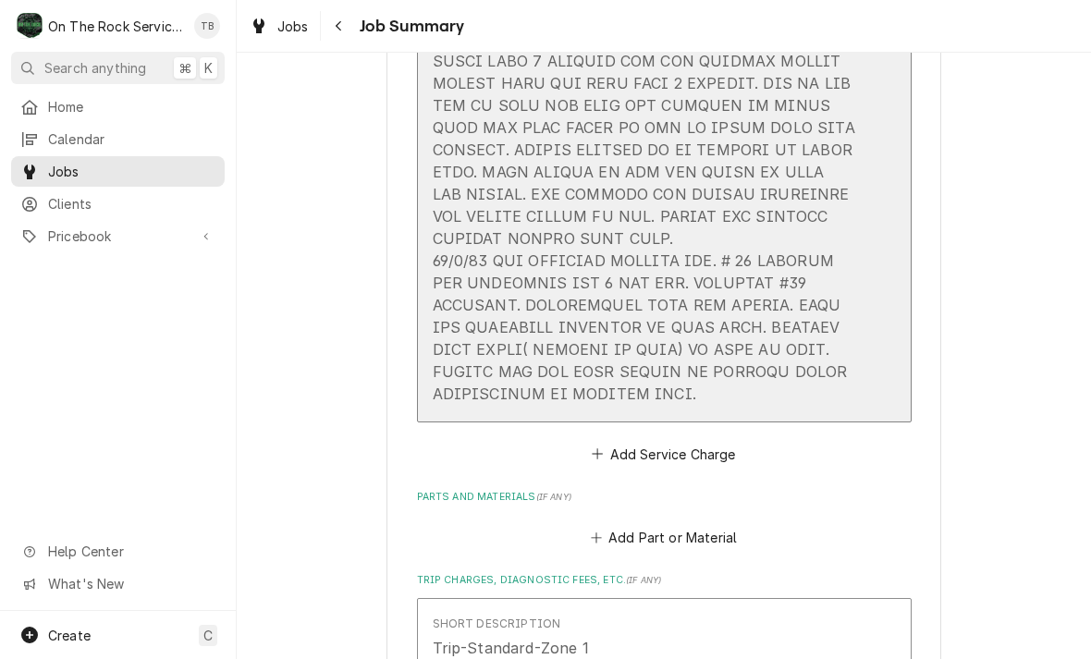
click at [812, 287] on div "Update Line Item" at bounding box center [645, 28] width 424 height 754
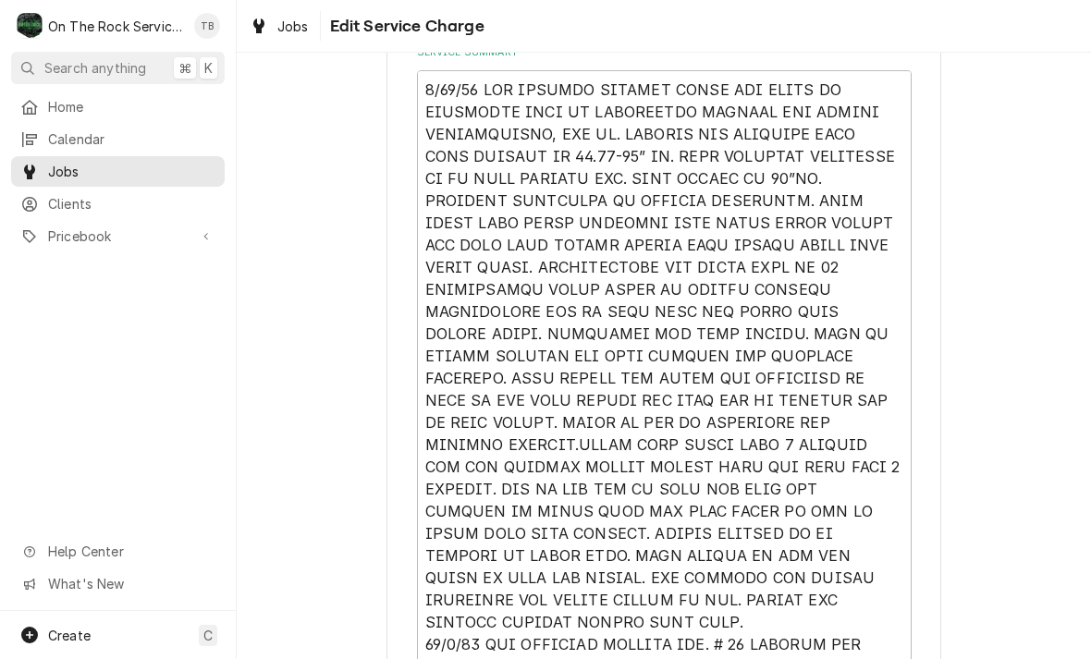
scroll to position [629, 0]
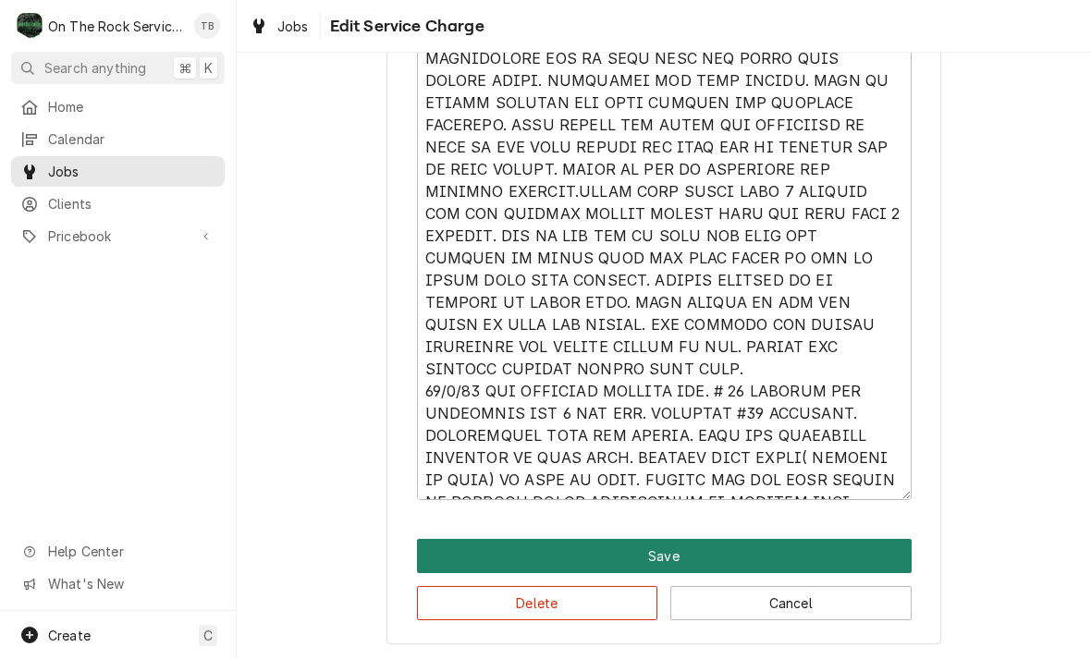
click at [674, 556] on button "Save" at bounding box center [664, 556] width 495 height 34
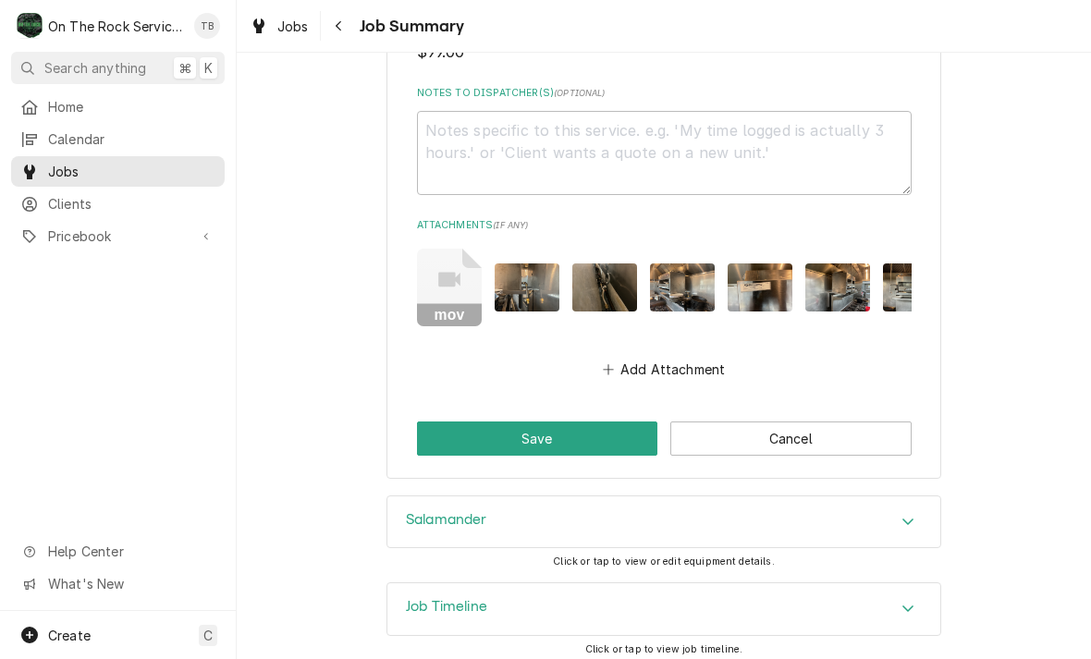
scroll to position [1950, 0]
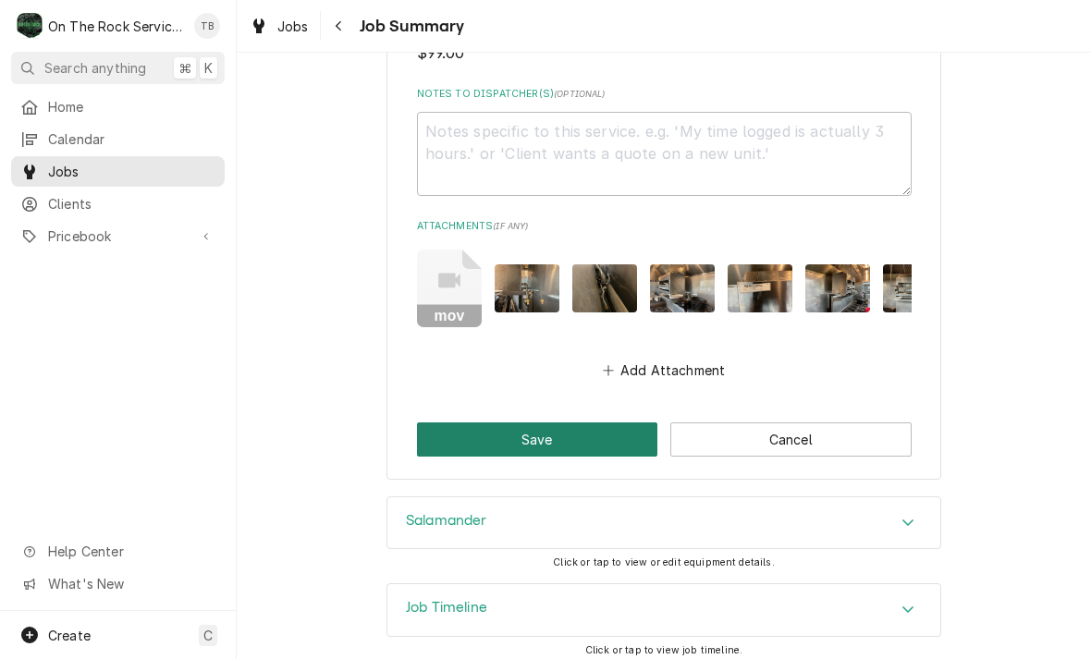
click at [636, 424] on button "Save" at bounding box center [537, 439] width 241 height 34
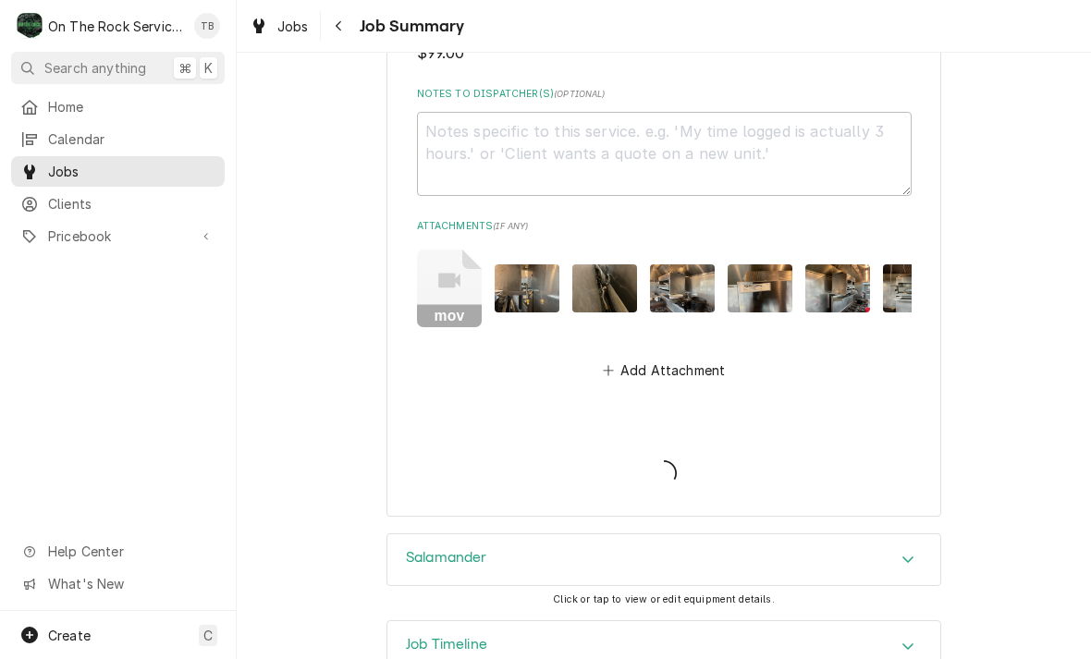
type textarea "x"
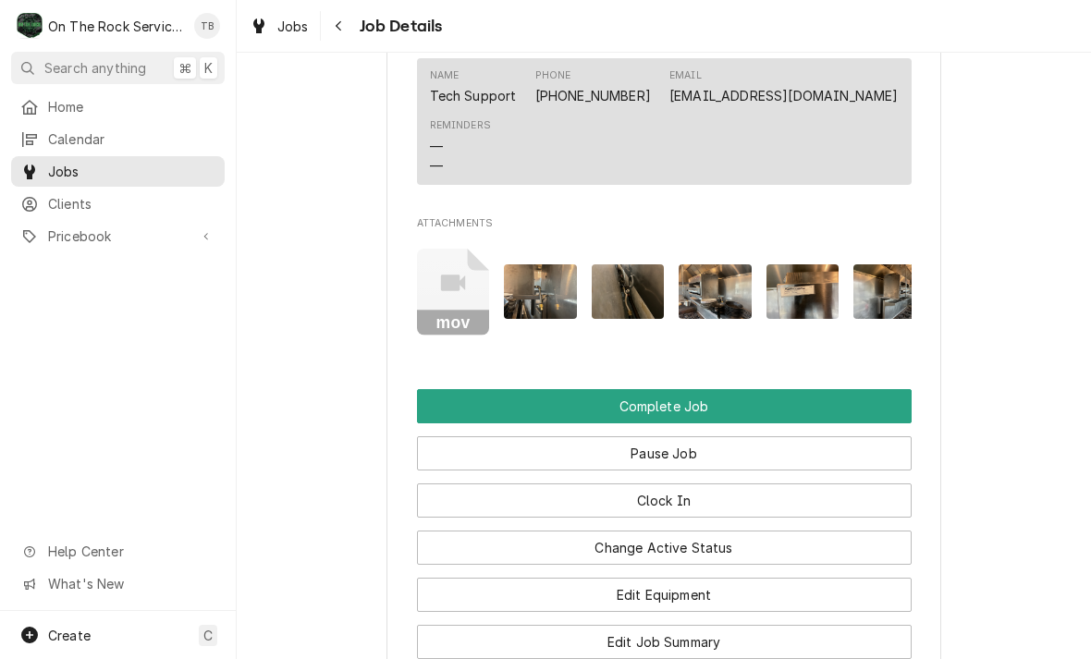
click at [462, 275] on icon "Attachments" at bounding box center [453, 283] width 25 height 17
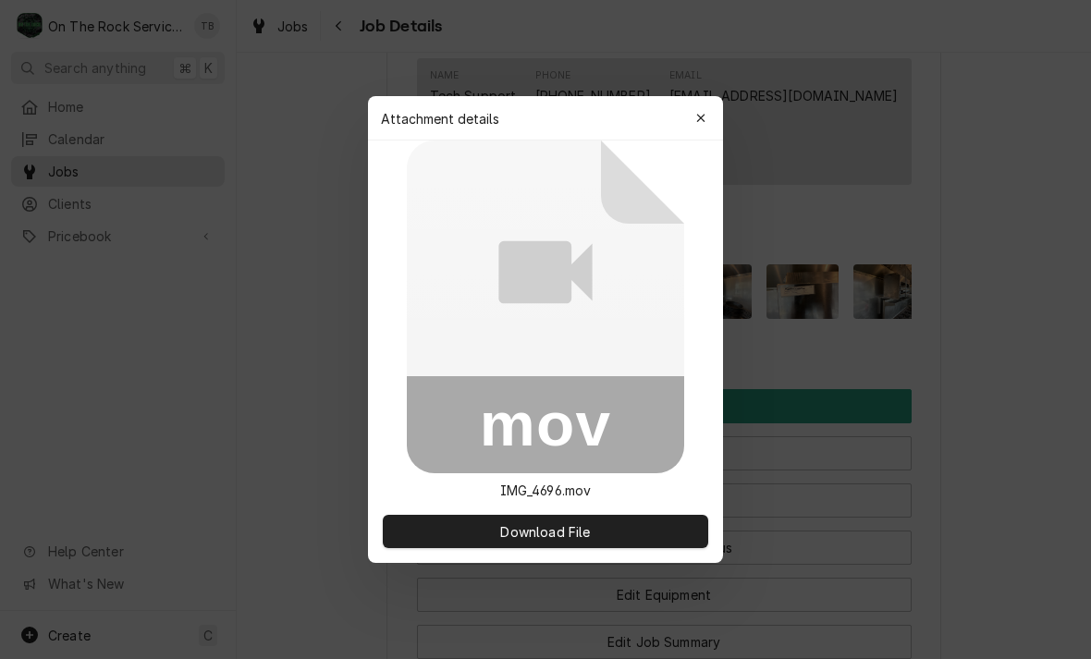
click at [597, 335] on icon at bounding box center [545, 307] width 277 height 333
click at [573, 304] on icon at bounding box center [545, 307] width 277 height 333
click at [557, 446] on rect at bounding box center [545, 424] width 277 height 97
click at [543, 497] on p "IMG_4696.mov" at bounding box center [545, 490] width 121 height 19
click at [570, 410] on rect at bounding box center [545, 424] width 277 height 97
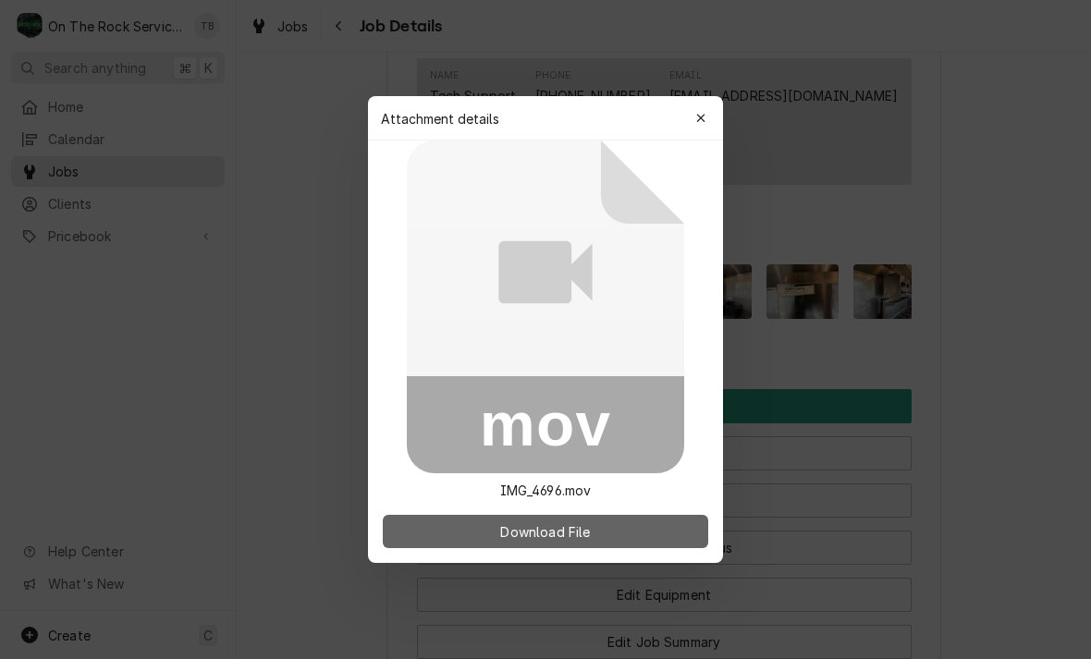
click at [560, 515] on button "Download File" at bounding box center [545, 531] width 325 height 33
click at [538, 539] on span "Download File" at bounding box center [544, 531] width 97 height 19
click at [575, 532] on span "Download File" at bounding box center [544, 531] width 97 height 19
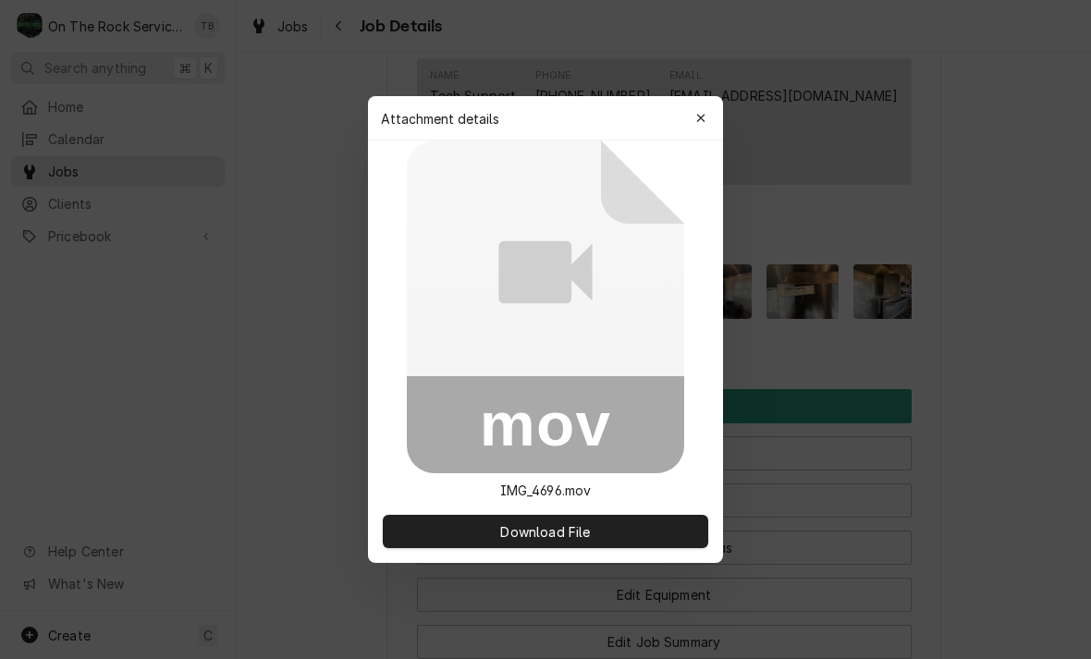
click at [543, 488] on p "IMG_4696.mov" at bounding box center [545, 490] width 121 height 19
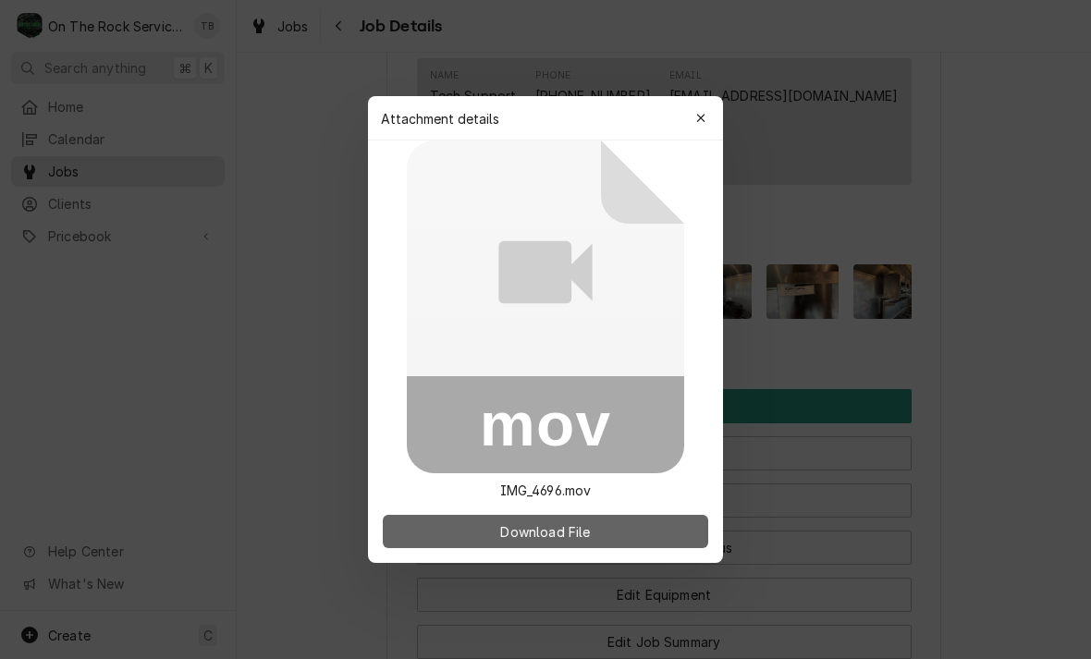
click at [529, 541] on button "Download File" at bounding box center [545, 531] width 325 height 33
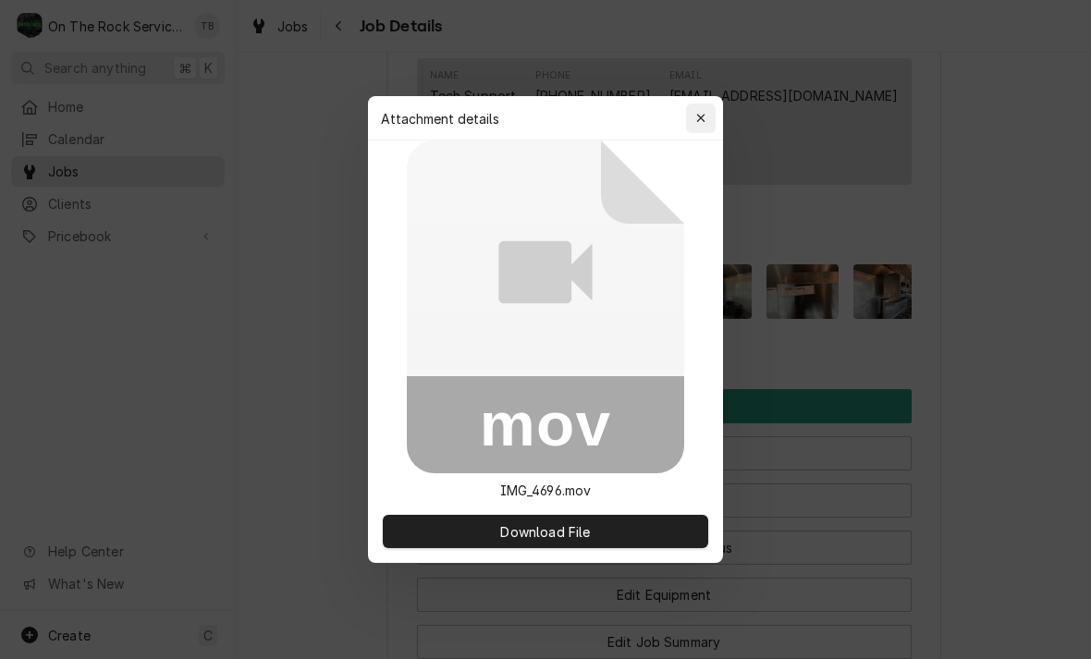
click at [694, 122] on div "button" at bounding box center [700, 118] width 18 height 18
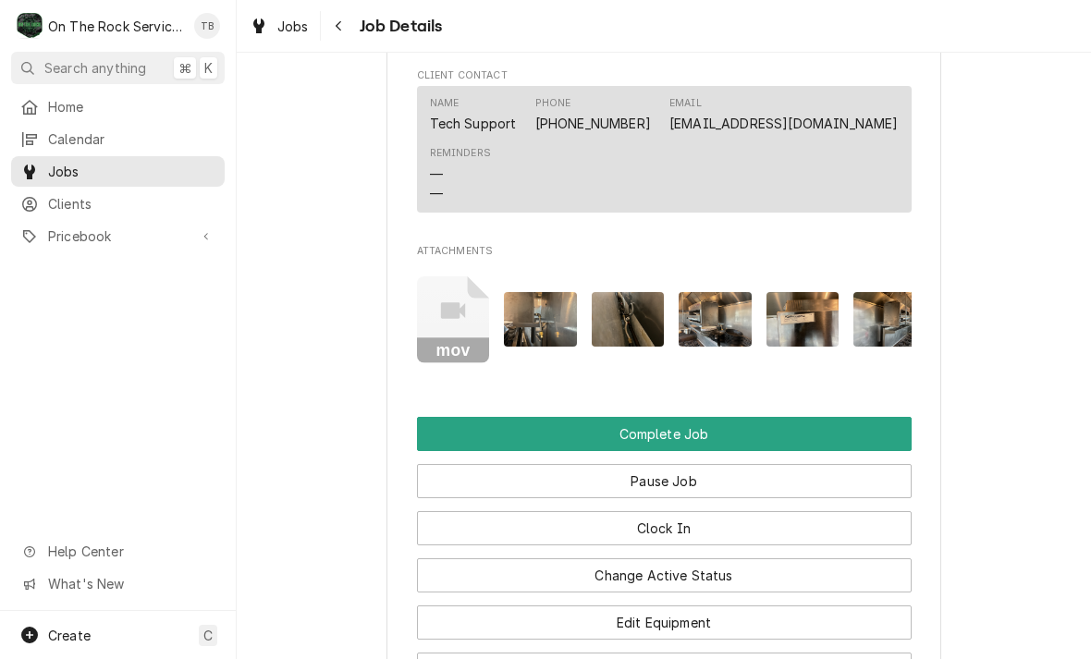
scroll to position [2101, 0]
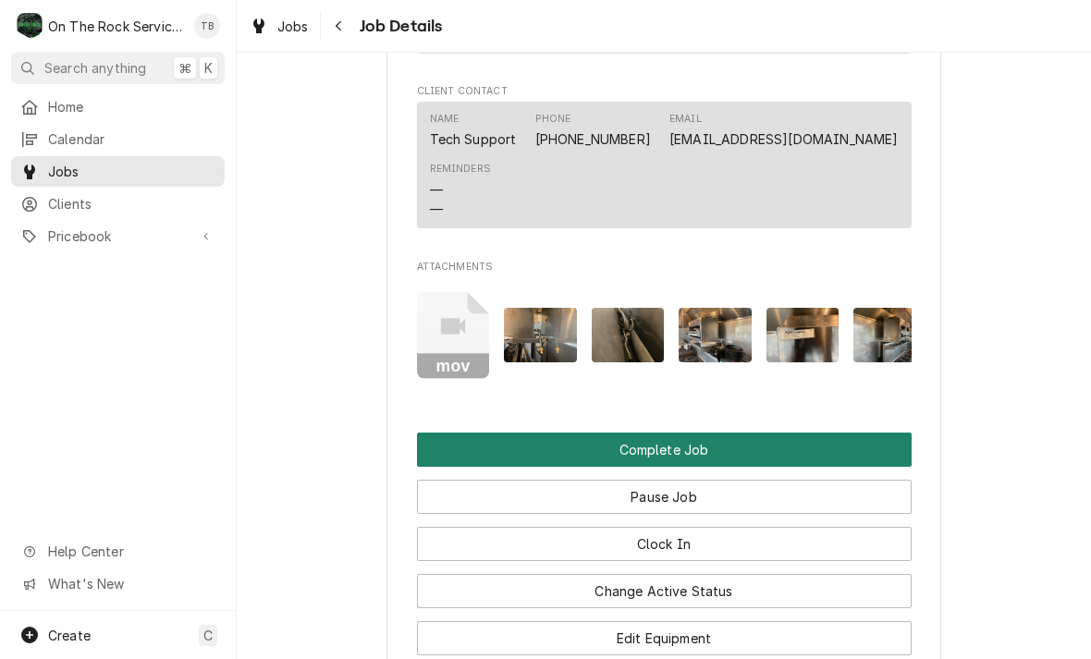
click at [678, 433] on button "Complete Job" at bounding box center [664, 450] width 495 height 34
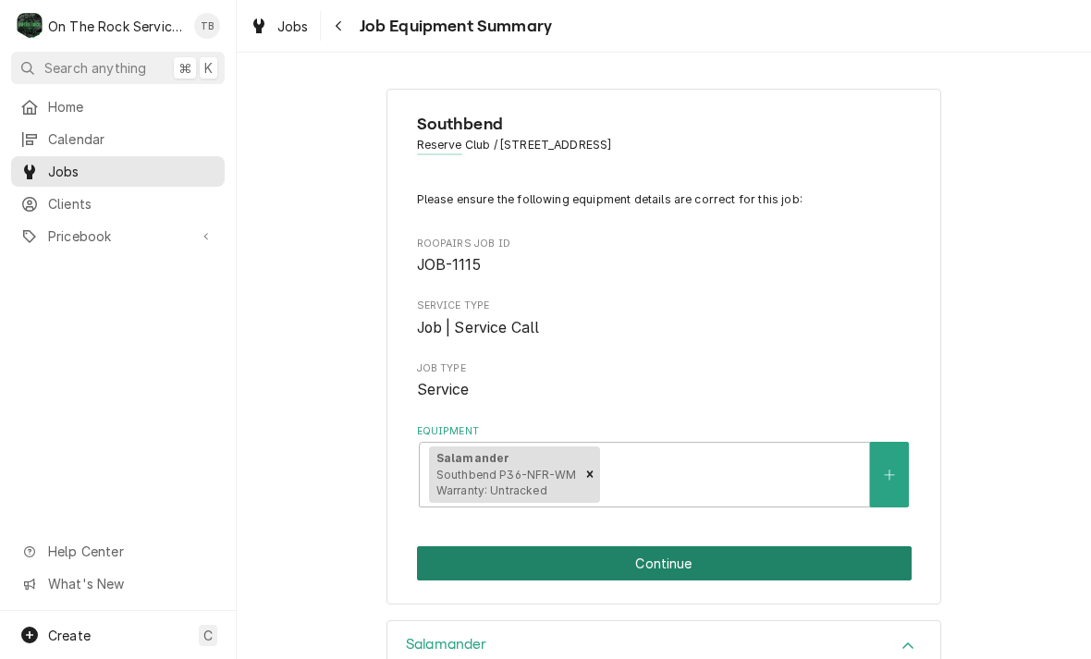
click at [645, 563] on button "Continue" at bounding box center [664, 563] width 495 height 34
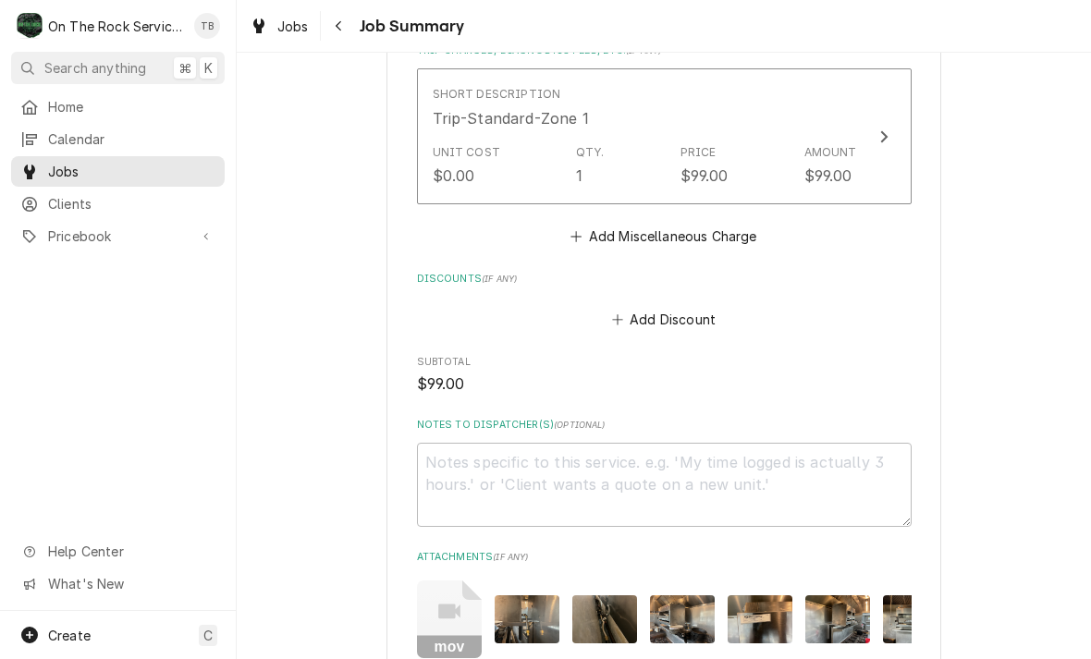
scroll to position [1621, 0]
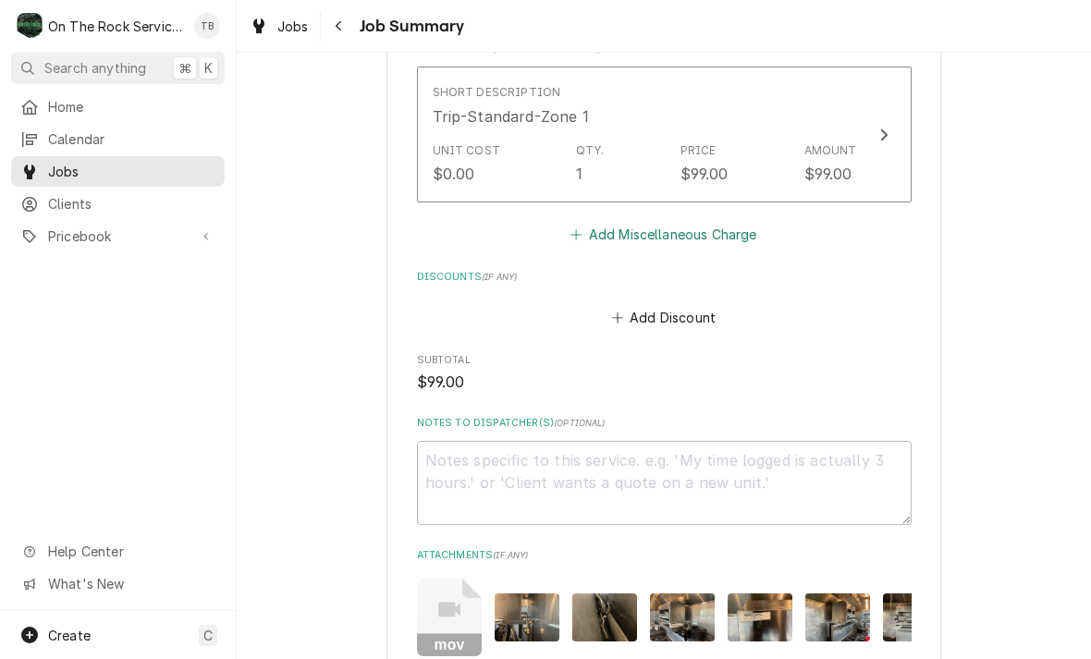
click at [693, 230] on button "Add Miscellaneous Charge" at bounding box center [664, 234] width 192 height 26
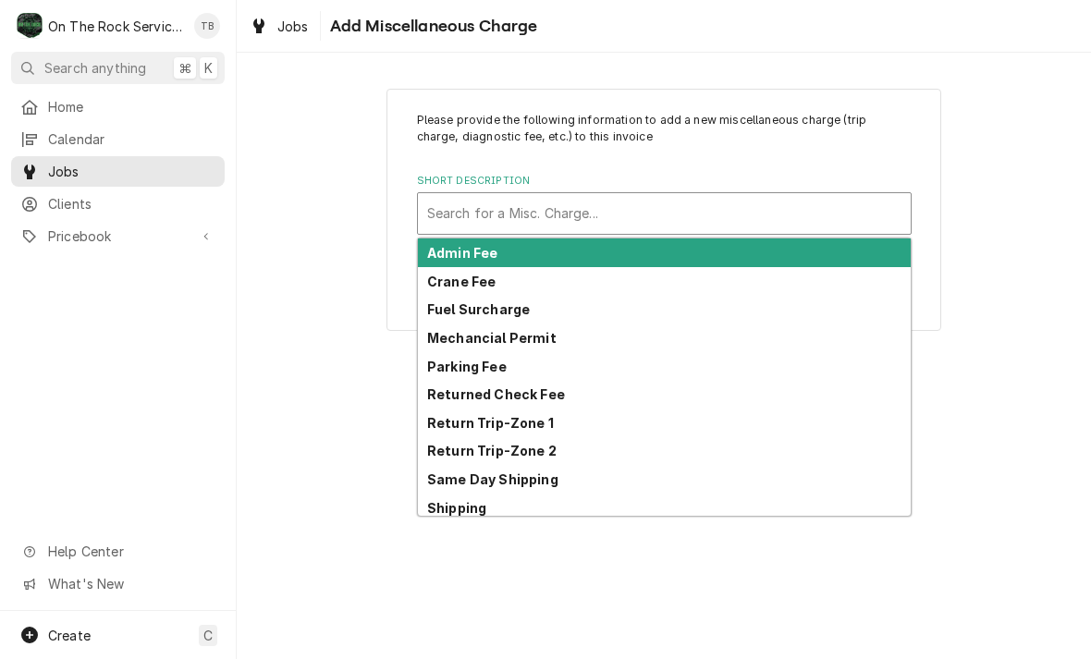
click at [520, 423] on strong "Return Trip-Zone 1" at bounding box center [490, 423] width 127 height 16
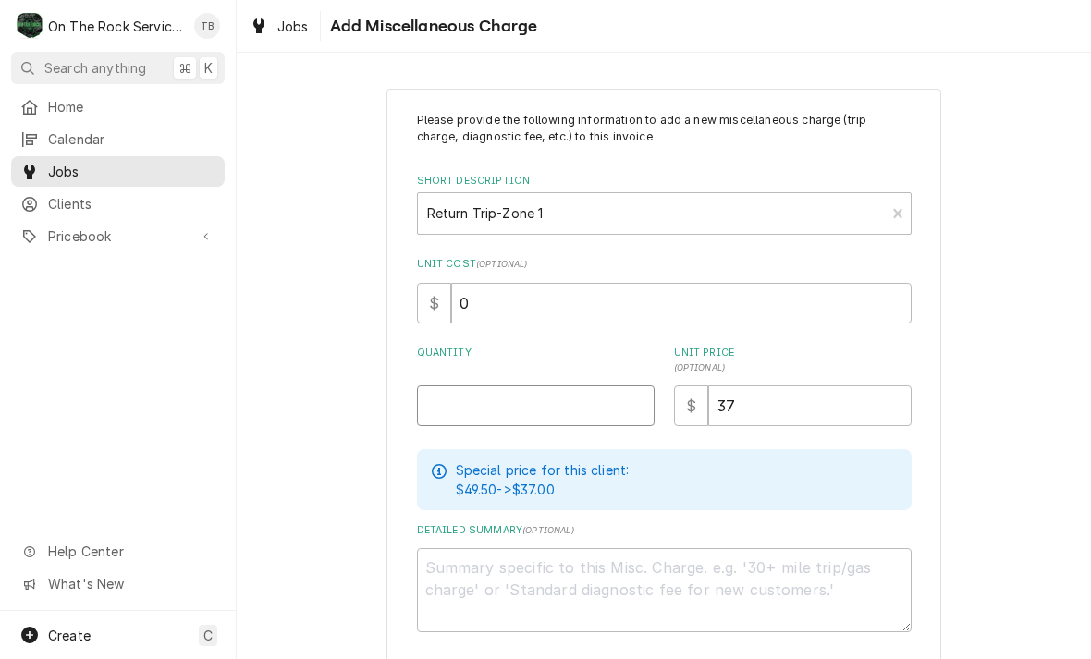
click at [476, 397] on input "Quantity" at bounding box center [536, 405] width 238 height 41
type textarea "x"
type input "1"
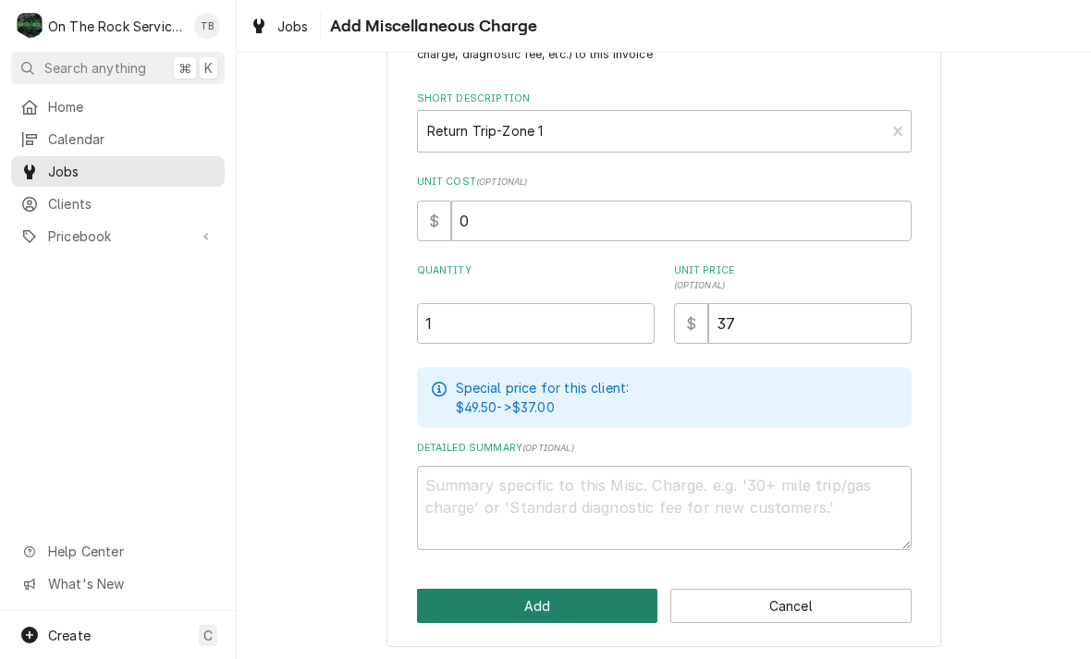
click at [544, 600] on button "Add" at bounding box center [537, 606] width 241 height 34
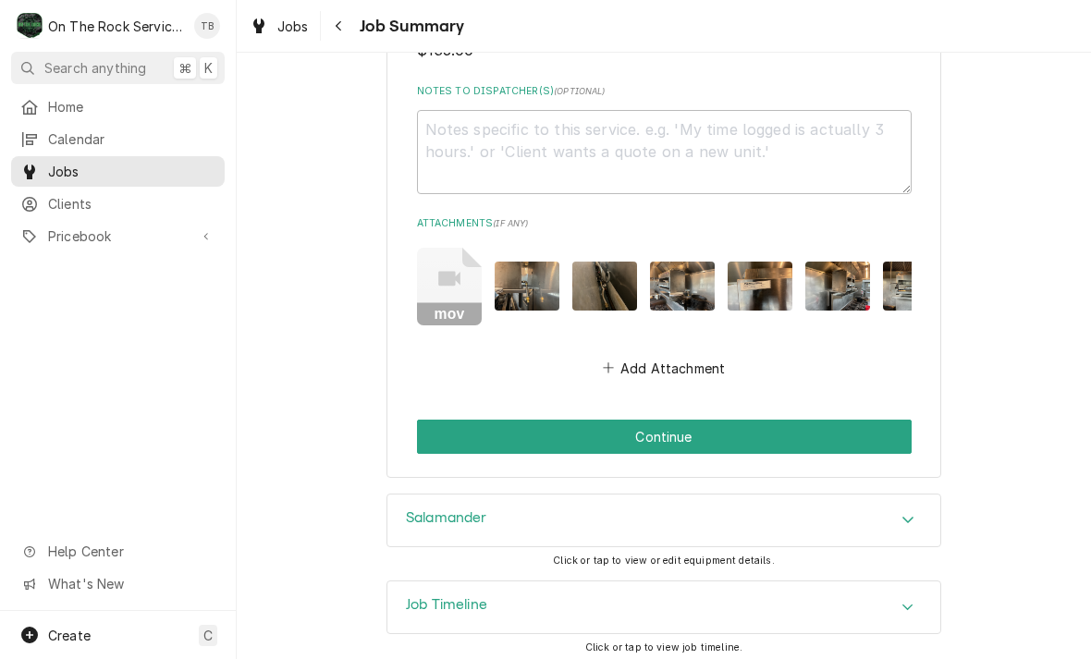
scroll to position [2096, 0]
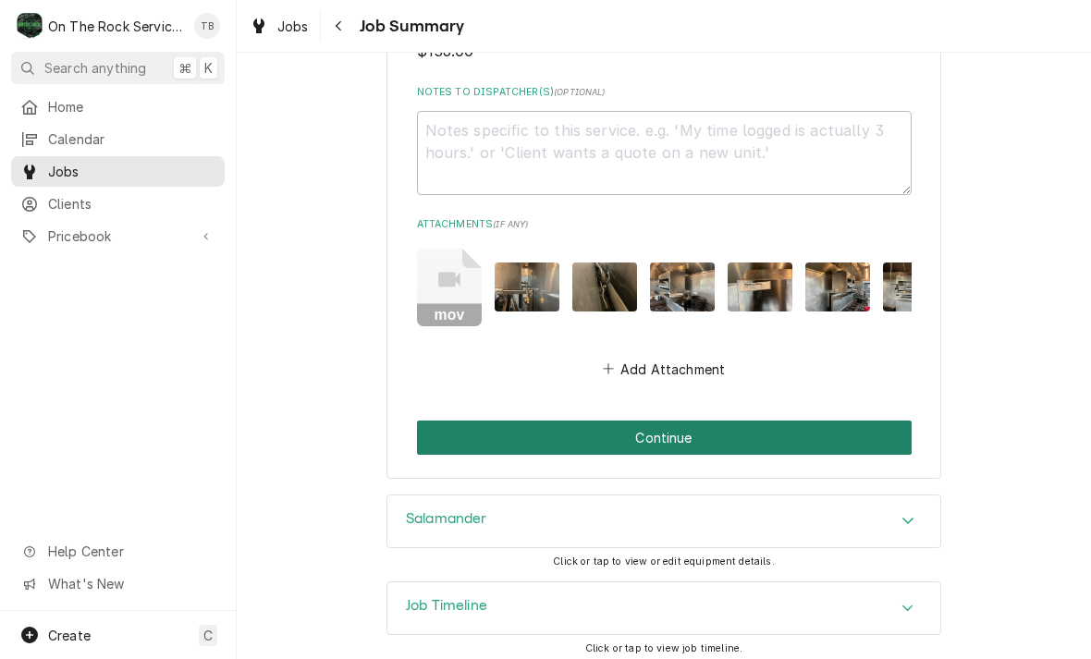
click at [674, 432] on button "Continue" at bounding box center [664, 438] width 495 height 34
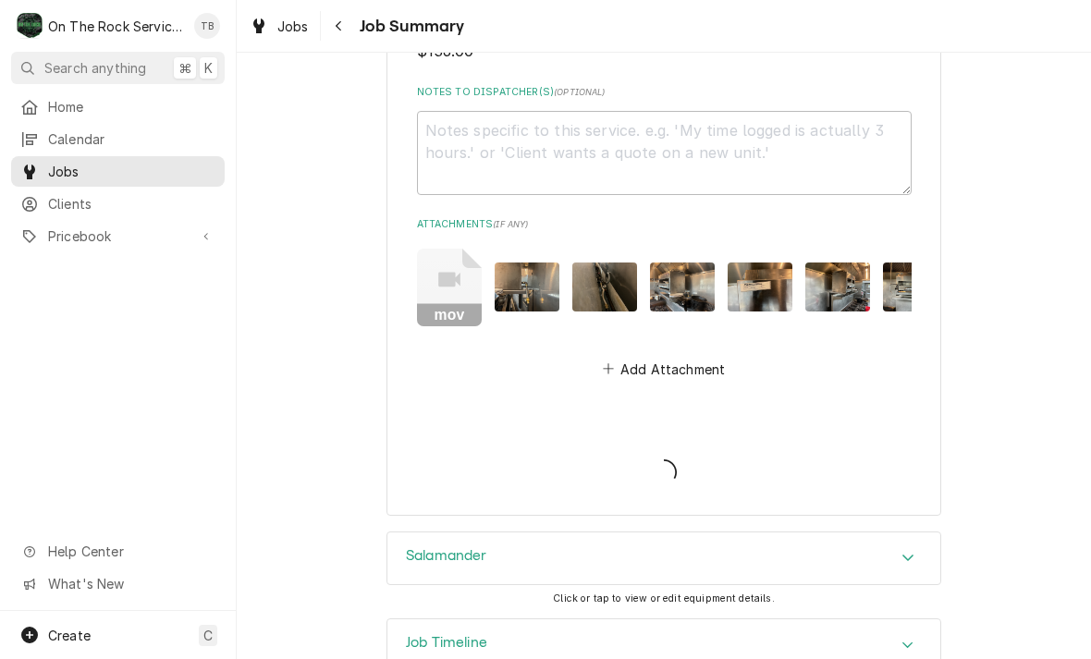
type textarea "x"
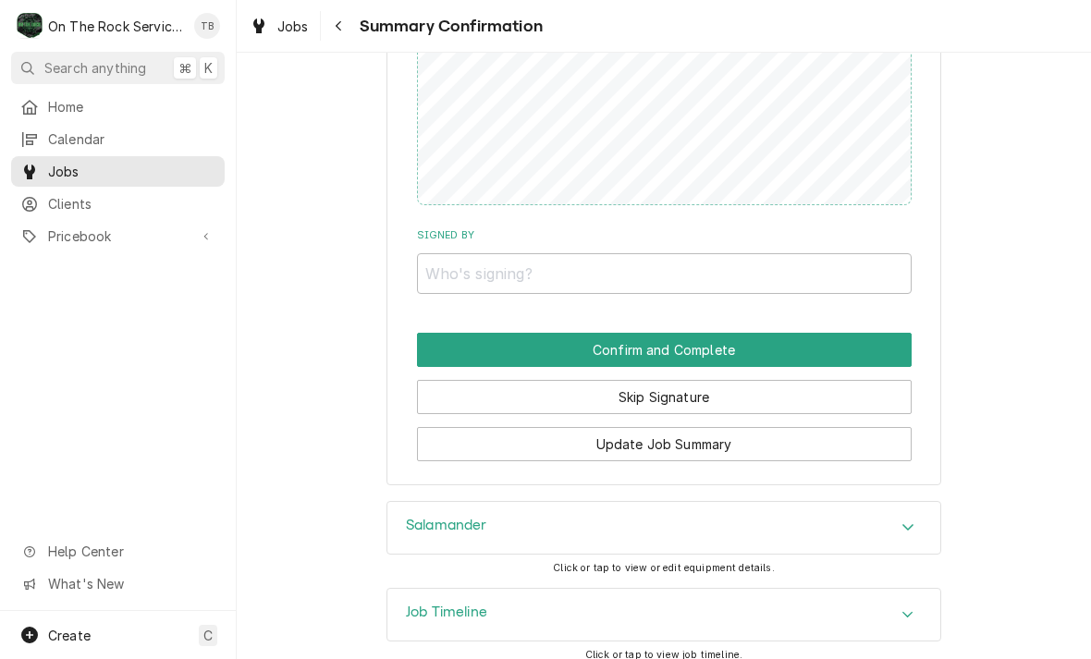
scroll to position [1911, 0]
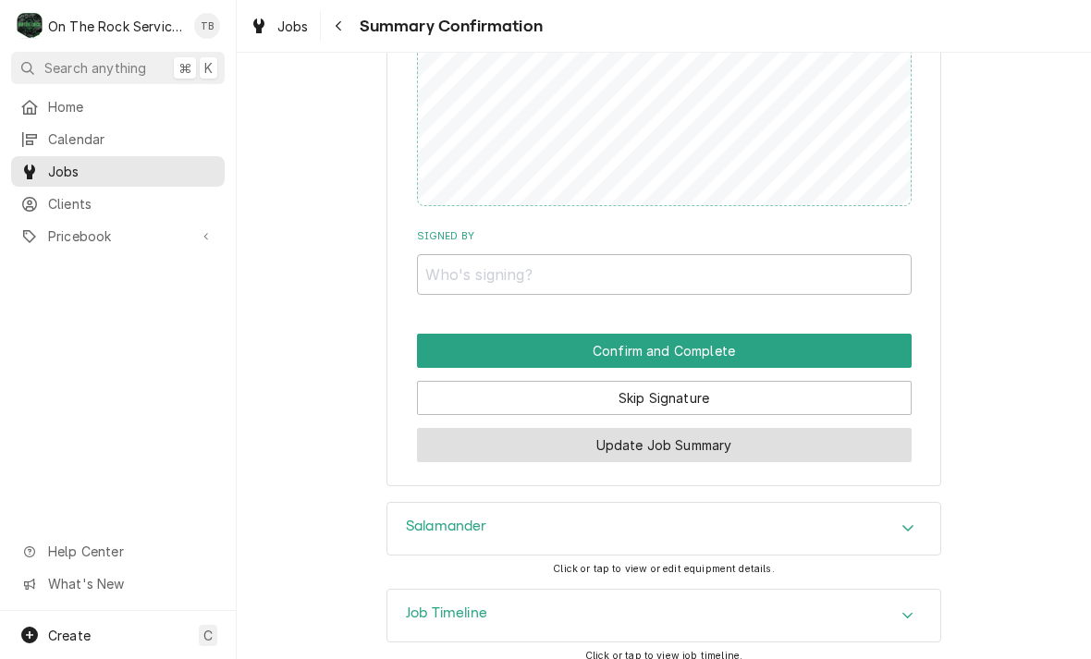
click at [682, 432] on button "Update Job Summary" at bounding box center [664, 445] width 495 height 34
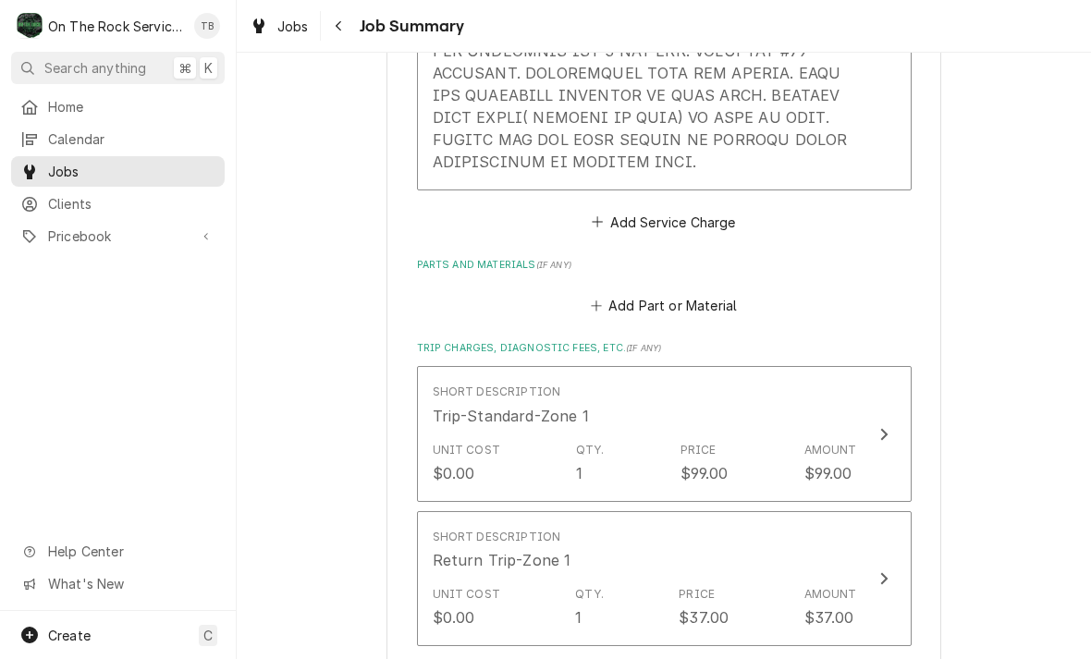
scroll to position [1325, 0]
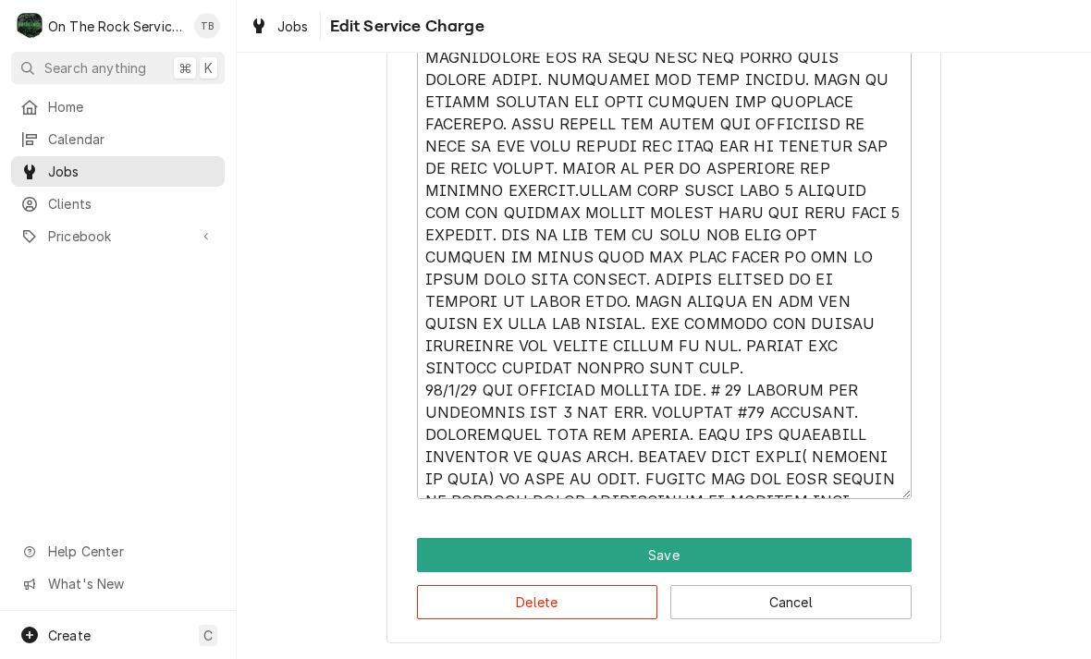
scroll to position [880, 0]
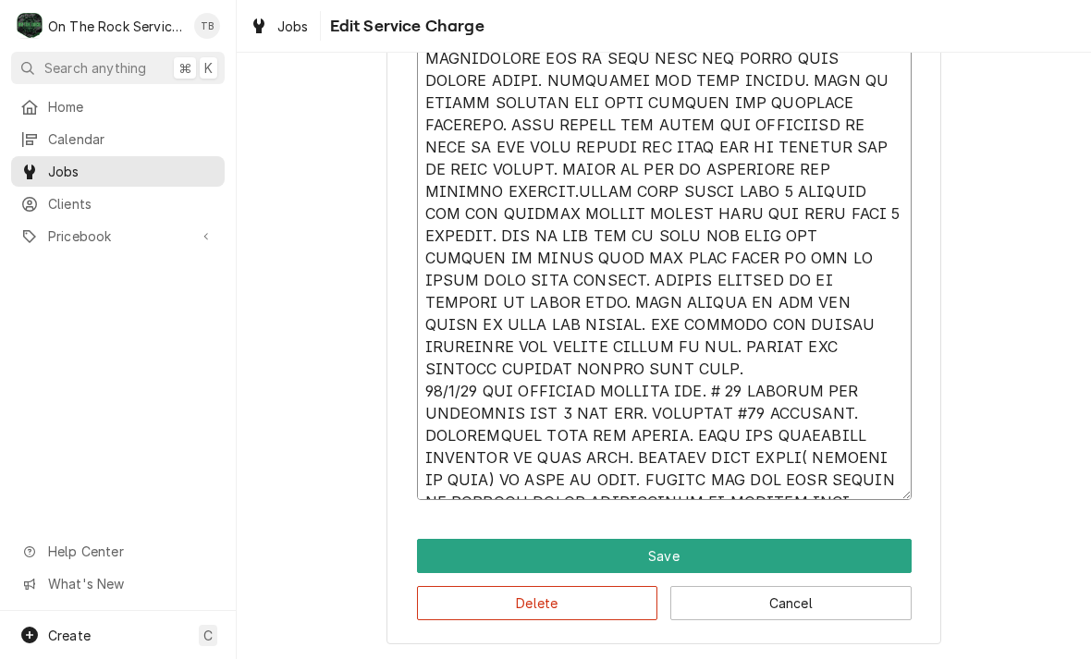
click at [826, 483] on textarea "Service Summary" at bounding box center [664, 158] width 495 height 683
type textarea "x"
type textarea "9/30/25 TMB PROVIDE SERVICE PARTS AND LABOR TO DETERMINE THAT ON SALAMANDER CHE…"
type textarea "x"
type textarea "9/30/25 TMB PROVIDE SERVICE PARTS AND LABOR TO DETERMINE THAT ON SALAMANDER CHE…"
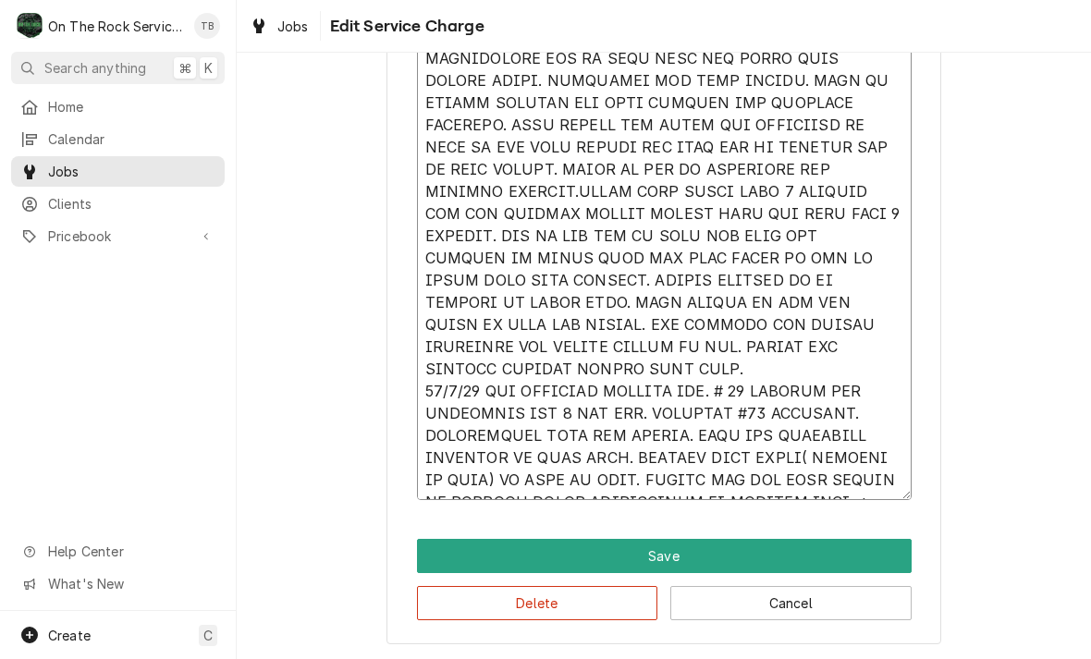
type textarea "x"
type textarea "9/30/25 TMB PROVIDE SERVICE PARTS AND LABOR TO DETERMINE THAT ON SALAMANDER CHE…"
type textarea "x"
type textarea "9/30/25 TMB PROVIDE SERVICE PARTS AND LABOR TO DETERMINE THAT ON SALAMANDER CHE…"
type textarea "x"
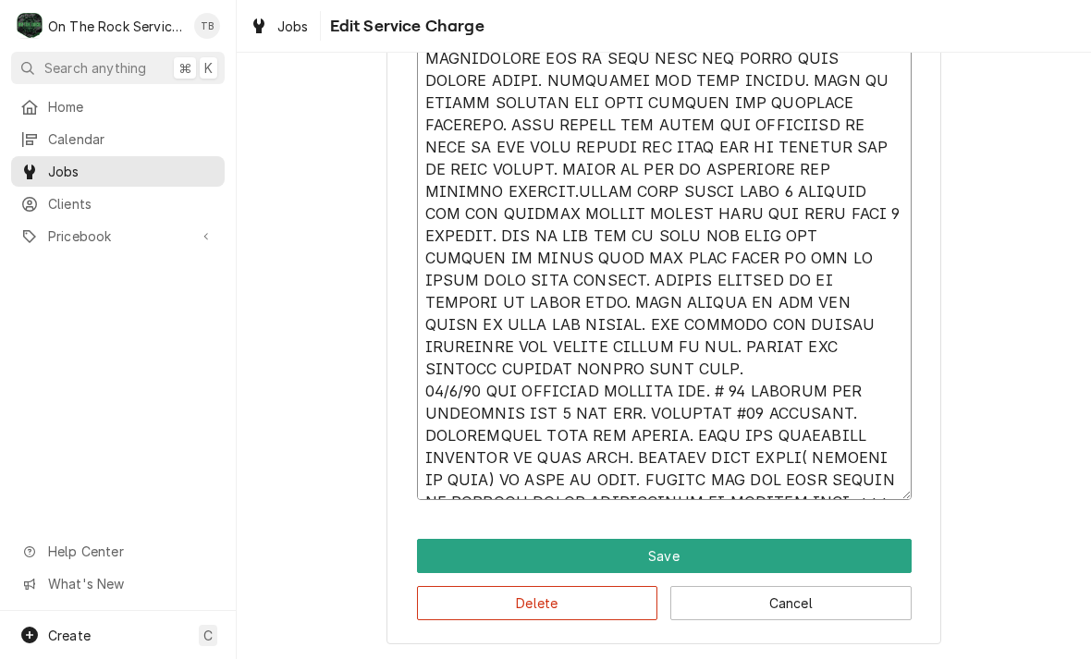
type textarea "9/30/25 TMB PROVIDE SERVICE PARTS AND LABOR TO DETERMINE THAT ON SALAMANDER CHE…"
type textarea "x"
type textarea "9/30/25 TMB PROVIDE SERVICE PARTS AND LABOR TO DETERMINE THAT ON SALAMANDER CHE…"
type textarea "x"
type textarea "9/30/25 TMB PROVIDE SERVICE PARTS AND LABOR TO DETERMINE THAT ON SALAMANDER CHE…"
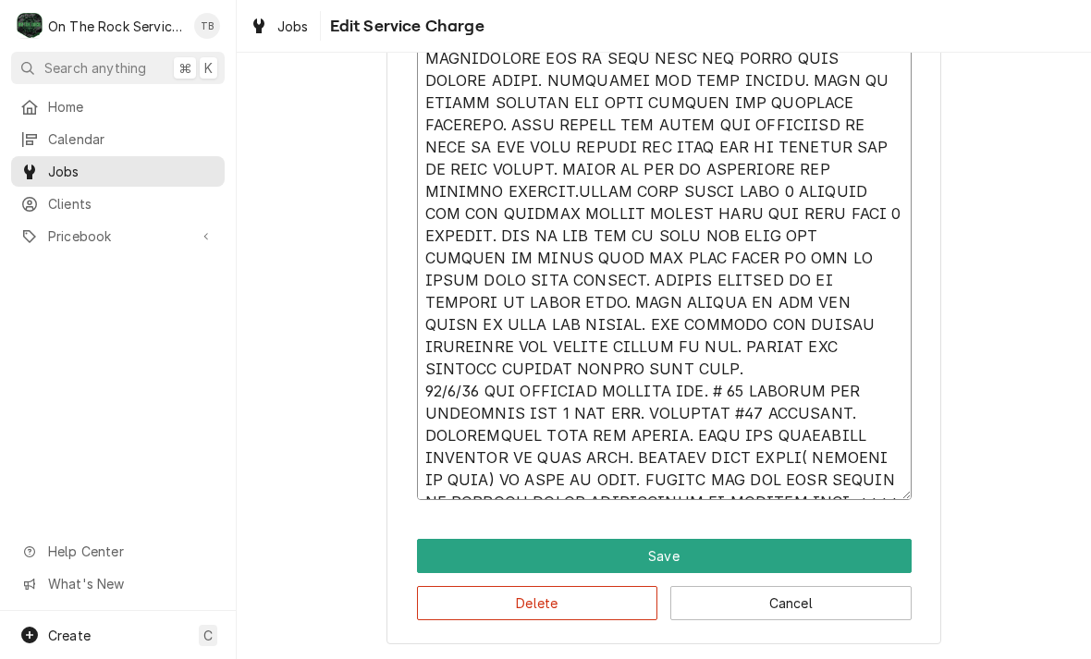
type textarea "x"
type textarea "9/30/25 TMB PROVIDE SERVICE PARTS AND LABOR TO DETERMINE THAT ON SALAMANDER CHE…"
type textarea "x"
type textarea "9/30/25 TMB PROVIDE SERVICE PARTS AND LABOR TO DETERMINE THAT ON SALAMANDER CHE…"
type textarea "x"
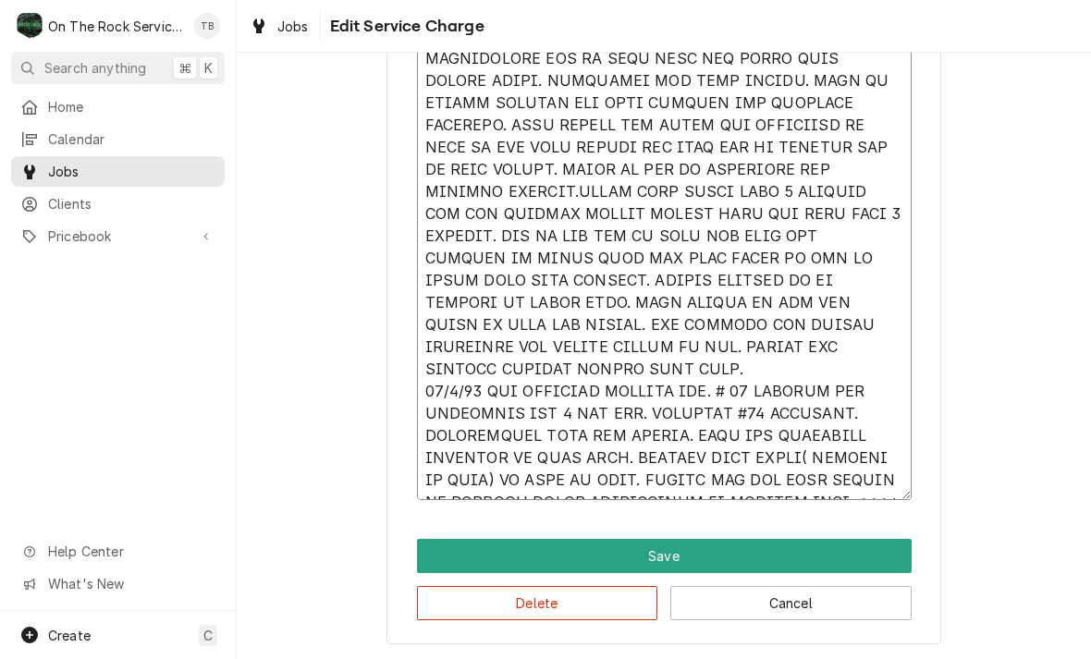
type textarea "9/30/25 TMB PROVIDE SERVICE PARTS AND LABOR TO DETERMINE THAT ON SALAMANDER CHE…"
type textarea "x"
type textarea "9/30/25 TMB PROVIDE SERVICE PARTS AND LABOR TO DETERMINE THAT ON SALAMANDER CHE…"
type textarea "x"
type textarea "9/30/25 TMB PROVIDE SERVICE PARTS AND LABOR TO DETERMINE THAT ON SALAMANDER CHE…"
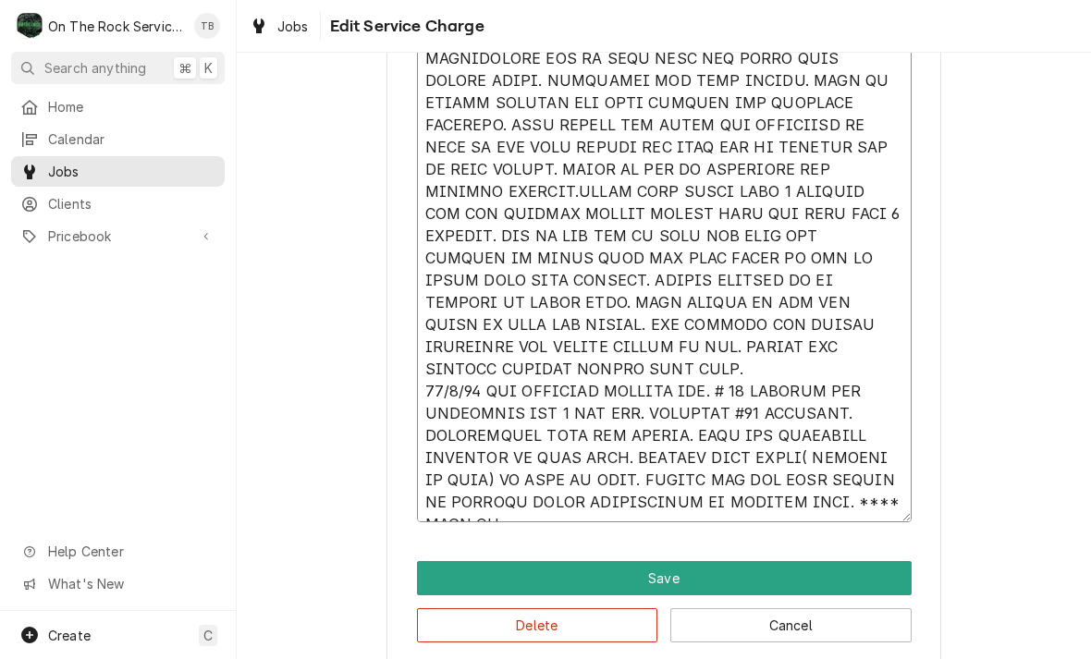
type textarea "x"
type textarea "9/30/25 TMB PROVIDE SERVICE PARTS AND LABOR TO DETERMINE THAT ON SALAMANDER CHE…"
type textarea "x"
type textarea "9/30/25 TMB PROVIDE SERVICE PARTS AND LABOR TO DETERMINE THAT ON SALAMANDER CHE…"
type textarea "x"
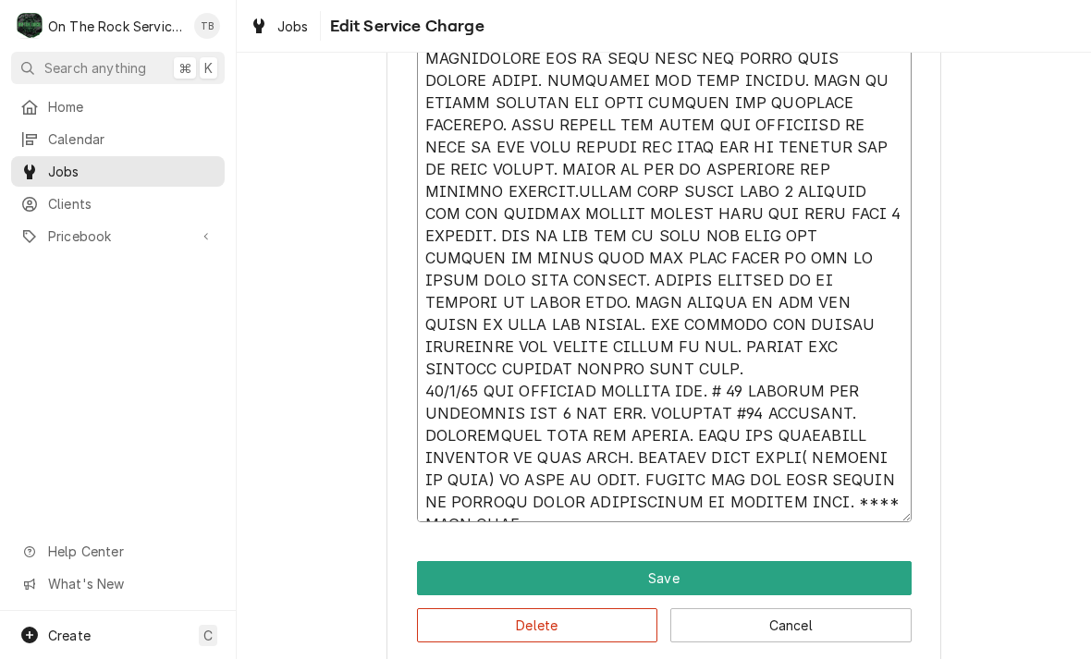
type textarea "9/30/25 TMB PROVIDE SERVICE PARTS AND LABOR TO DETERMINE THAT ON SALAMANDER CHE…"
type textarea "x"
type textarea "9/30/25 TMB PROVIDE SERVICE PARTS AND LABOR TO DETERMINE THAT ON SALAMANDER CHE…"
type textarea "x"
type textarea "9/30/25 TMB PROVIDE SERVICE PARTS AND LABOR TO DETERMINE THAT ON SALAMANDER CHE…"
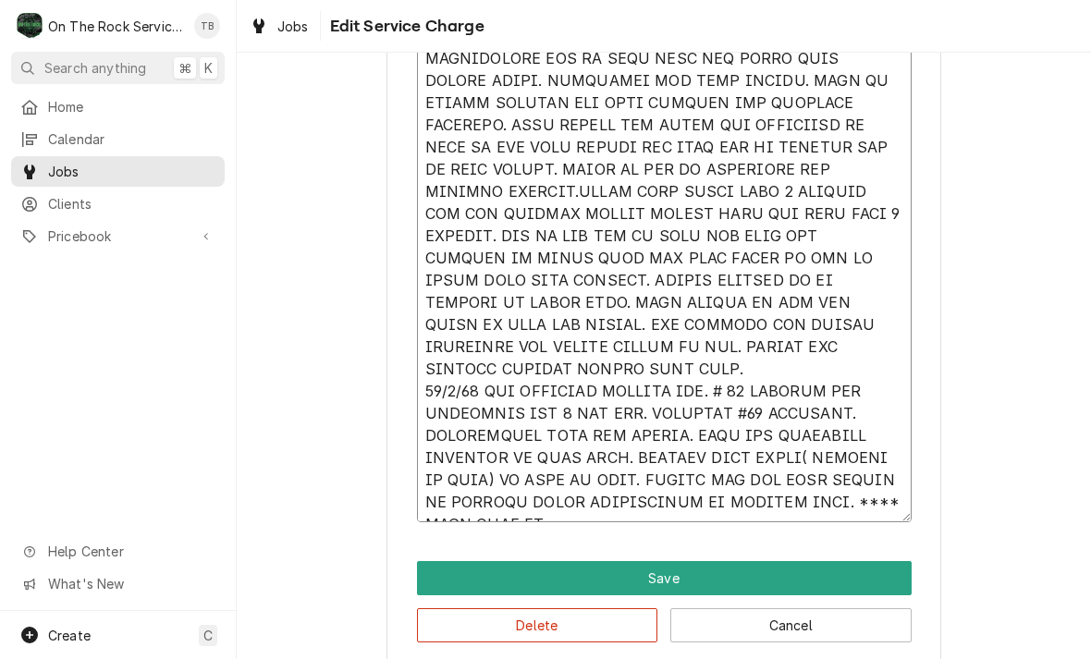
type textarea "x"
type textarea "9/30/25 TMB PROVIDE SERVICE PARTS AND LABOR TO DETERMINE THAT ON SALAMANDER CHE…"
type textarea "x"
type textarea "9/30/25 TMB PROVIDE SERVICE PARTS AND LABOR TO DETERMINE THAT ON SALAMANDER CHE…"
type textarea "x"
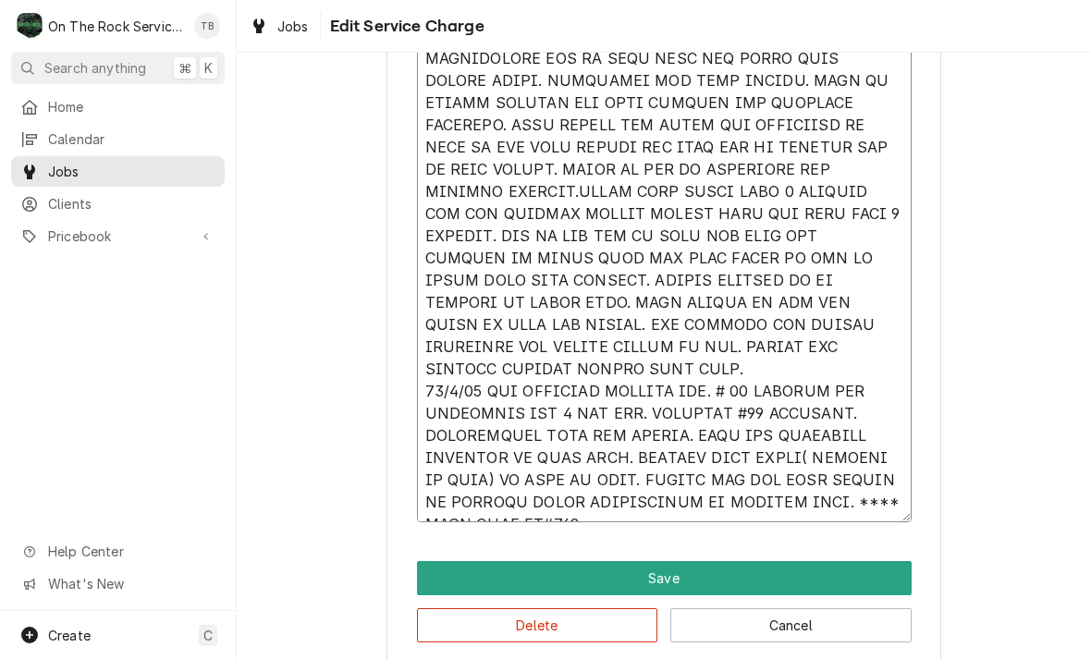
type textarea "9/30/25 TMB PROVIDE SERVICE PARTS AND LABOR TO DETERMINE THAT ON SALAMANDER CHE…"
type textarea "x"
type textarea "9/30/25 TMB PROVIDE SERVICE PARTS AND LABOR TO DETERMINE THAT ON SALAMANDER CHE…"
type textarea "x"
type textarea "9/30/25 TMB PROVIDE SERVICE PARTS AND LABOR TO DETERMINE THAT ON SALAMANDER CHE…"
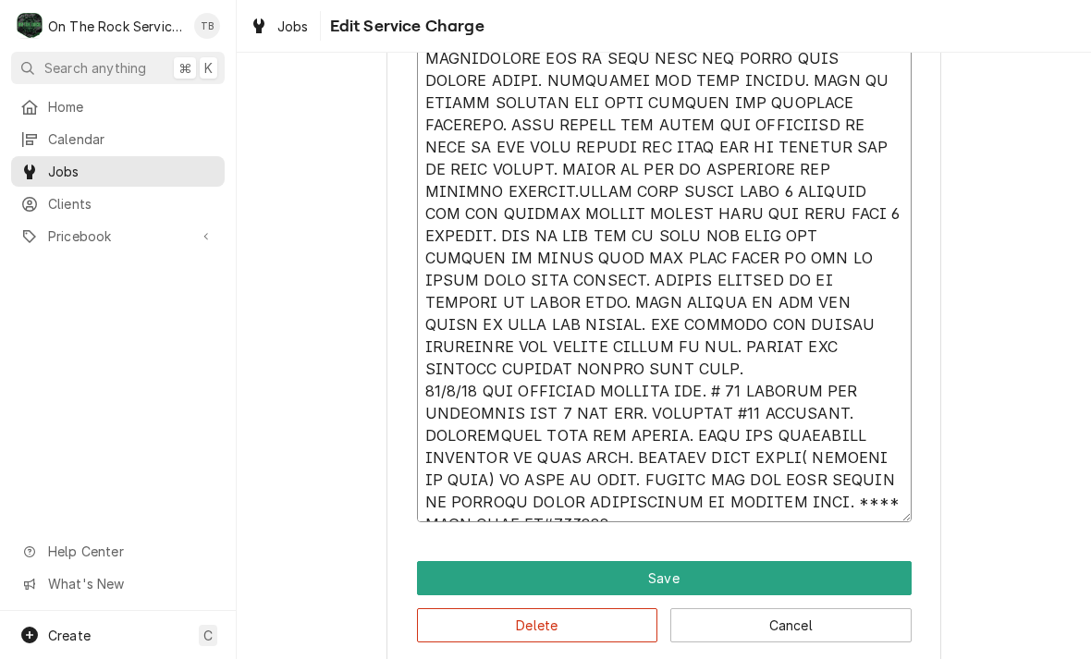
type textarea "x"
type textarea "9/30/25 TMB PROVIDE SERVICE PARTS AND LABOR TO DETERMINE THAT ON SALAMANDER CHE…"
type textarea "x"
type textarea "9/30/25 TMB PROVIDE SERVICE PARTS AND LABOR TO DETERMINE THAT ON SALAMANDER CHE…"
type textarea "x"
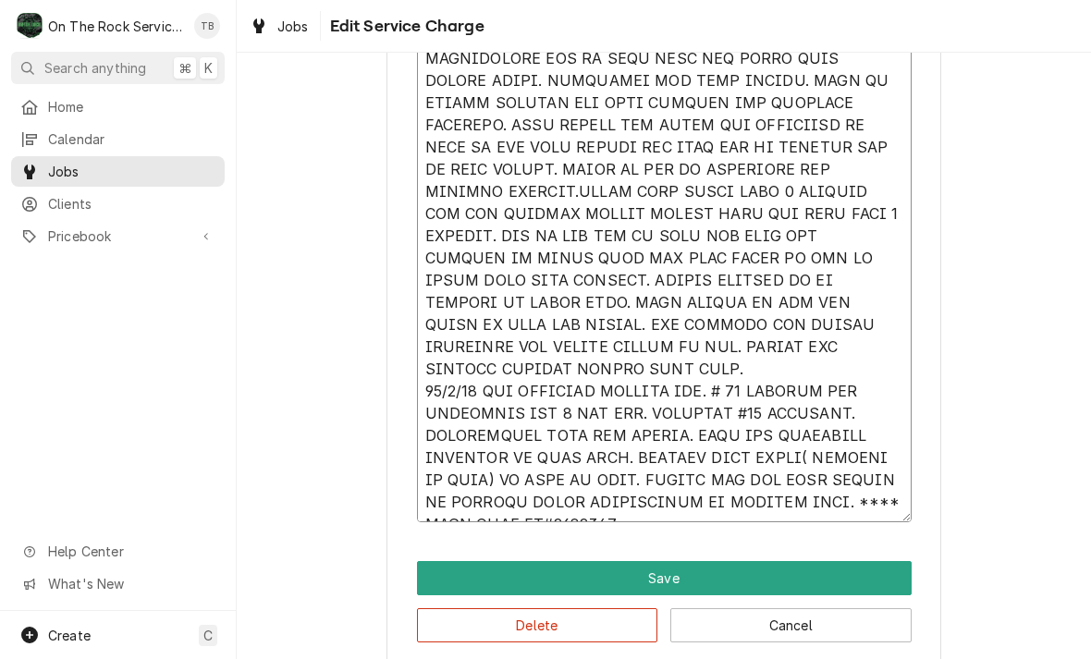
type textarea "9/30/25 TMB PROVIDE SERVICE PARTS AND LABOR TO DETERMINE THAT ON SALAMANDER CHE…"
type textarea "x"
type textarea "9/30/25 TMB PROVIDE SERVICE PARTS AND LABOR TO DETERMINE THAT ON SALAMANDER CHE…"
type textarea "x"
type textarea "9/30/25 TMB PROVIDE SERVICE PARTS AND LABOR TO DETERMINE THAT ON SALAMANDER CHE…"
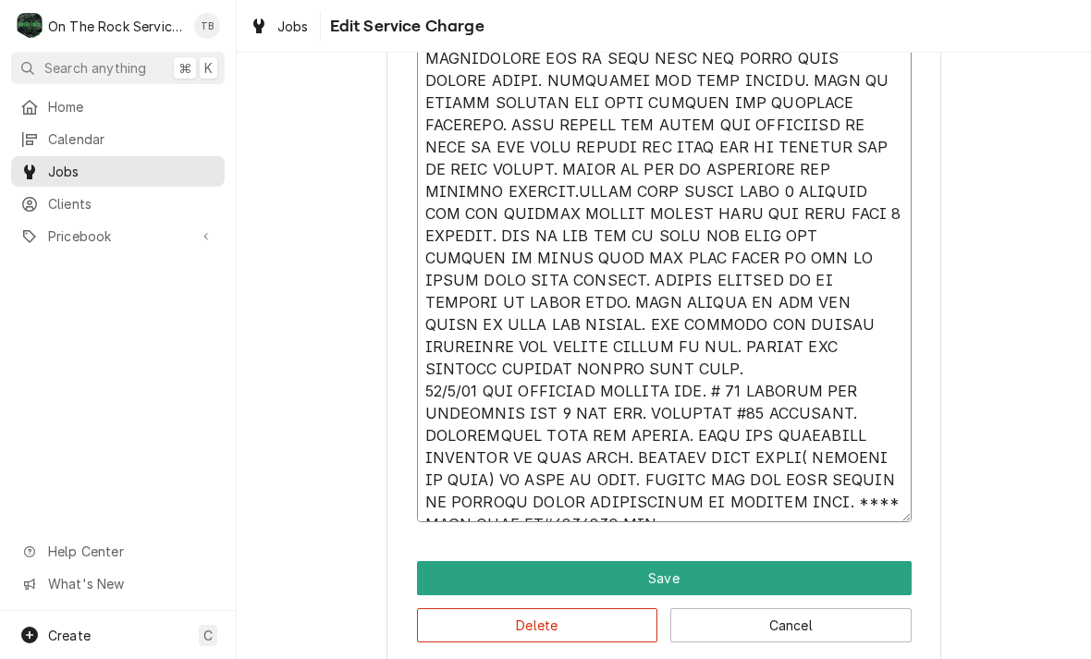
type textarea "x"
type textarea "9/30/25 TMB PROVIDE SERVICE PARTS AND LABOR TO DETERMINE THAT ON SALAMANDER CHE…"
type textarea "x"
type textarea "9/30/25 TMB PROVIDE SERVICE PARTS AND LABOR TO DETERMINE THAT ON SALAMANDER CHE…"
type textarea "x"
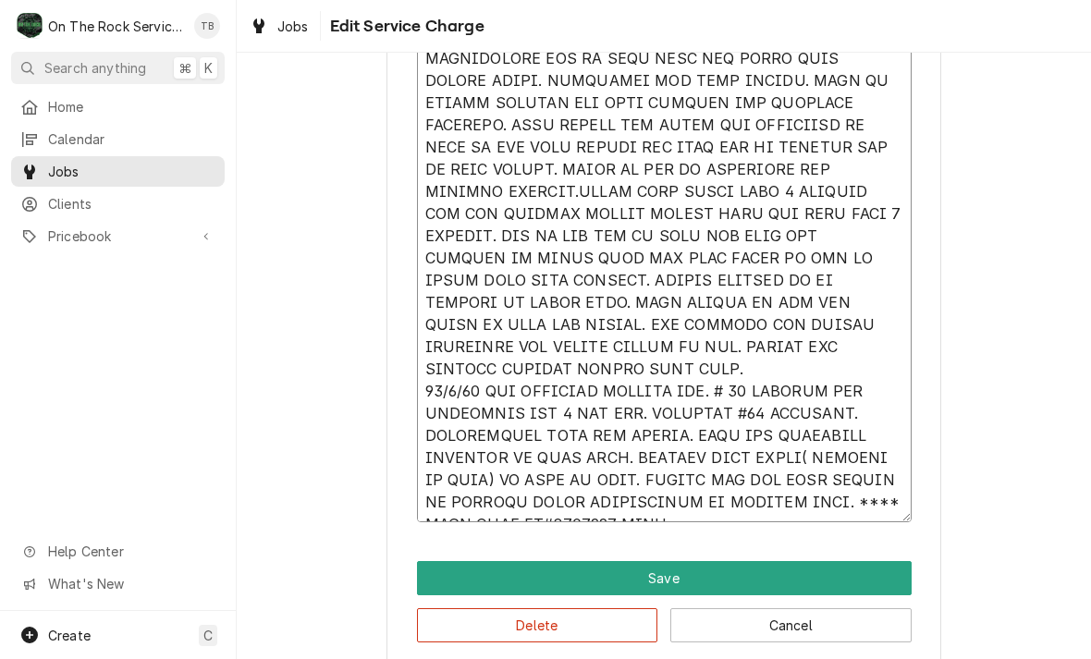
type textarea "9/30/25 TMB PROVIDE SERVICE PARTS AND LABOR TO DETERMINE THAT ON SALAMANDER CHE…"
type textarea "x"
type textarea "9/30/25 TMB PROVIDE SERVICE PARTS AND LABOR TO DETERMINE THAT ON SALAMANDER CHE…"
type textarea "x"
type textarea "9/30/25 TMB PROVIDE SERVICE PARTS AND LABOR TO DETERMINE THAT ON SALAMANDER CHE…"
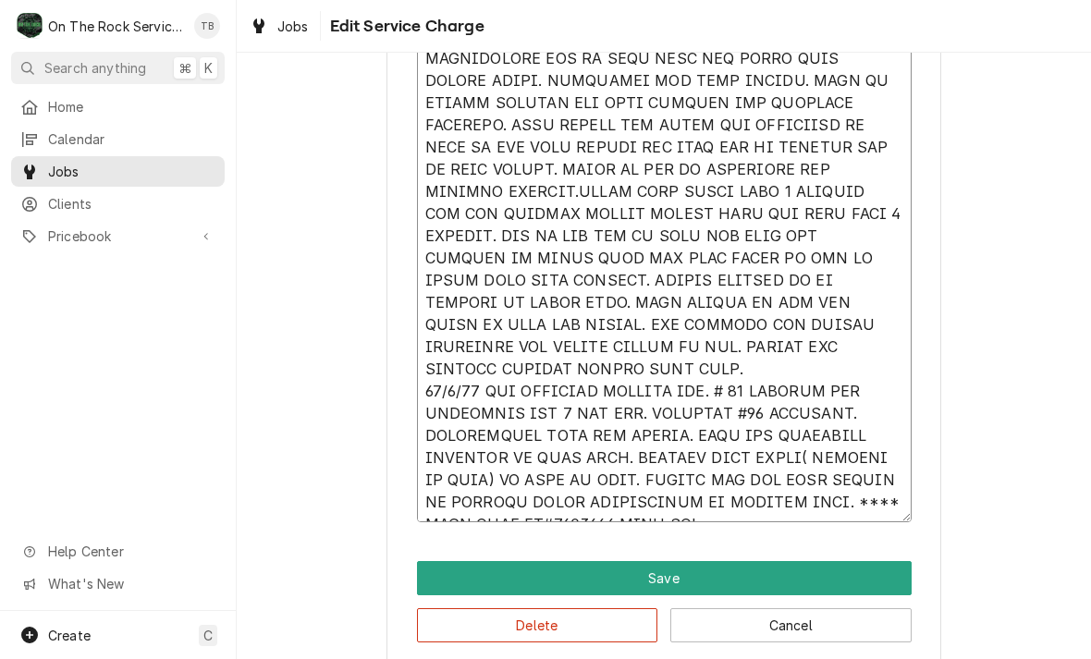
type textarea "x"
type textarea "9/30/25 TMB PROVIDE SERVICE PARTS AND LABOR TO DETERMINE THAT ON SALAMANDER CHE…"
type textarea "x"
type textarea "9/30/25 TMB PROVIDE SERVICE PARTS AND LABOR TO DETERMINE THAT ON SALAMANDER CHE…"
type textarea "x"
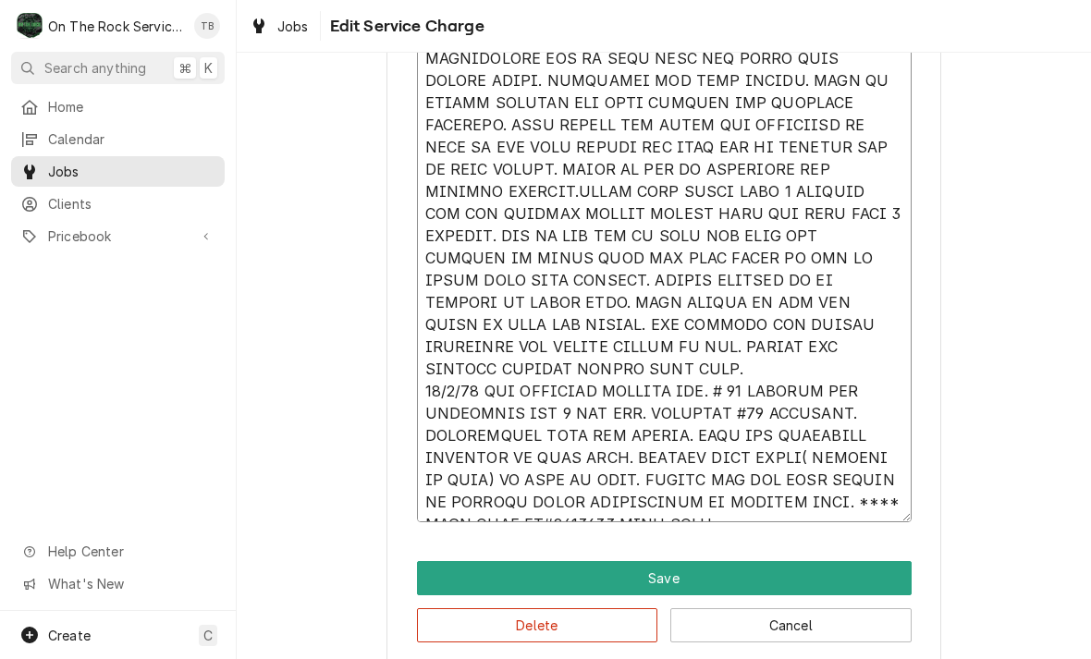
type textarea "9/30/25 TMB PROVIDE SERVICE PARTS AND LABOR TO DETERMINE THAT ON SALAMANDER CHE…"
type textarea "x"
type textarea "9/30/25 TMB PROVIDE SERVICE PARTS AND LABOR TO DETERMINE THAT ON SALAMANDER CHE…"
type textarea "x"
type textarea "9/30/25 TMB PROVIDE SERVICE PARTS AND LABOR TO DETERMINE THAT ON SALAMANDER CHE…"
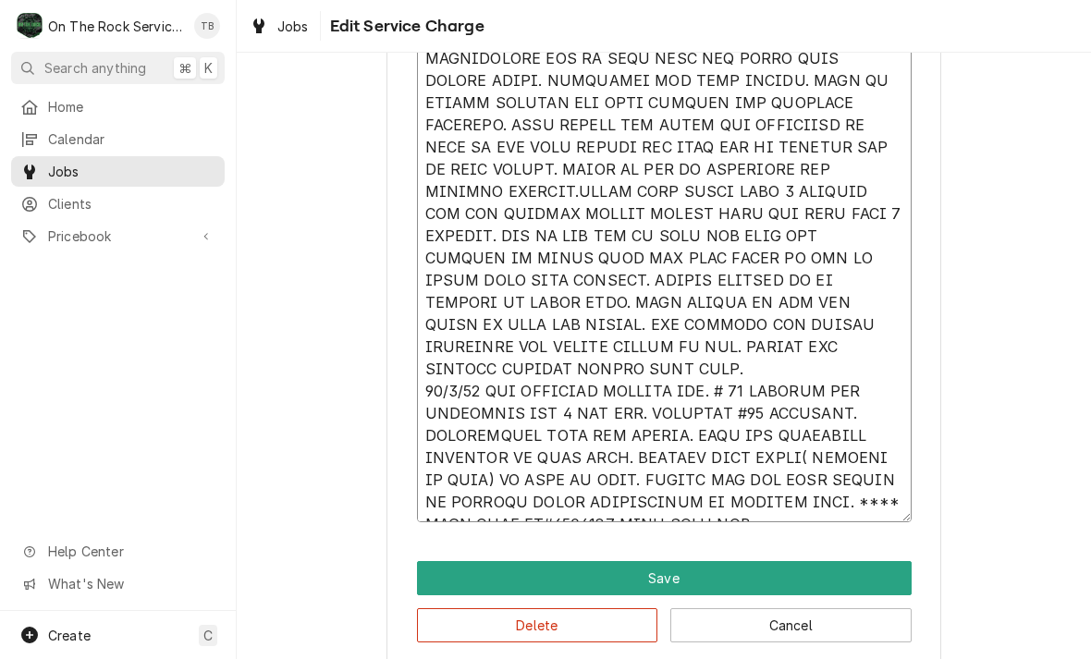
type textarea "x"
type textarea "9/30/25 TMB PROVIDE SERVICE PARTS AND LABOR TO DETERMINE THAT ON SALAMANDER CHE…"
type textarea "x"
type textarea "9/30/25 TMB PROVIDE SERVICE PARTS AND LABOR TO DETERMINE THAT ON SALAMANDER CHE…"
type textarea "x"
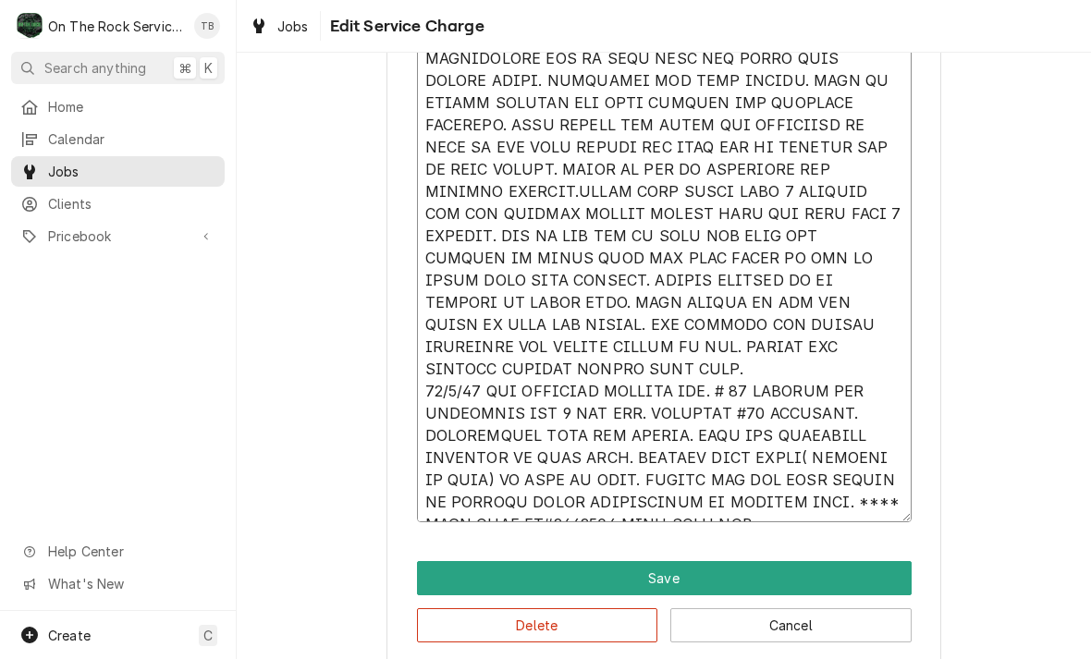
type textarea "9/30/25 TMB PROVIDE SERVICE PARTS AND LABOR TO DETERMINE THAT ON SALAMANDER CHE…"
type textarea "x"
type textarea "9/30/25 TMB PROVIDE SERVICE PARTS AND LABOR TO DETERMINE THAT ON SALAMANDER CHE…"
type textarea "x"
type textarea "9/30/25 TMB PROVIDE SERVICE PARTS AND LABOR TO DETERMINE THAT ON SALAMANDER CHE…"
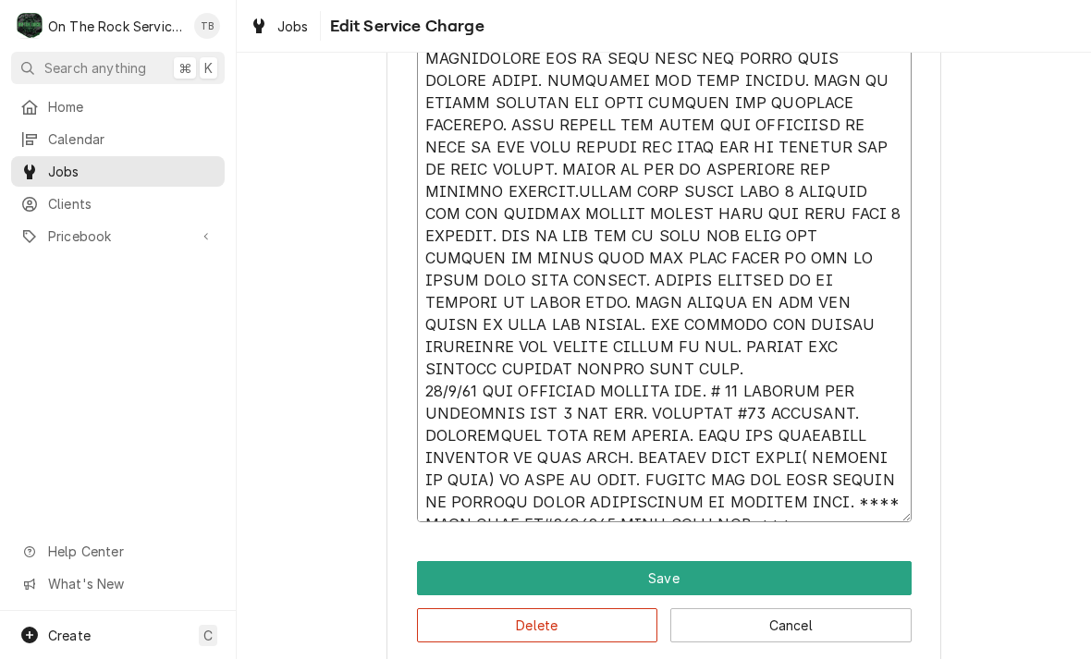
type textarea "x"
type textarea "9/30/25 TMB PROVIDE SERVICE PARTS AND LABOR TO DETERMINE THAT ON SALAMANDER CHE…"
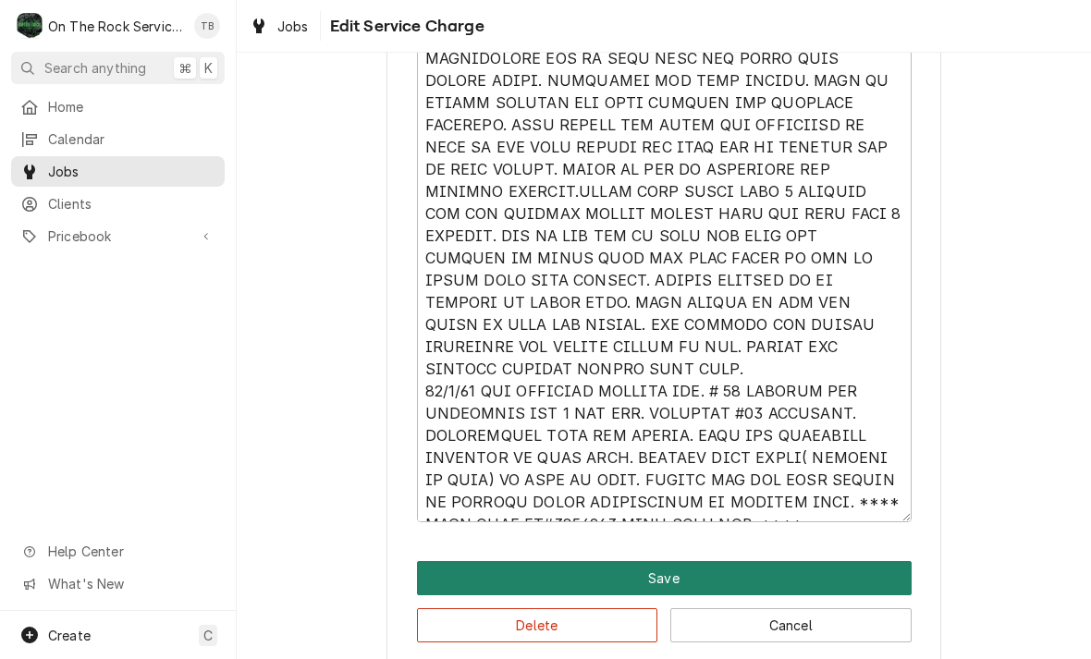
click at [682, 567] on button "Save" at bounding box center [664, 578] width 495 height 34
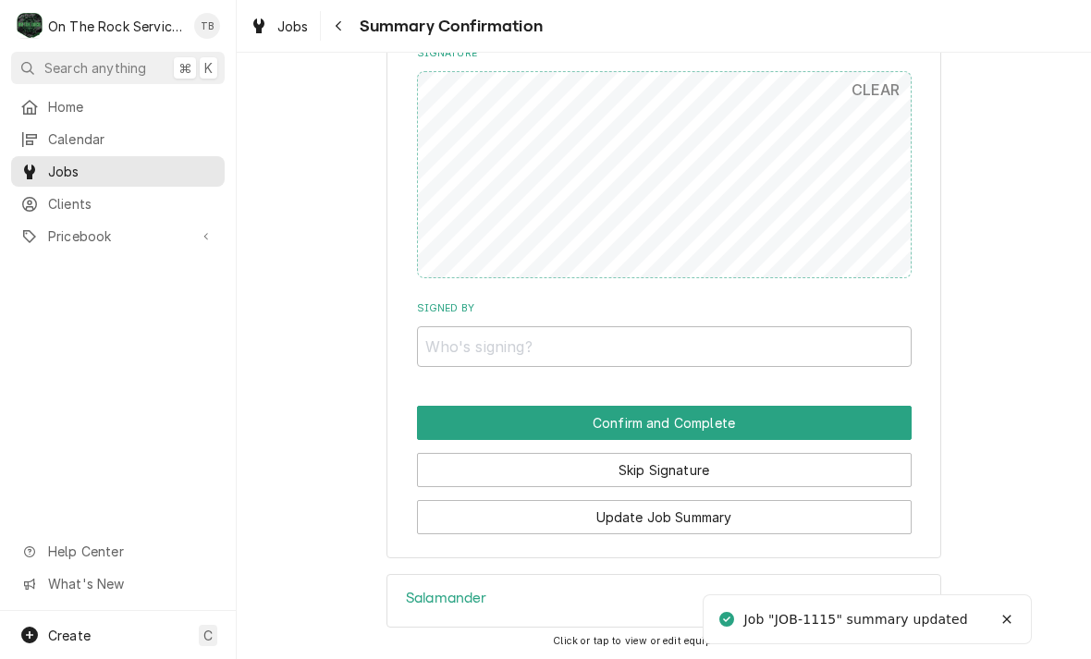
scroll to position [1865, 0]
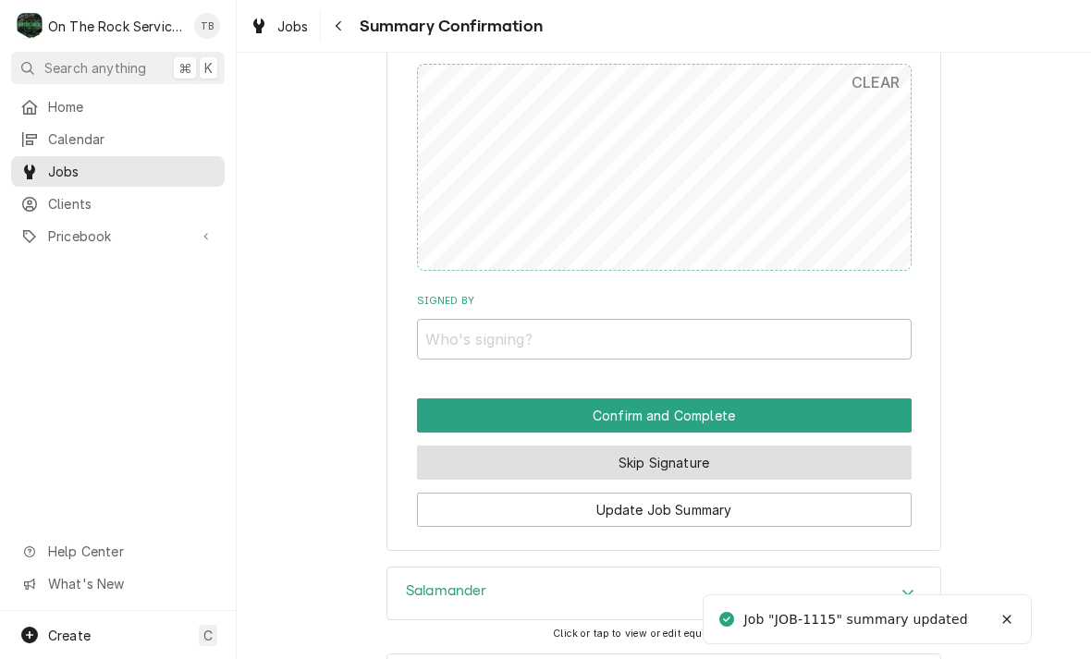
click at [695, 450] on button "Skip Signature" at bounding box center [664, 463] width 495 height 34
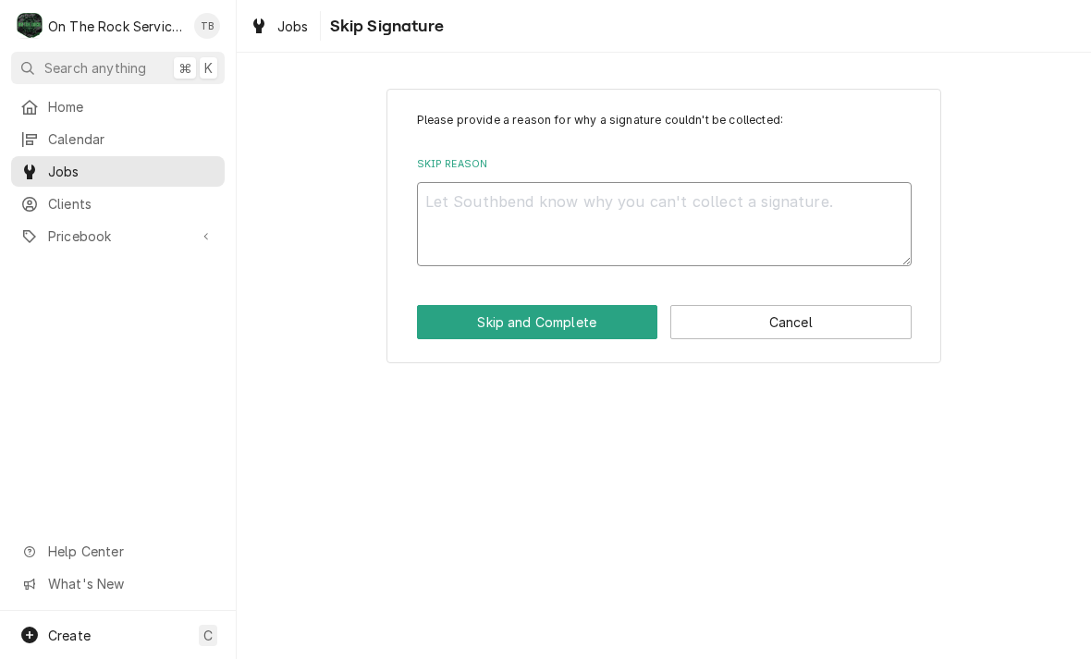
click at [512, 208] on textarea "Skip Reason" at bounding box center [664, 224] width 495 height 84
type textarea "x"
type textarea "N"
type textarea "x"
type textarea "NO"
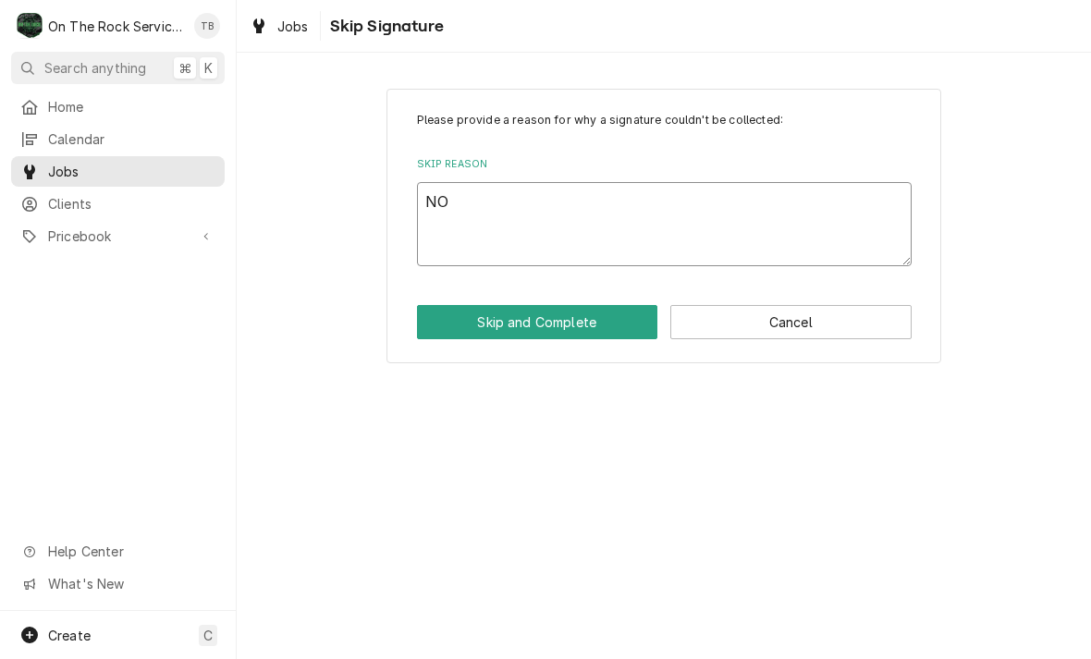
type textarea "x"
type textarea "NO"
type textarea "x"
type textarea "NO O"
type textarea "x"
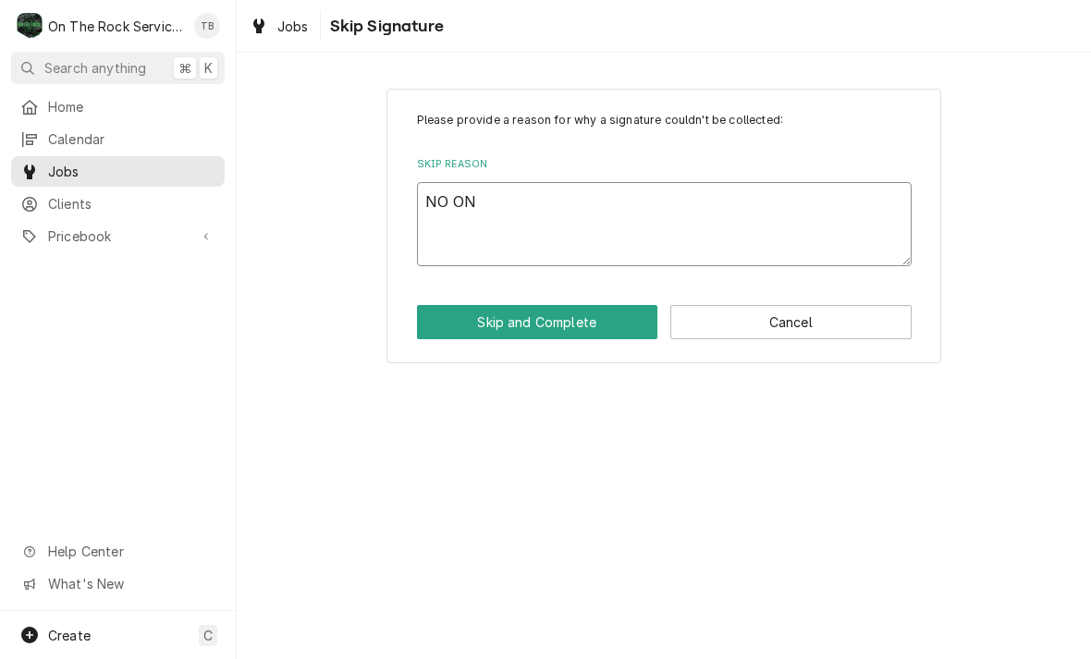
type textarea "NO ONE"
type textarea "x"
type textarea "NO ONE"
type textarea "x"
type textarea "NO ONE A"
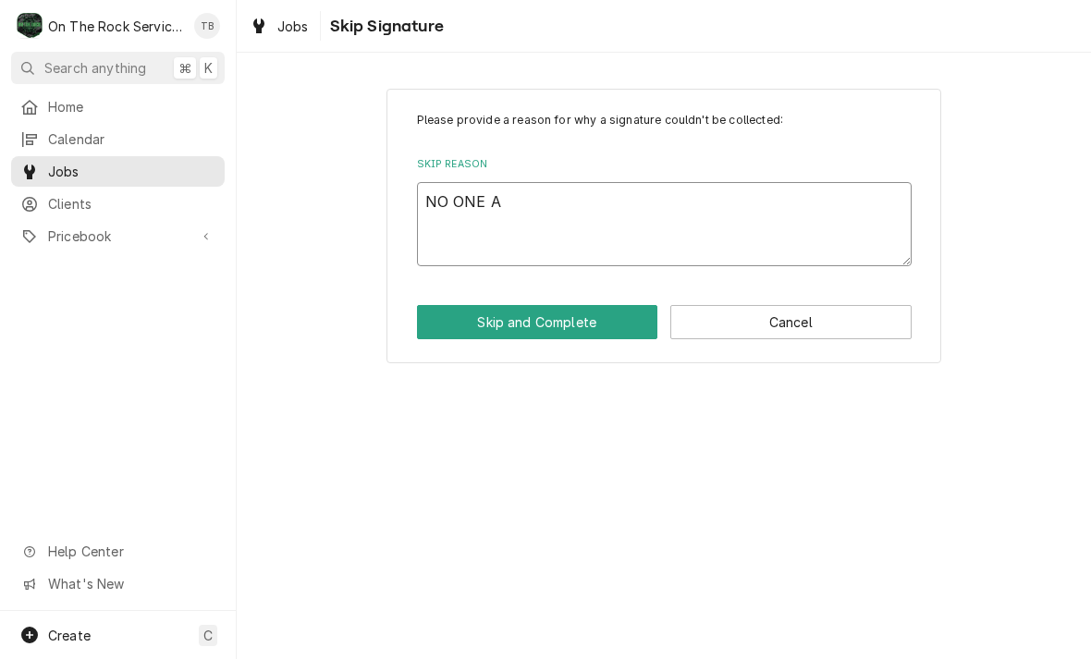
type textarea "x"
type textarea "NO ONE AV"
type textarea "x"
type textarea "NO ONE AVA"
type textarea "x"
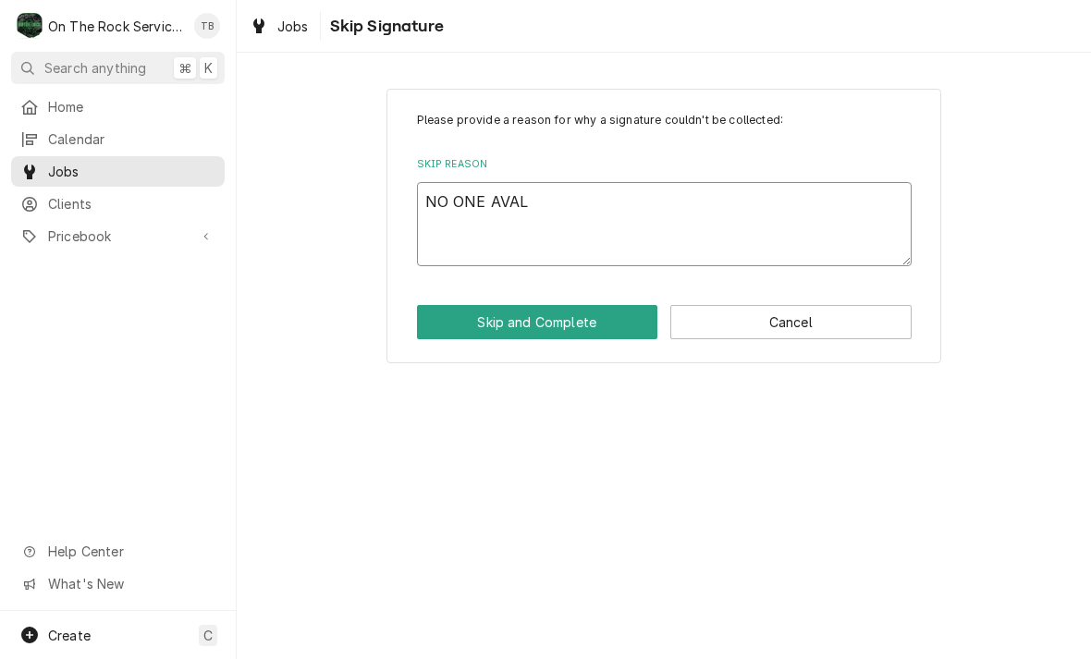
type textarea "NO ONE AVALI"
type textarea "x"
type textarea "NO ONE AVALIA"
type textarea "x"
type textarea "NO ONE AVALIABL"
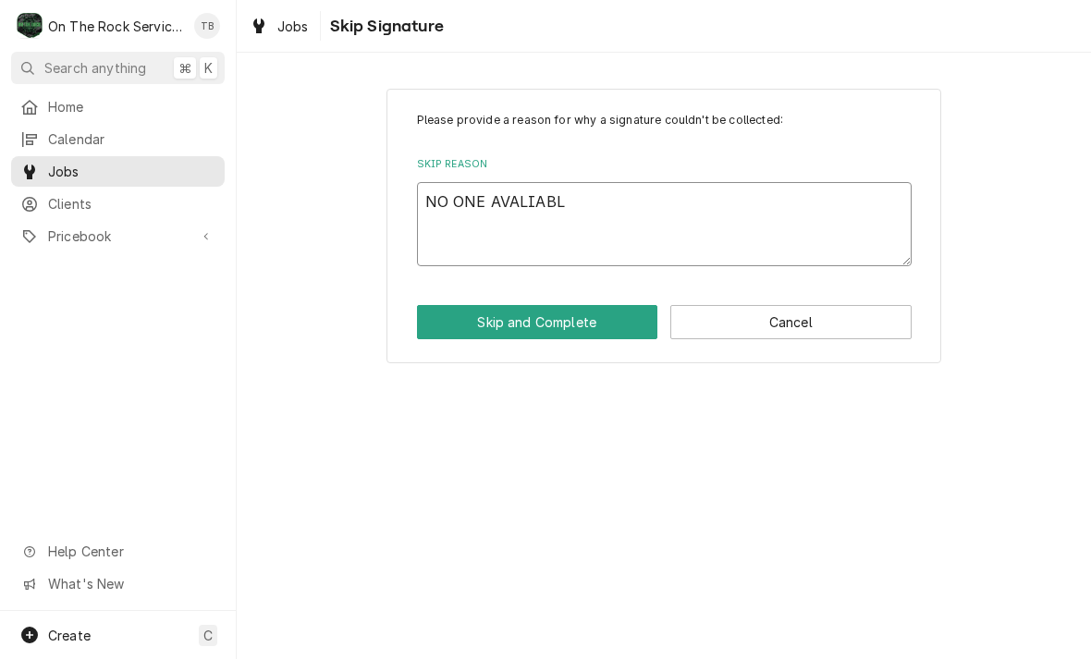
type textarea "x"
type textarea "NO ONE AVALIABLE"
type textarea "x"
type textarea "NO ONE AVALIABLE"
type textarea "x"
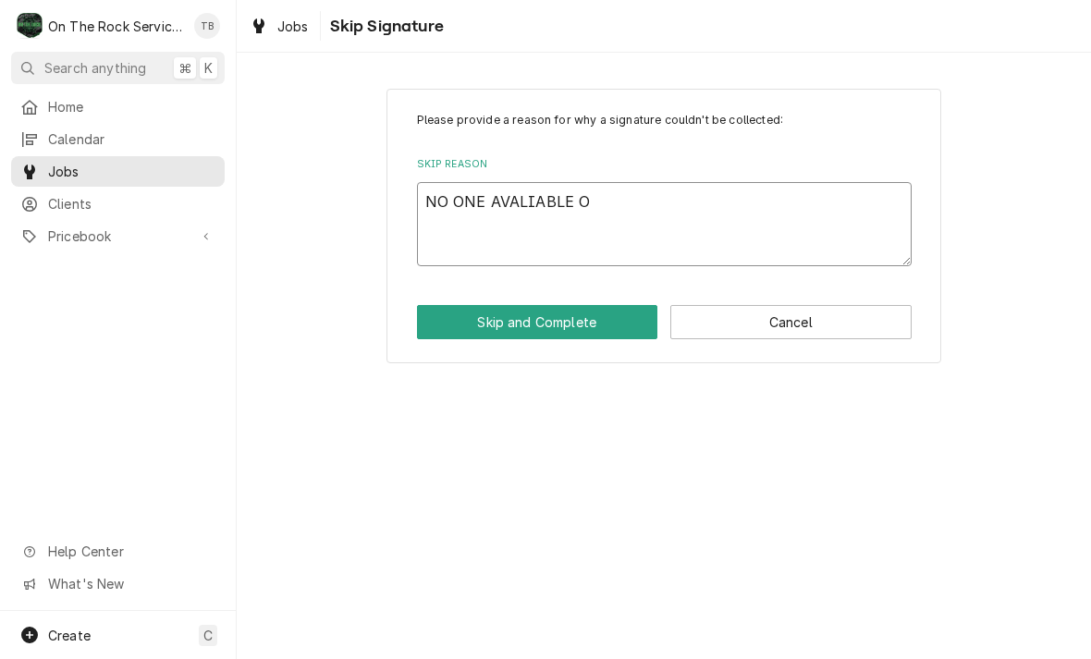
type textarea "NO ONE AVALIABLE ON"
type textarea "x"
type textarea "NO ONE AVALIABLE ON S"
type textarea "x"
type textarea "NO ONE AVALIABLE ON SI"
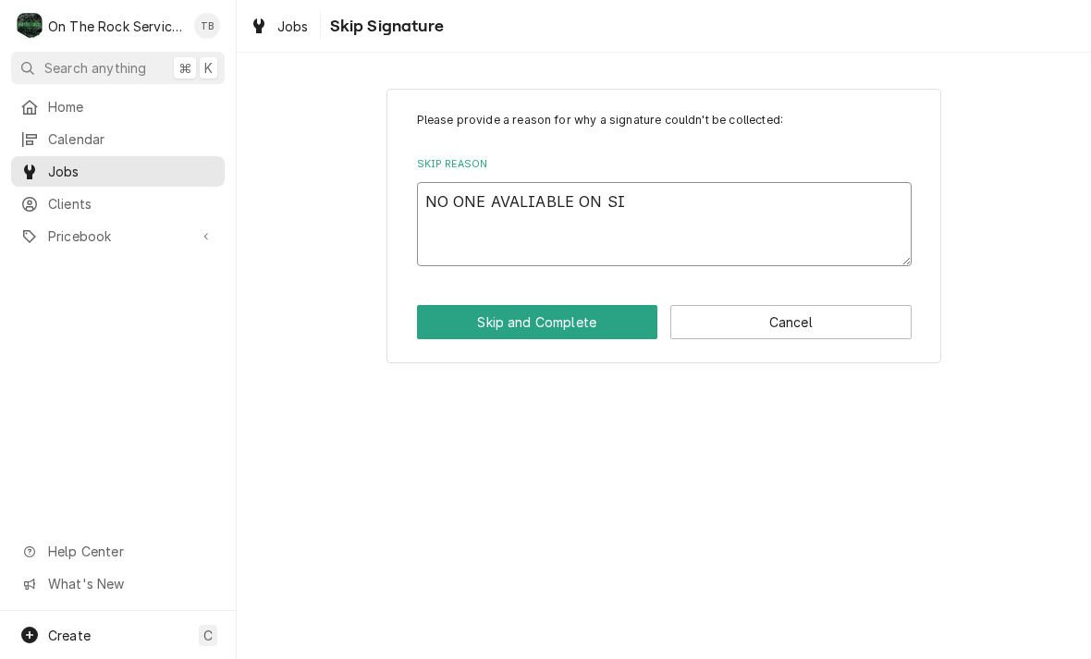
type textarea "x"
type textarea "NO ONE AVALIABLE ON SITE"
type textarea "x"
type textarea "NO ONE AVALIABLE ON SITE,"
type textarea "x"
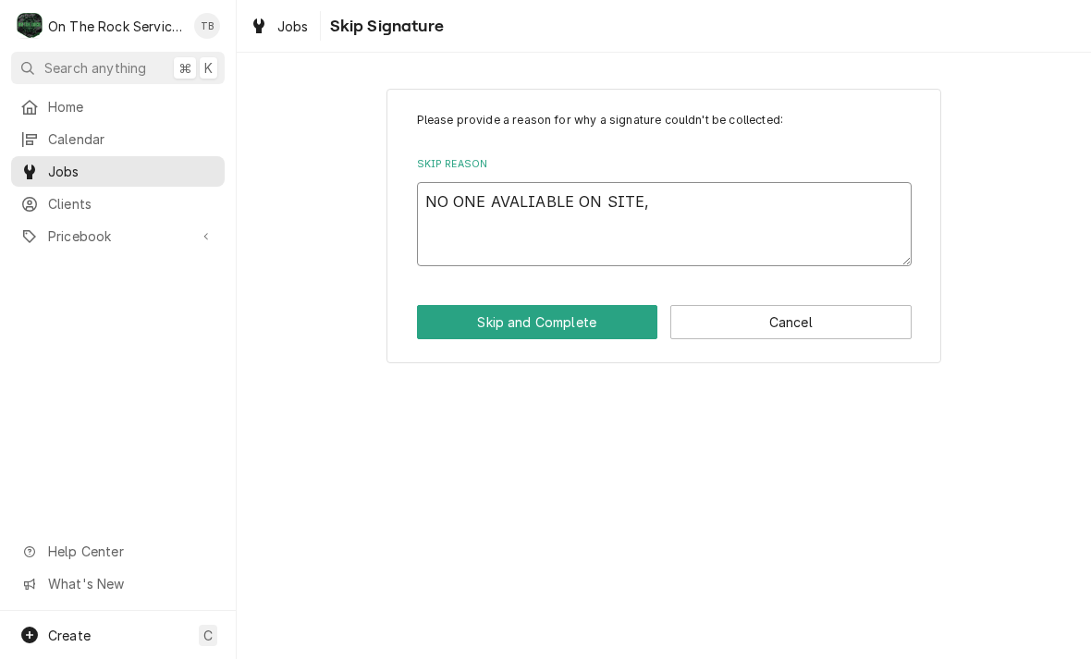
type textarea "NO ONE AVALIABLE ON SITE, K"
type textarea "x"
type textarea "NO ONE AVALIABLE ON SITE, KI"
type textarea "x"
type textarea "NO ONE AVALIABLE ON SITE, KIT"
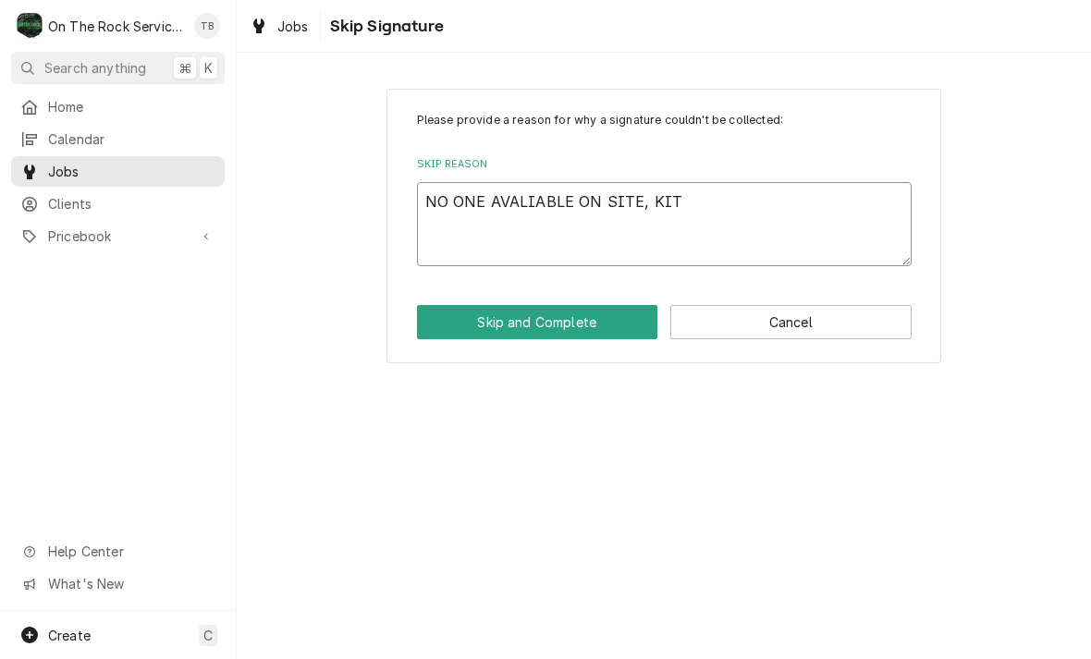
type textarea "x"
type textarea "NO ONE AVALIABLE ON SITE, KITCH"
type textarea "x"
type textarea "NO ONE AVALIABLE ON SITE, KITCHE"
type textarea "x"
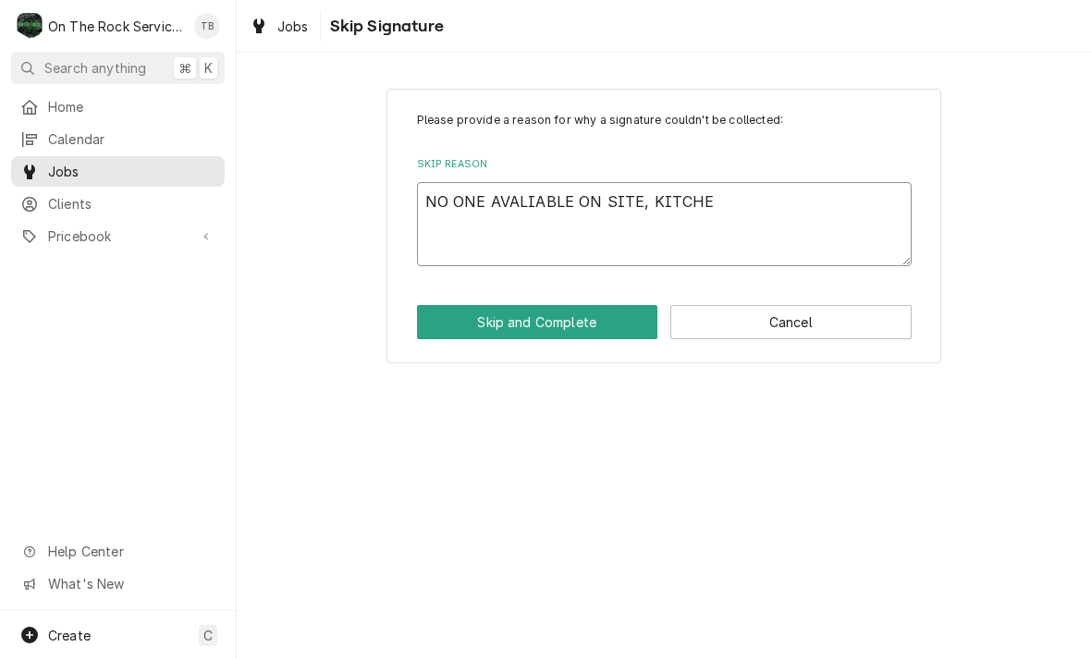
type textarea "NO ONE AVALIABLE ON SITE, KITCHEN"
type textarea "x"
type textarea "NO ONE AVALIABLE ON SITE, KITCHEN"
type textarea "x"
type textarea "NO ONE AVALIABLE ON SITE, KITCHEN C"
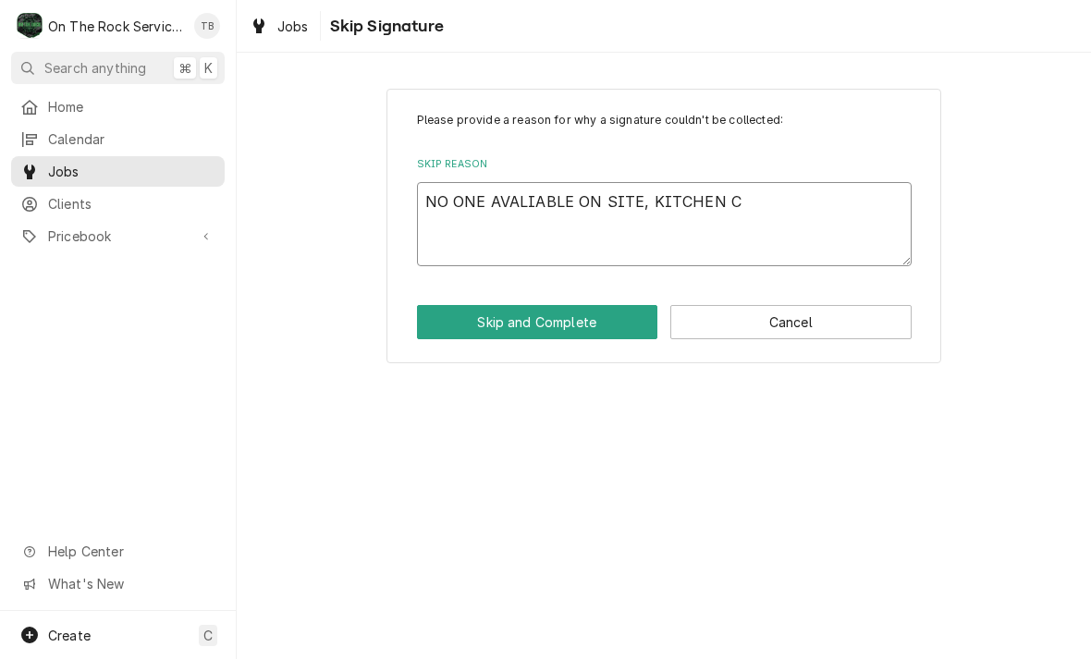
type textarea "x"
type textarea "NO ONE AVALIABLE ON SITE, KITCHEN CL"
type textarea "x"
type textarea "NO ONE AVALIABLE ON SITE, KITCHEN CLO"
type textarea "x"
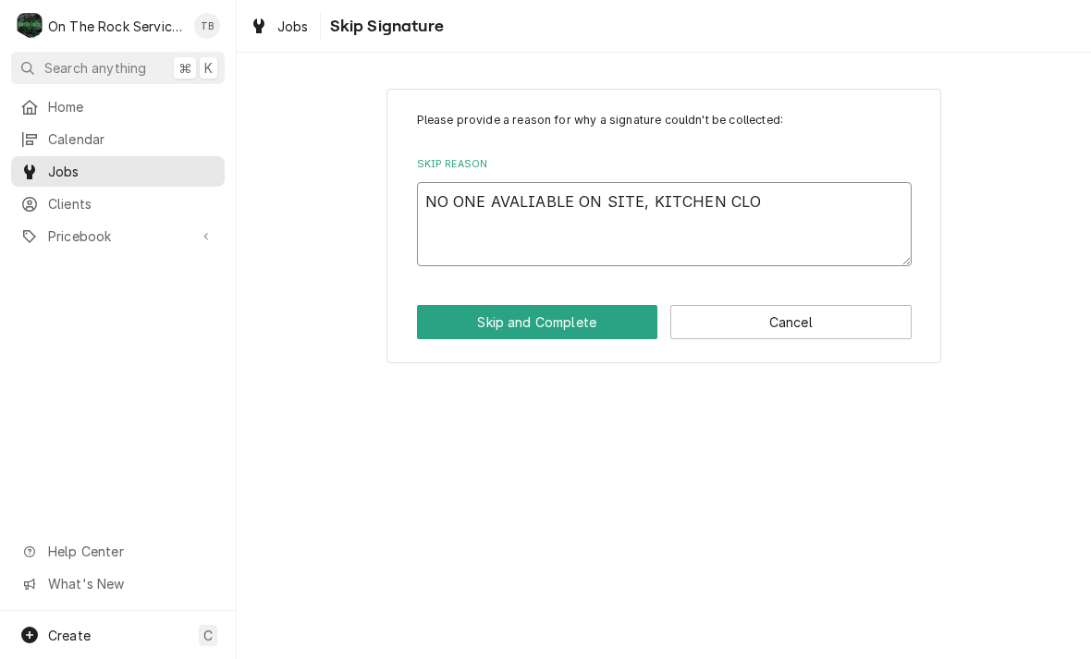
type textarea "NO ONE AVALIABLE ON SITE, KITCHEN CLOS"
type textarea "x"
type textarea "NO ONE AVALIABLE ON SITE, KITCHEN CLOSED"
type textarea "x"
type textarea "NO ONE AVALIABLE ON SITE, KITCHEN CLOSED"
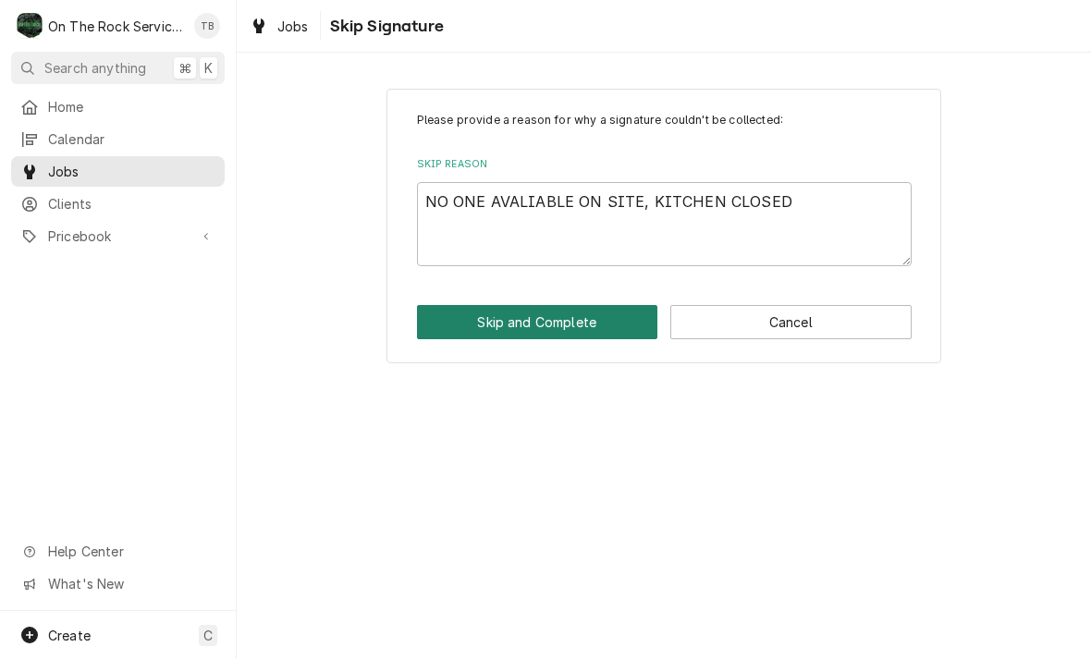
click at [534, 330] on button "Skip and Complete" at bounding box center [537, 322] width 241 height 34
type textarea "x"
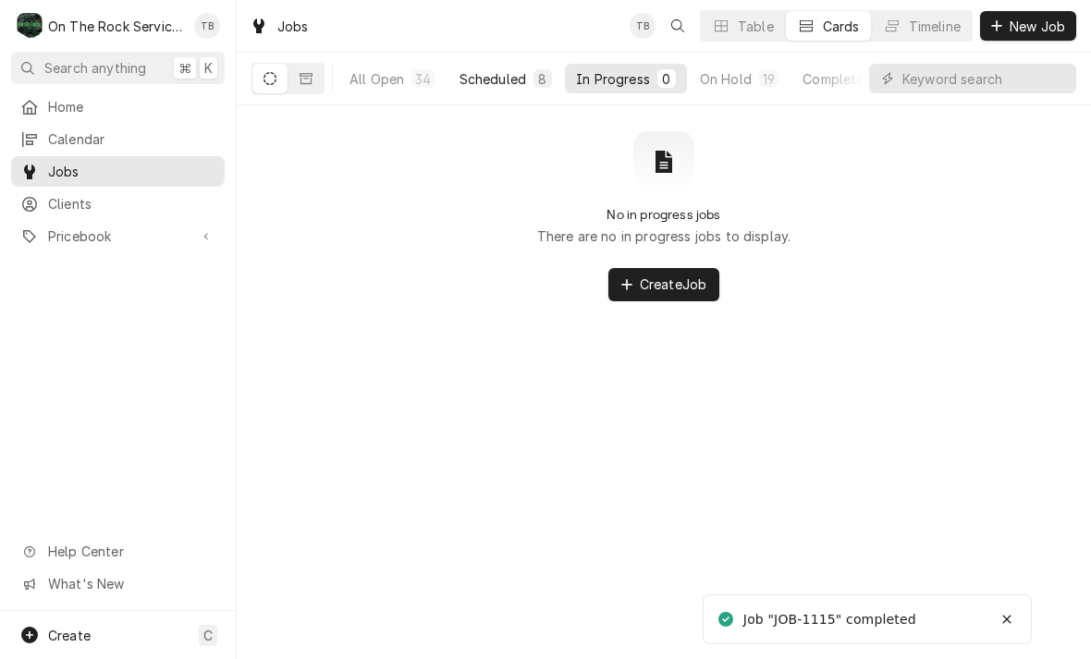
click at [512, 72] on div "Scheduled" at bounding box center [492, 78] width 67 height 19
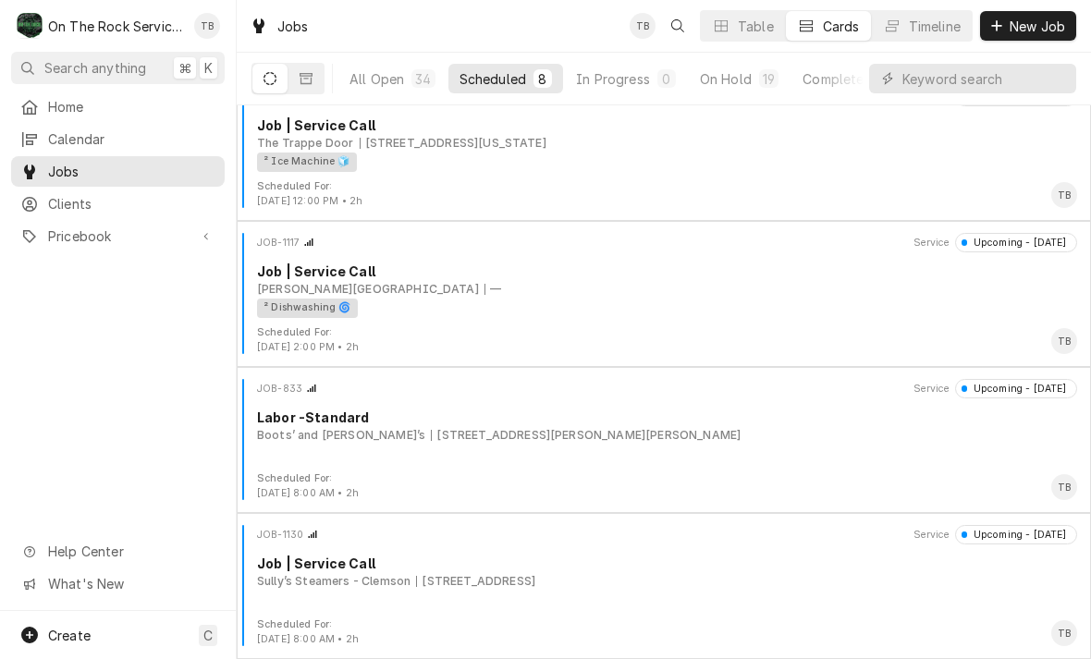
scroll to position [615, 0]
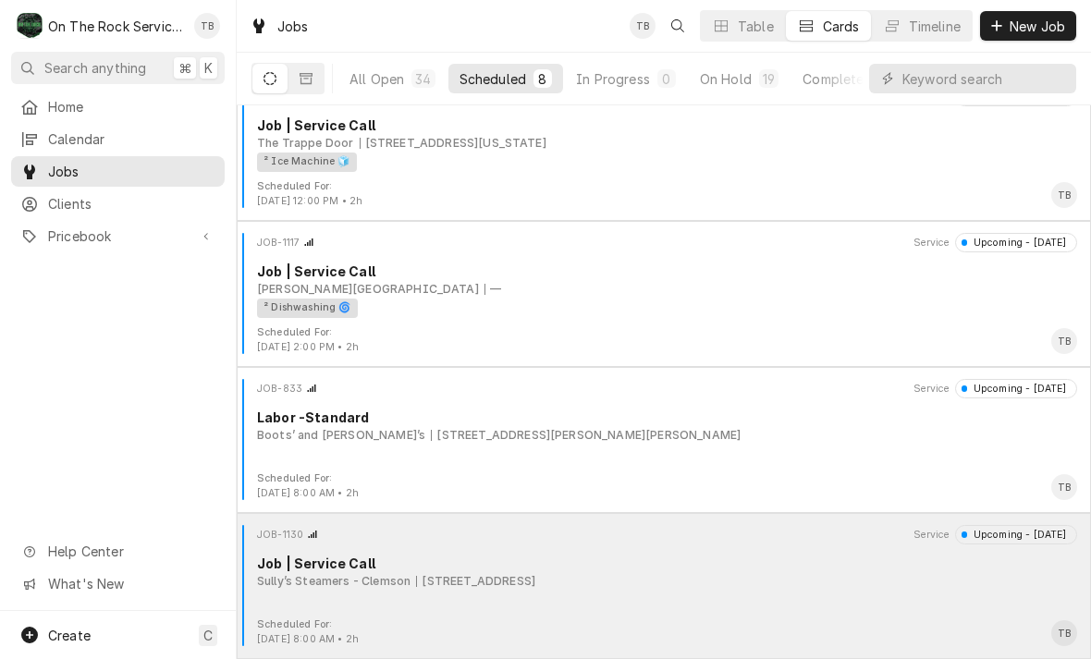
click at [646, 585] on div "Sully’s Steamers - Clemson [STREET_ADDRESS]" at bounding box center [667, 581] width 820 height 17
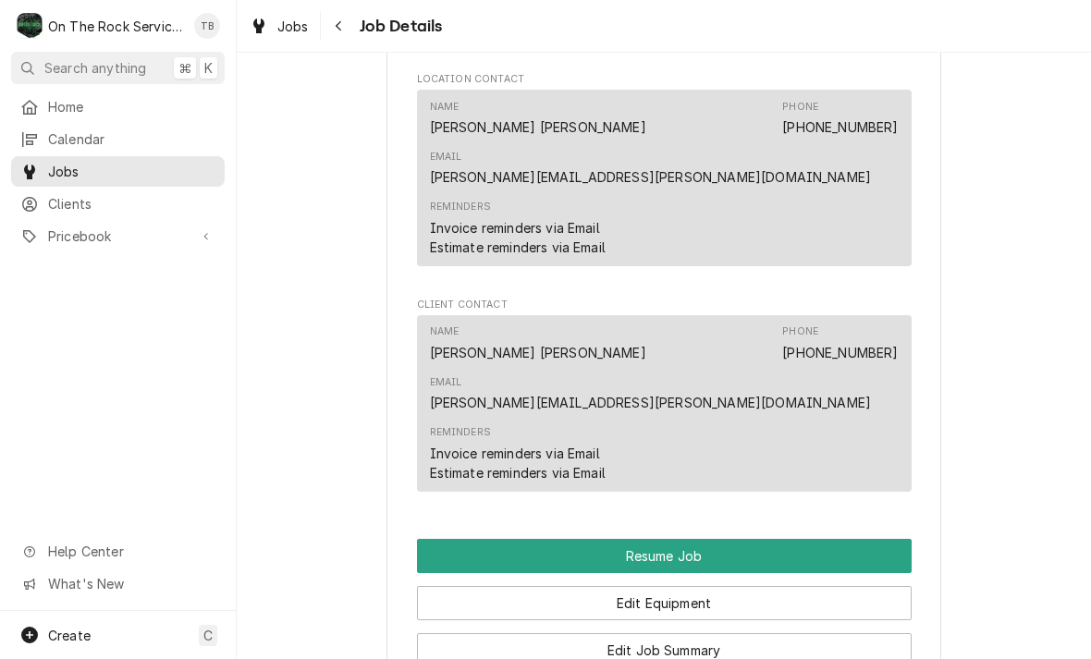
scroll to position [1564, 0]
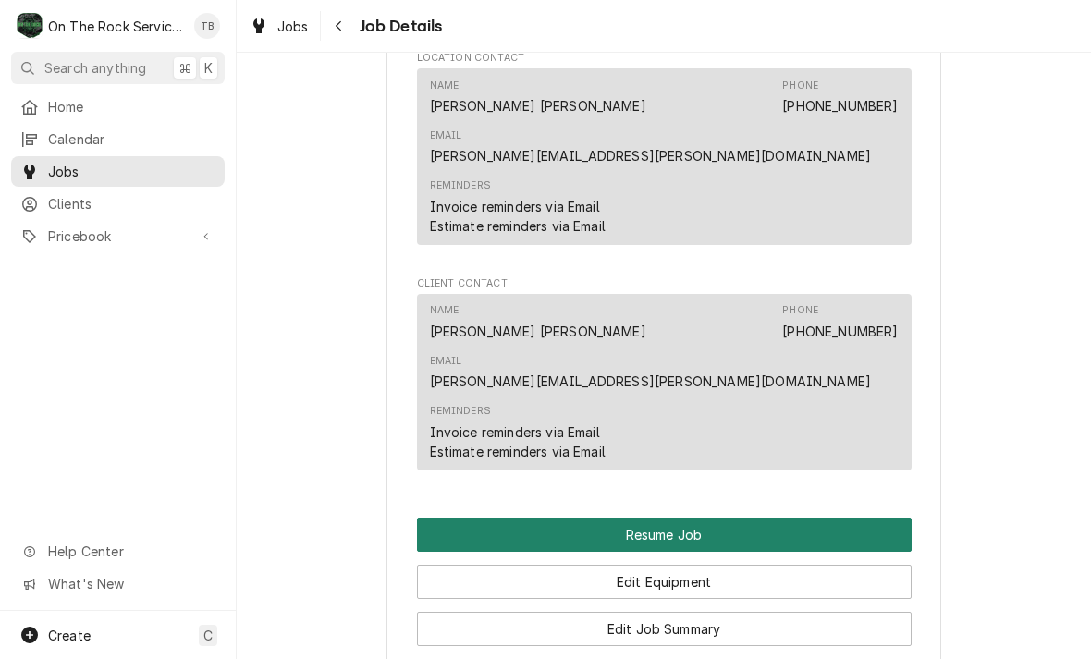
click at [703, 518] on button "Resume Job" at bounding box center [664, 535] width 495 height 34
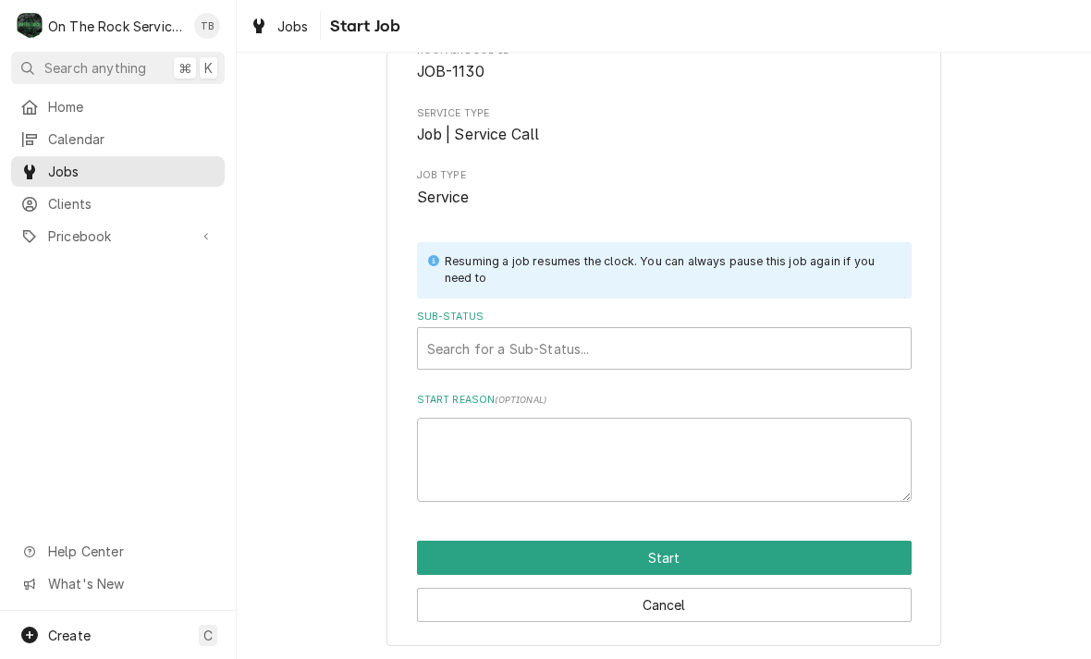
scroll to position [113, 0]
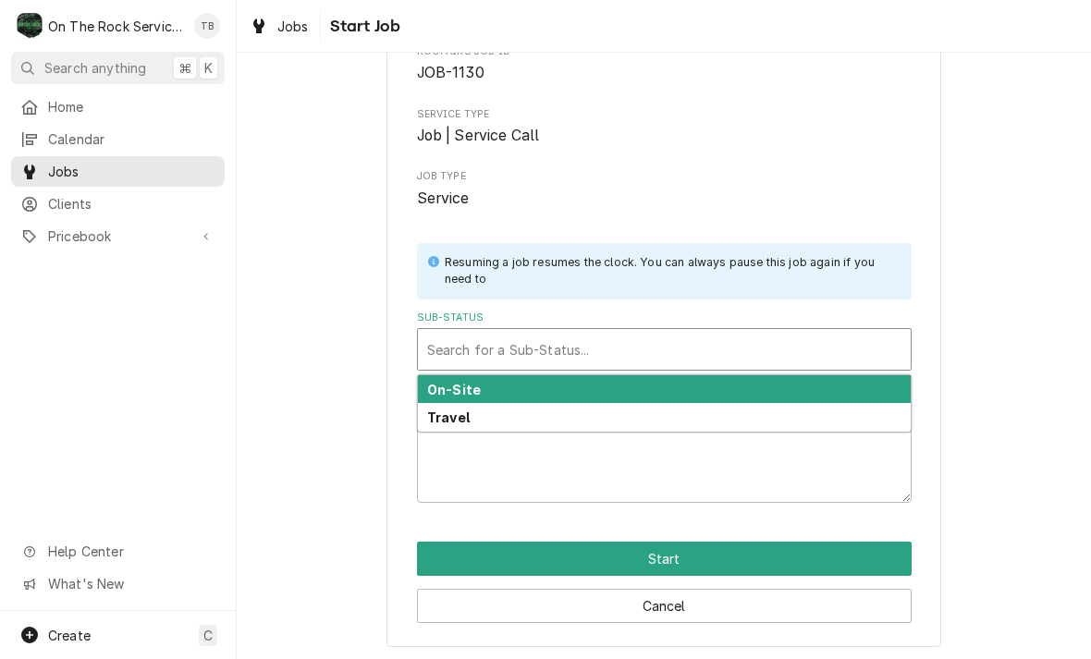
click at [458, 422] on div "Travel" at bounding box center [664, 417] width 493 height 29
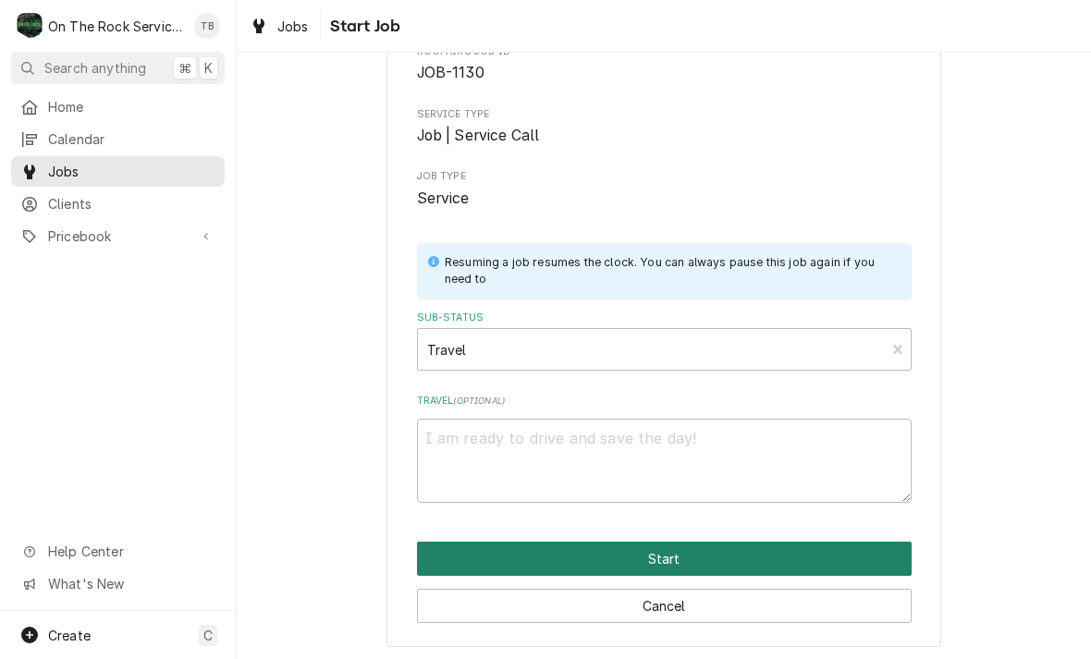
click at [672, 552] on button "Start" at bounding box center [664, 559] width 495 height 34
type textarea "x"
